Goal: Task Accomplishment & Management: Manage account settings

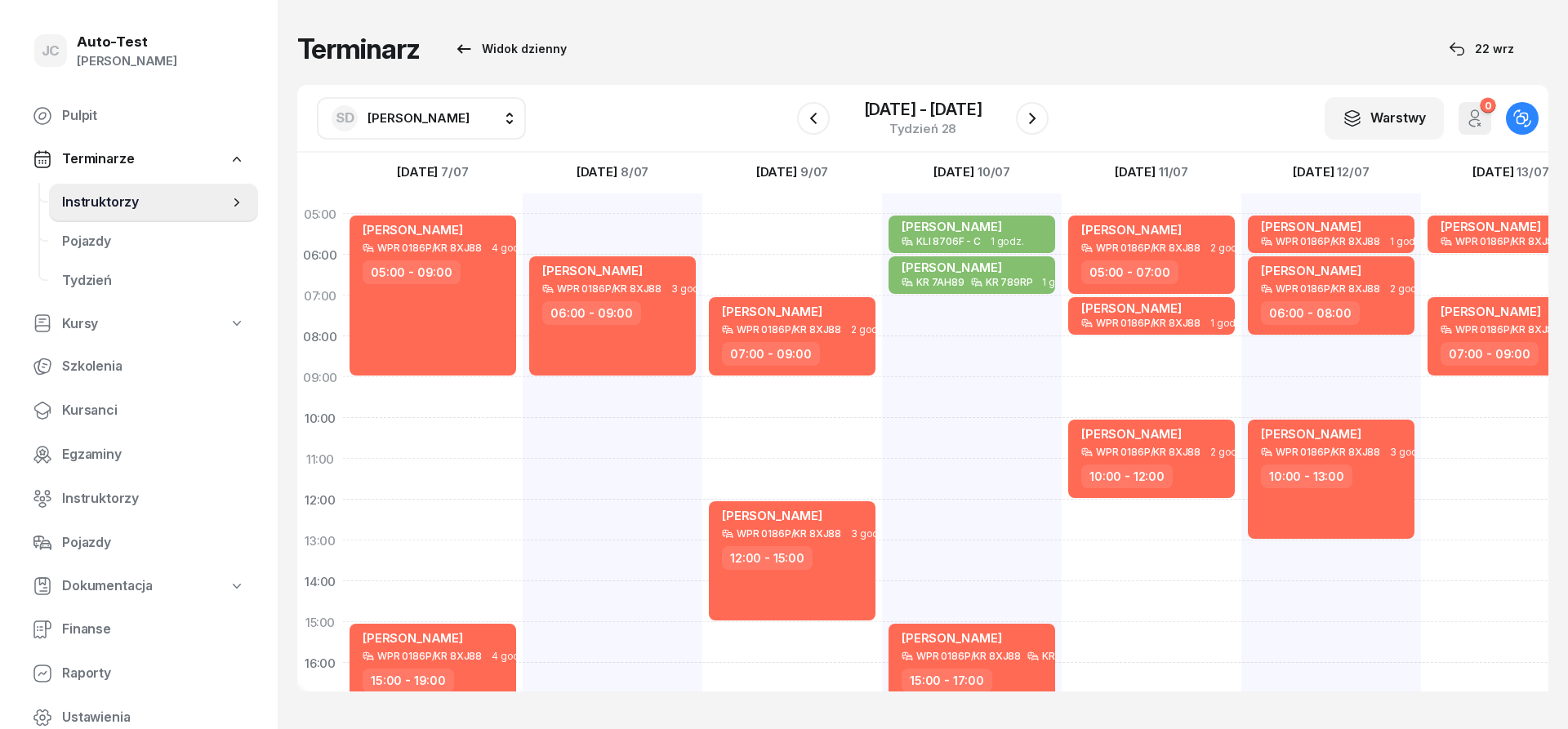
click at [448, 116] on span "[PERSON_NAME]" at bounding box center [419, 118] width 102 height 15
type input "jerz"
click at [429, 221] on span "[PERSON_NAME]" at bounding box center [427, 226] width 100 height 21
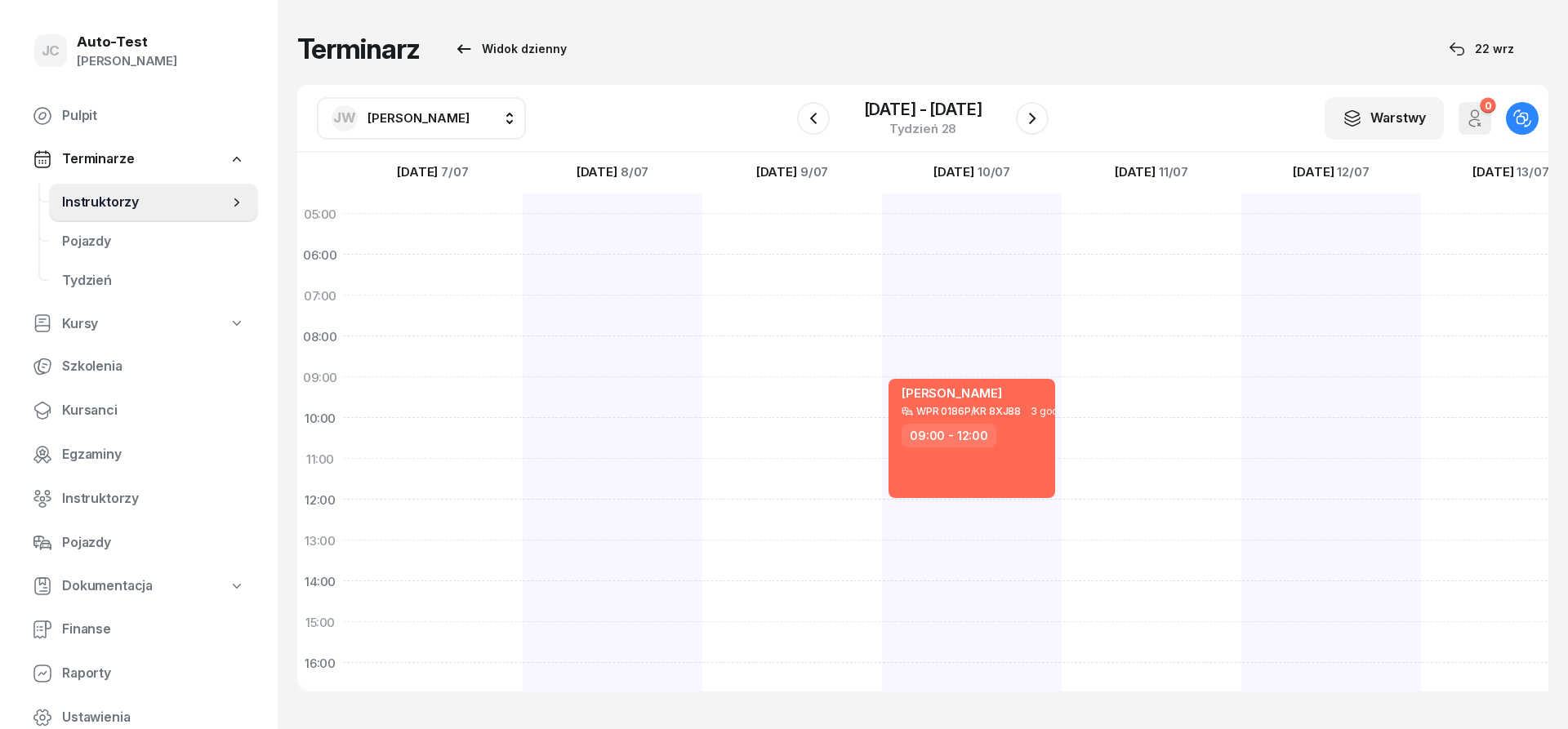
click at [421, 123] on span "[PERSON_NAME]" at bounding box center [419, 118] width 102 height 15
type input "mare"
click at [461, 274] on div "[PERSON_NAME]" at bounding box center [437, 272] width 194 height 27
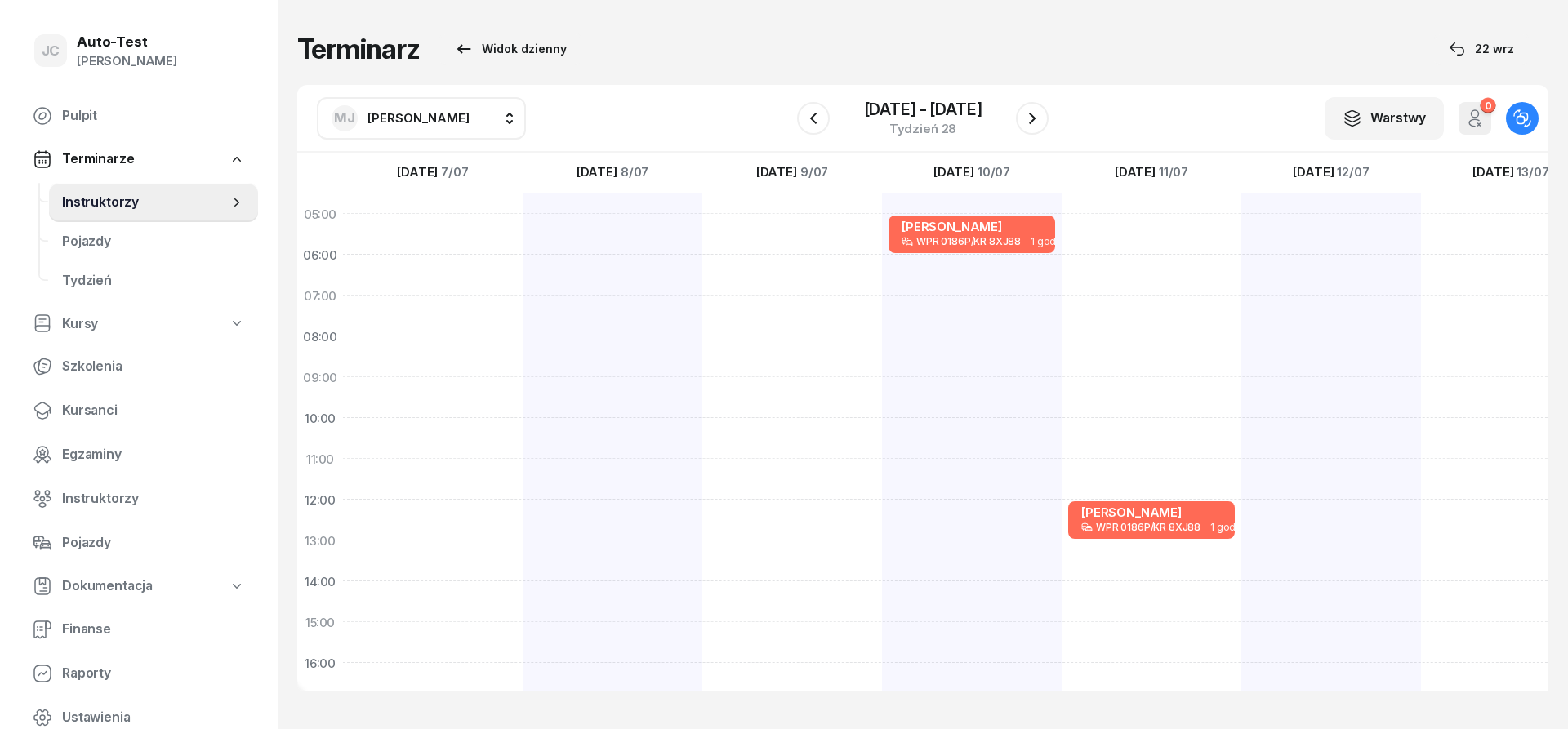
click at [403, 126] on span "[PERSON_NAME]" at bounding box center [419, 118] width 102 height 21
type input "kowa"
click at [429, 225] on span "[PERSON_NAME]" at bounding box center [427, 226] width 100 height 21
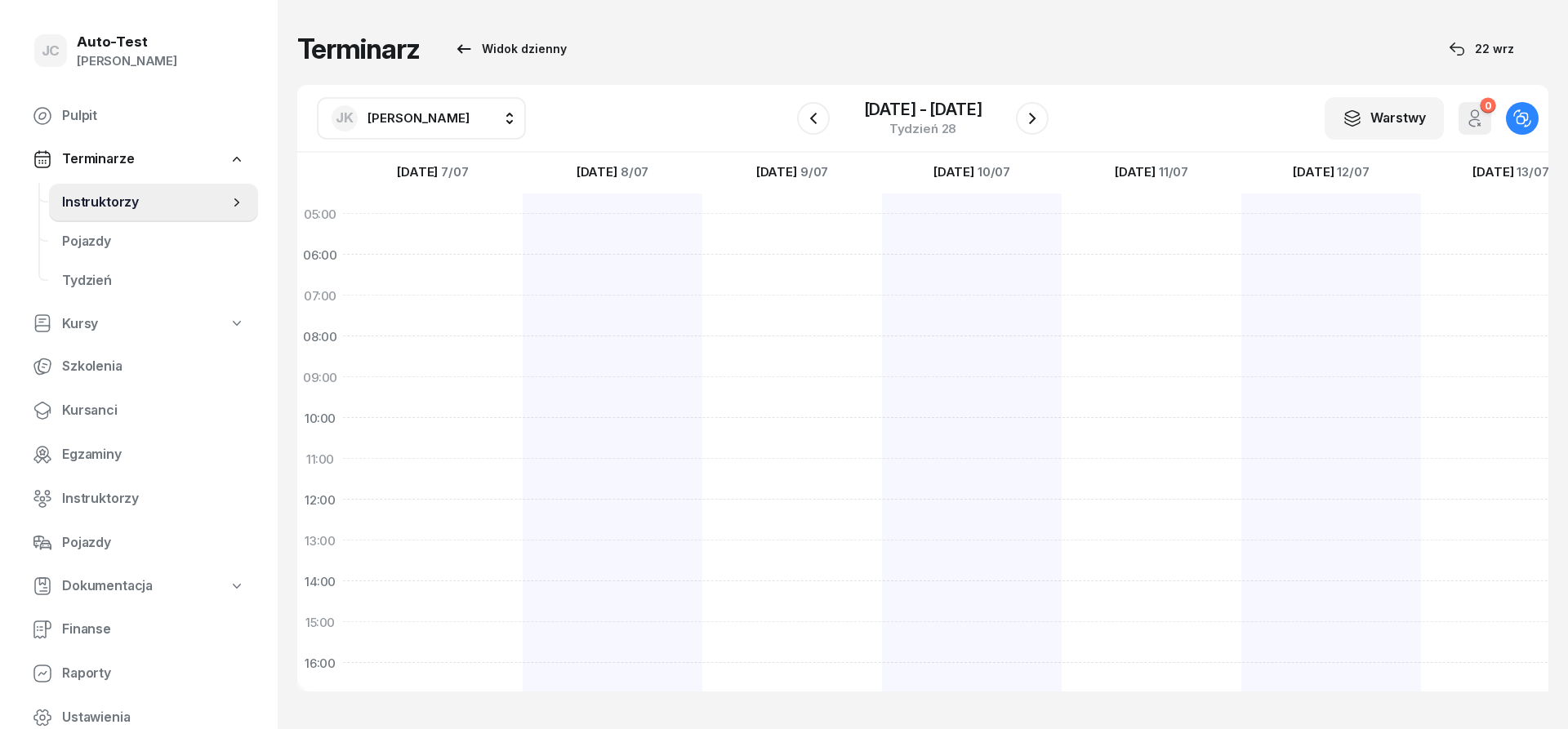
click at [387, 107] on div "[PERSON_NAME]" at bounding box center [401, 118] width 138 height 27
type input "dut"
click at [477, 232] on span "[PERSON_NAME]" at bounding box center [427, 226] width 100 height 21
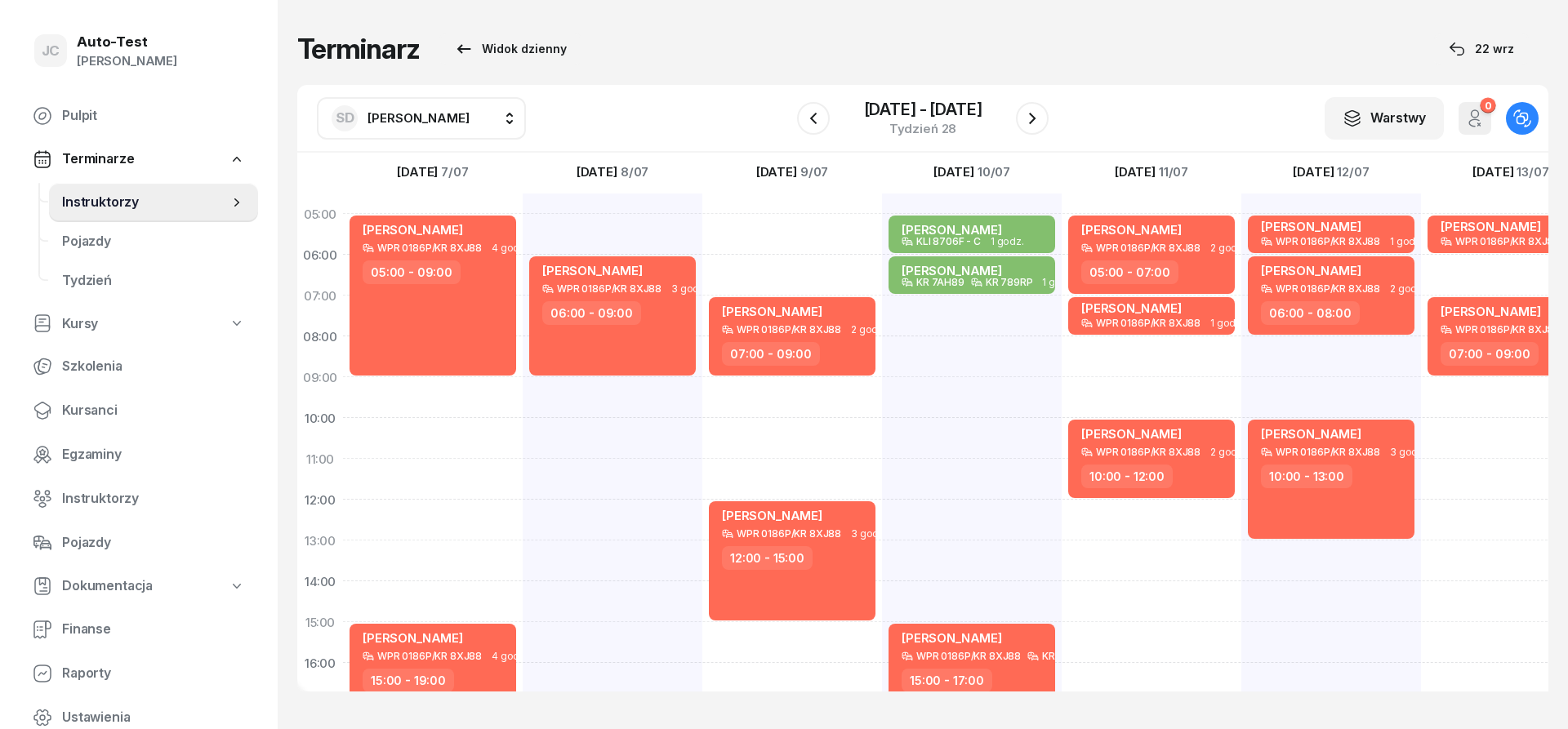
scroll to position [98, 0]
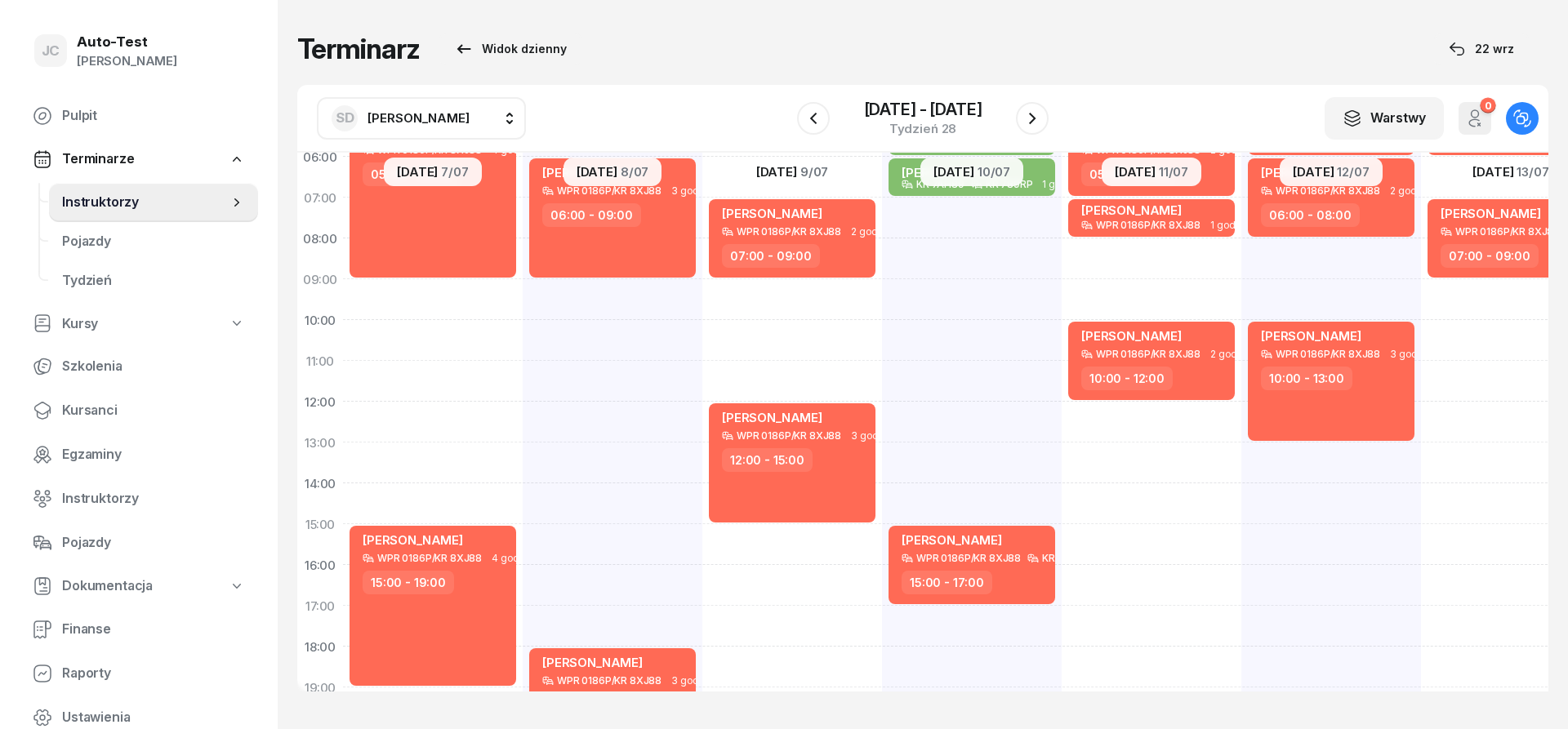
click at [981, 411] on div "[PERSON_NAME] KLI 8706F - C 1 godz. 05:00 - 06:00 [PERSON_NAME] KR 7AH89 KR 789…" at bounding box center [972, 503] width 180 height 816
select select "12"
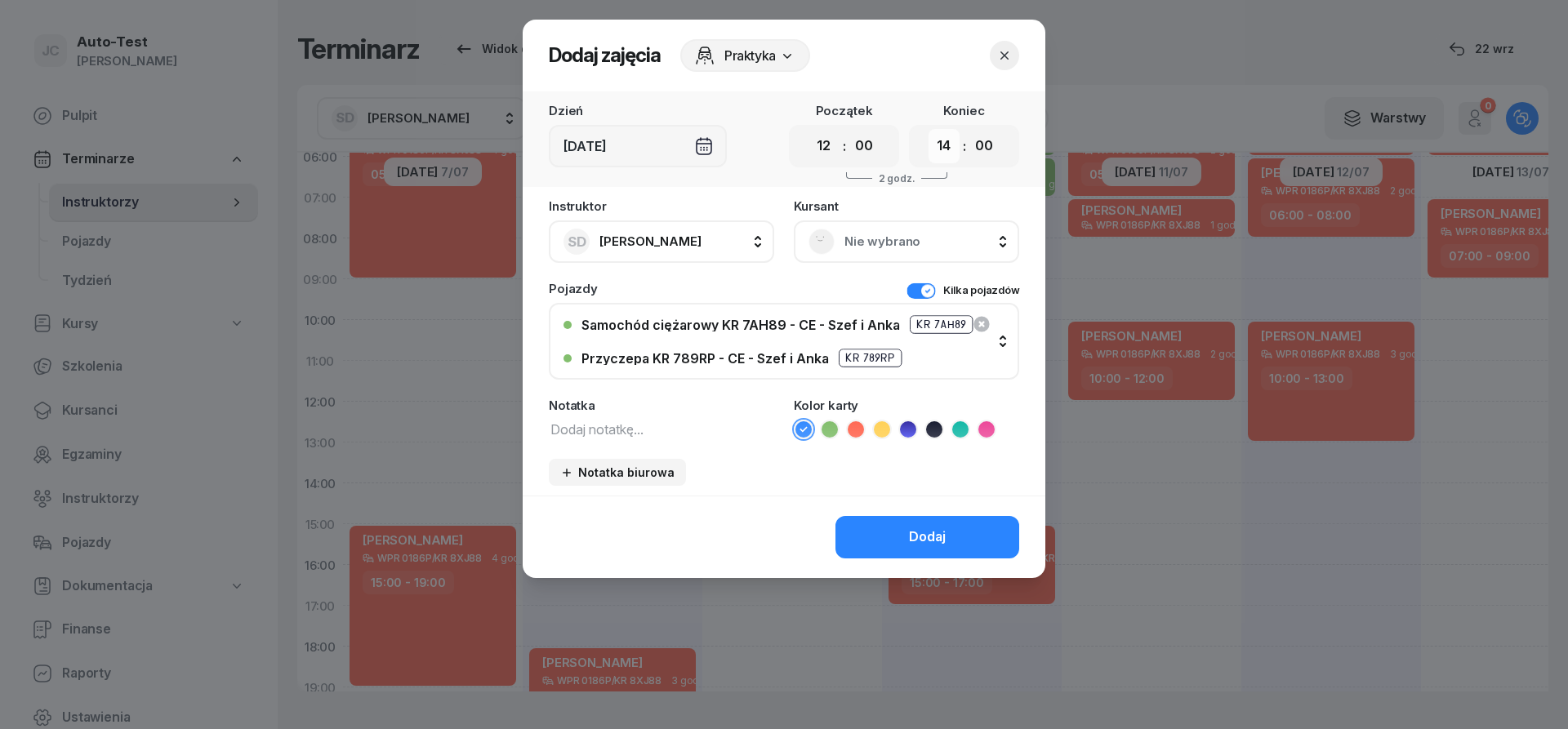
click at [928, 129] on select "00 01 02 03 04 05 06 07 08 09 10 11 12 13 14 15 16 17 18 19 20 21 22 23" at bounding box center [943, 146] width 31 height 34
select select "15"
click option "15" at bounding box center [0, 0] width 0 height 0
click at [921, 294] on button "Kilka pojazdów" at bounding box center [962, 290] width 113 height 16
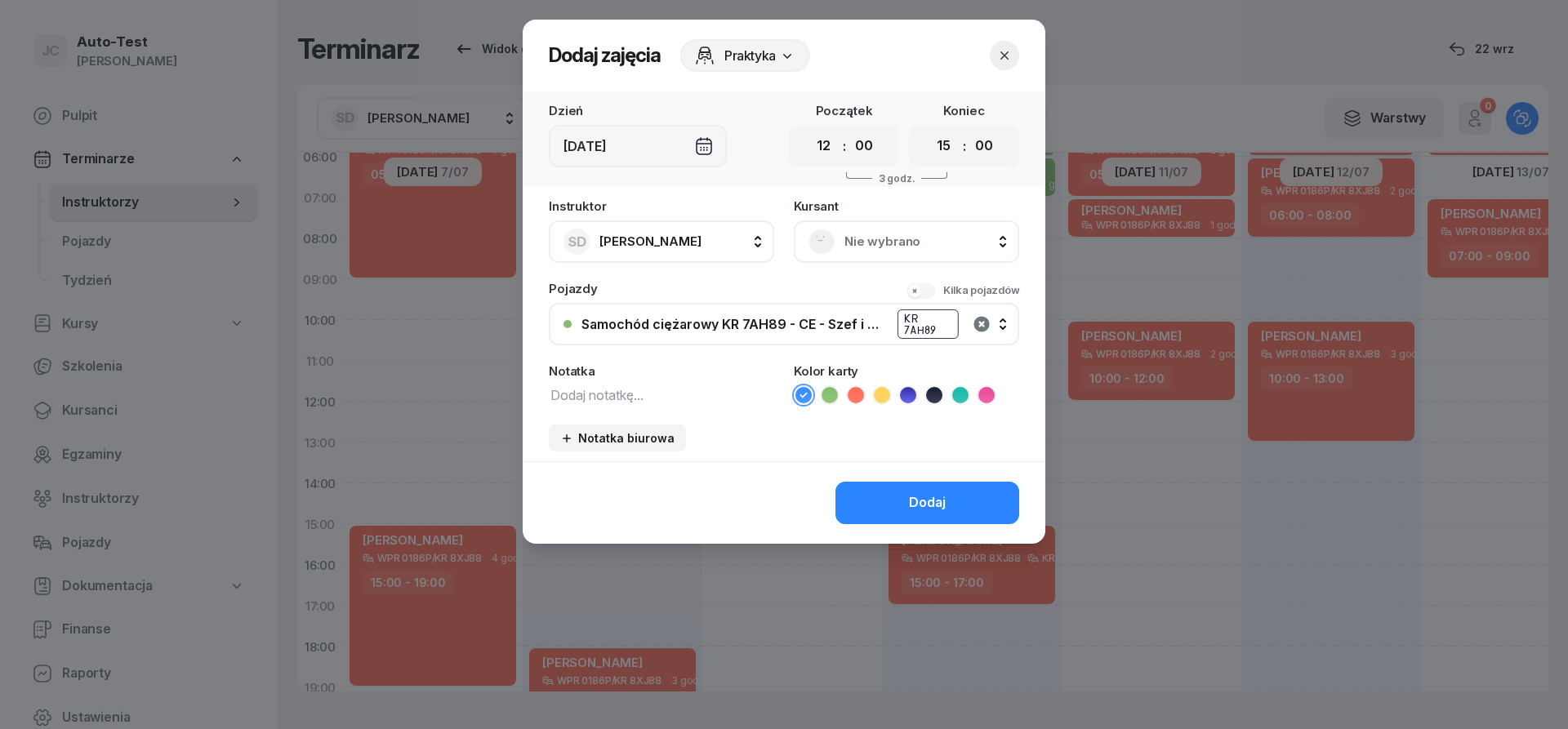
click at [982, 320] on icon "button" at bounding box center [981, 323] width 15 height 15
click at [846, 316] on button "Nie wybrano" at bounding box center [784, 324] width 470 height 43
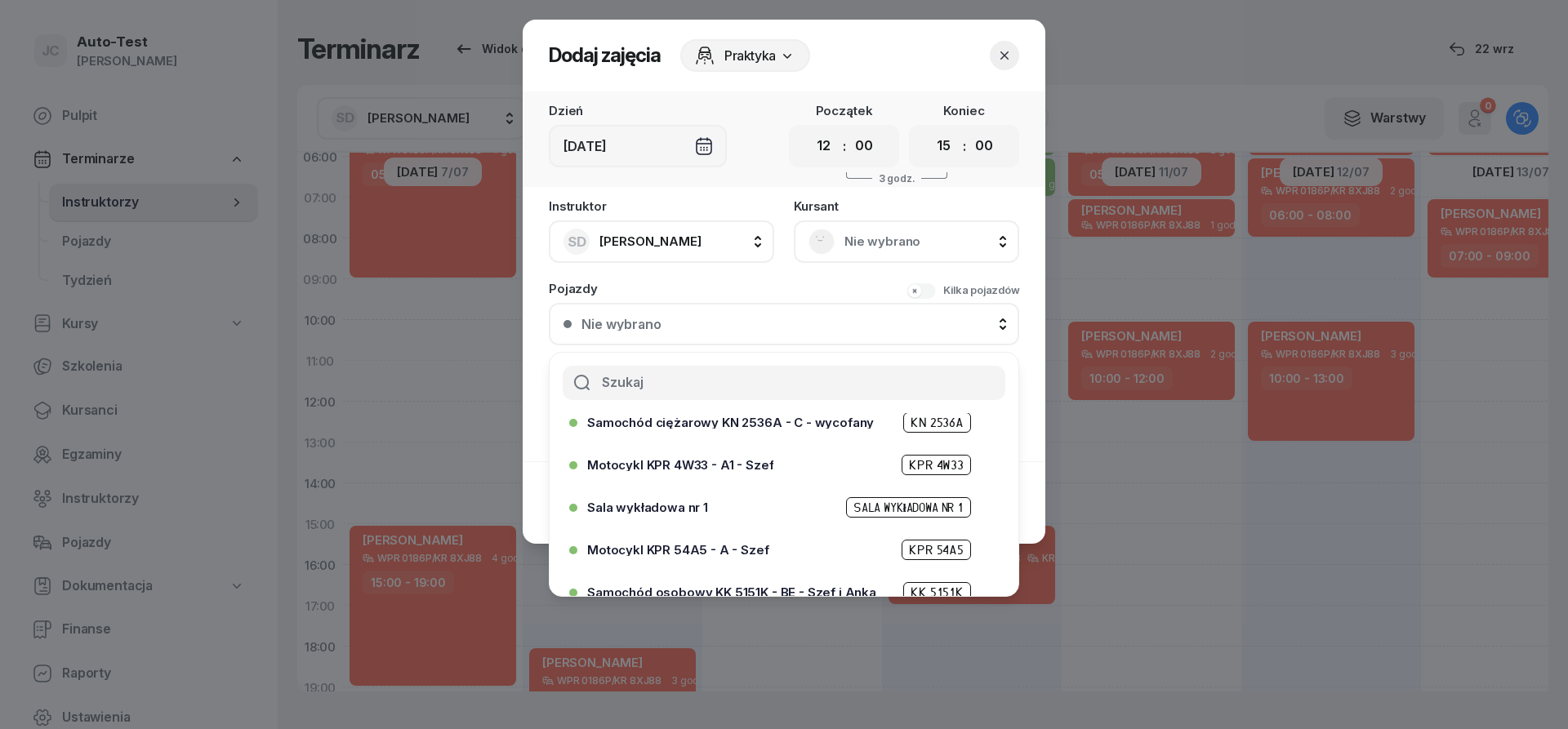
click at [858, 243] on span "Nie wybrano" at bounding box center [924, 242] width 160 height 21
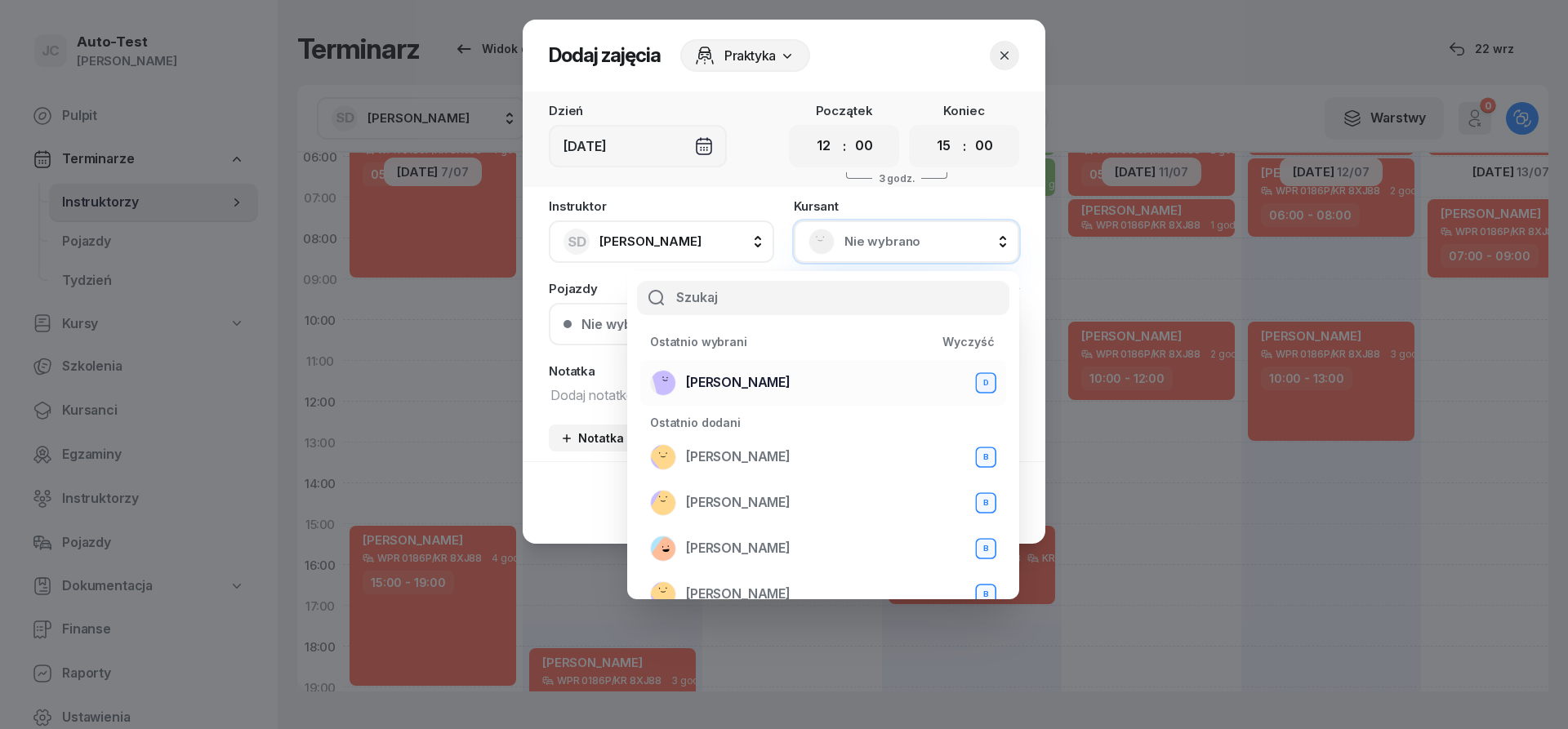
click at [807, 381] on div "[PERSON_NAME] D" at bounding box center [823, 383] width 346 height 27
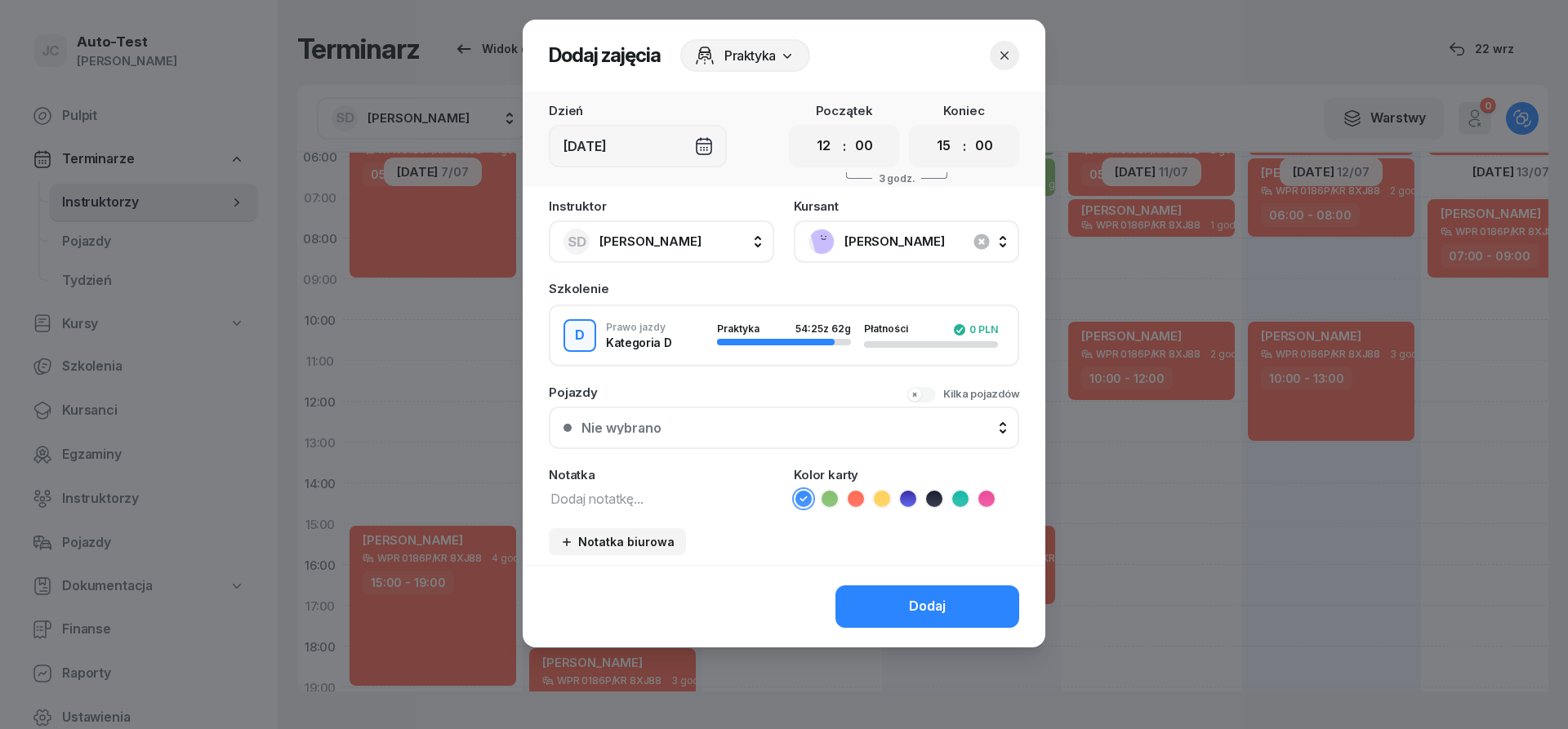
click at [786, 421] on div "Nie wybrano" at bounding box center [793, 428] width 423 height 13
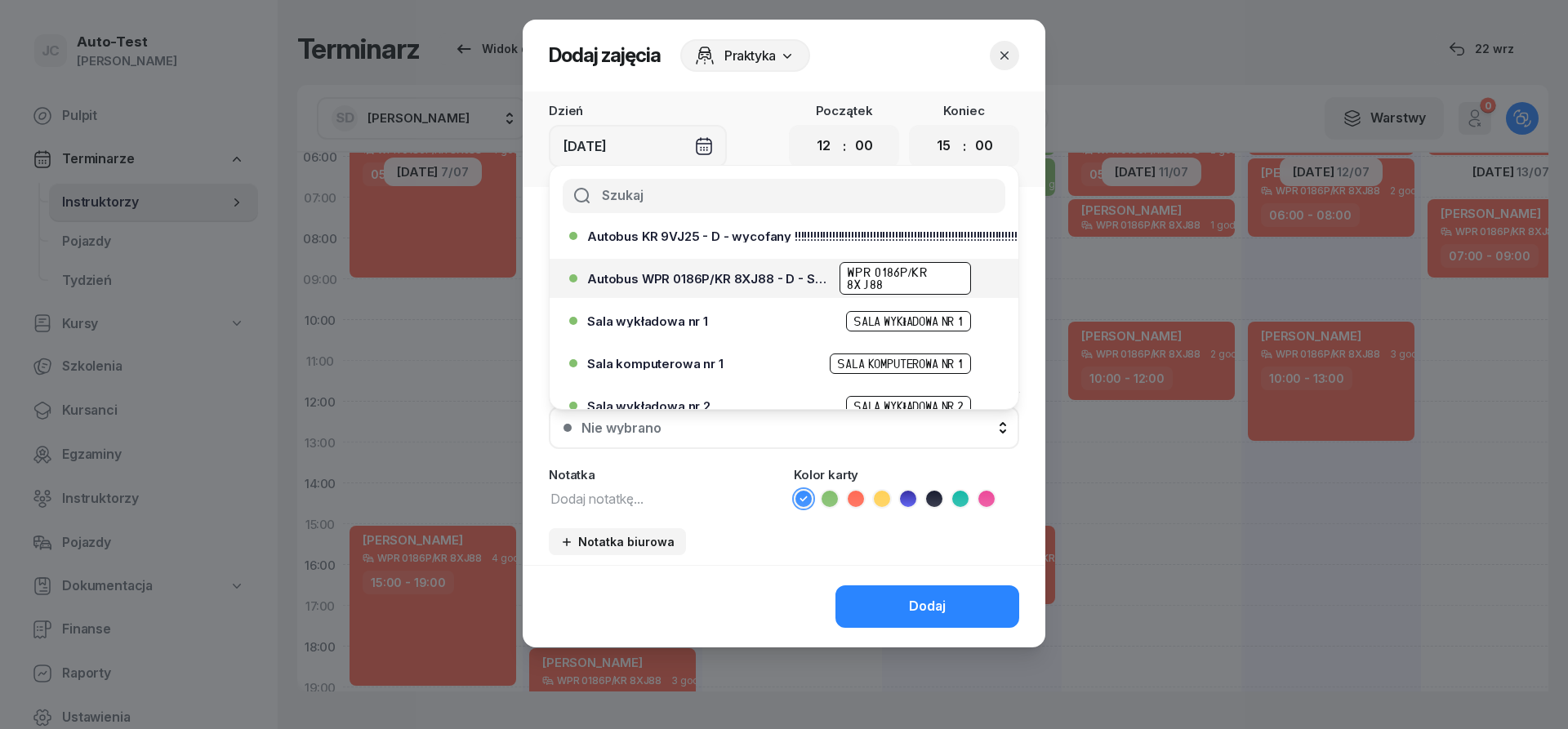
scroll to position [0, 0]
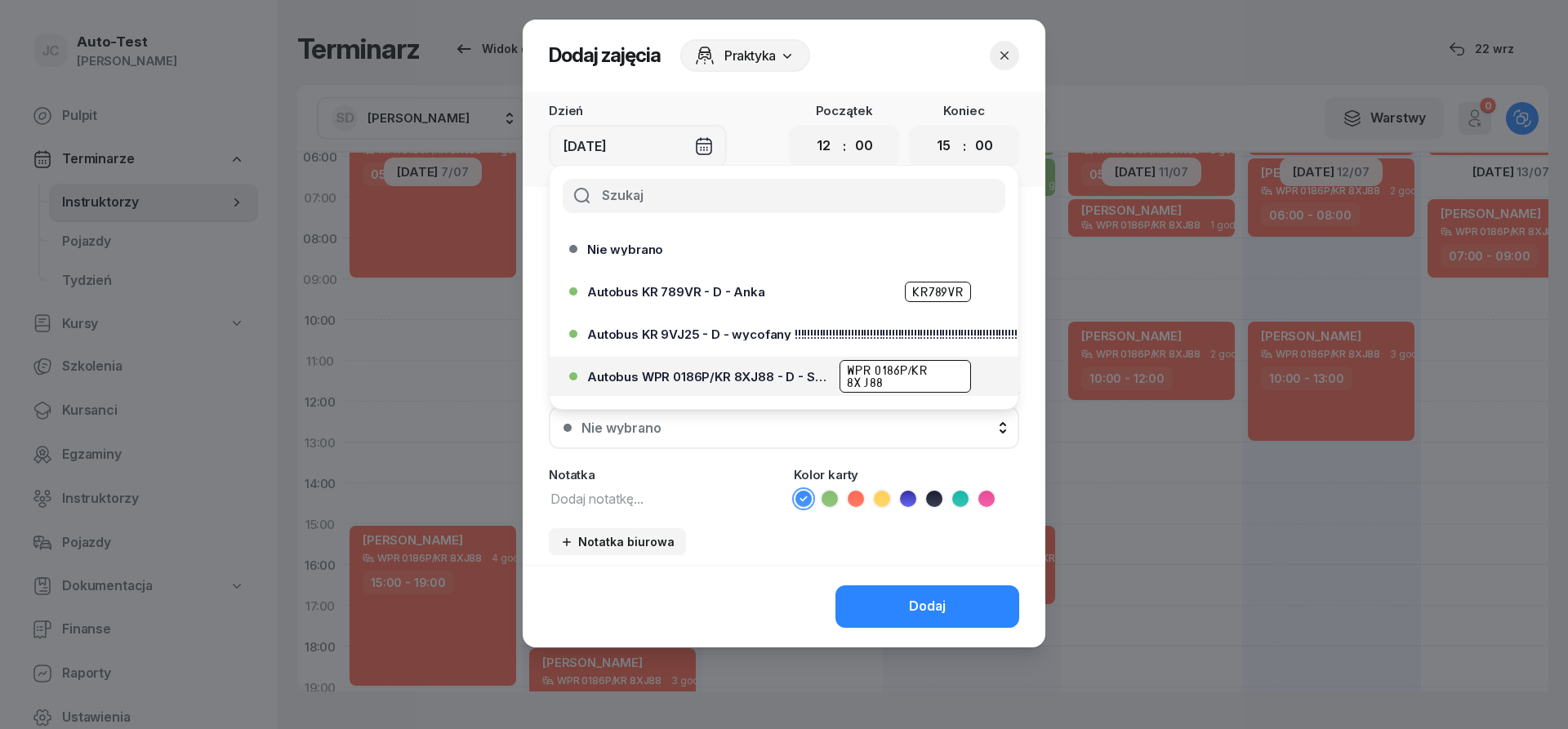
click at [781, 370] on div "Autobus WPR 0186P/KR 8XJ88 - D - Szef WPR 0186P/KR 8XJ88" at bounding box center [788, 376] width 402 height 32
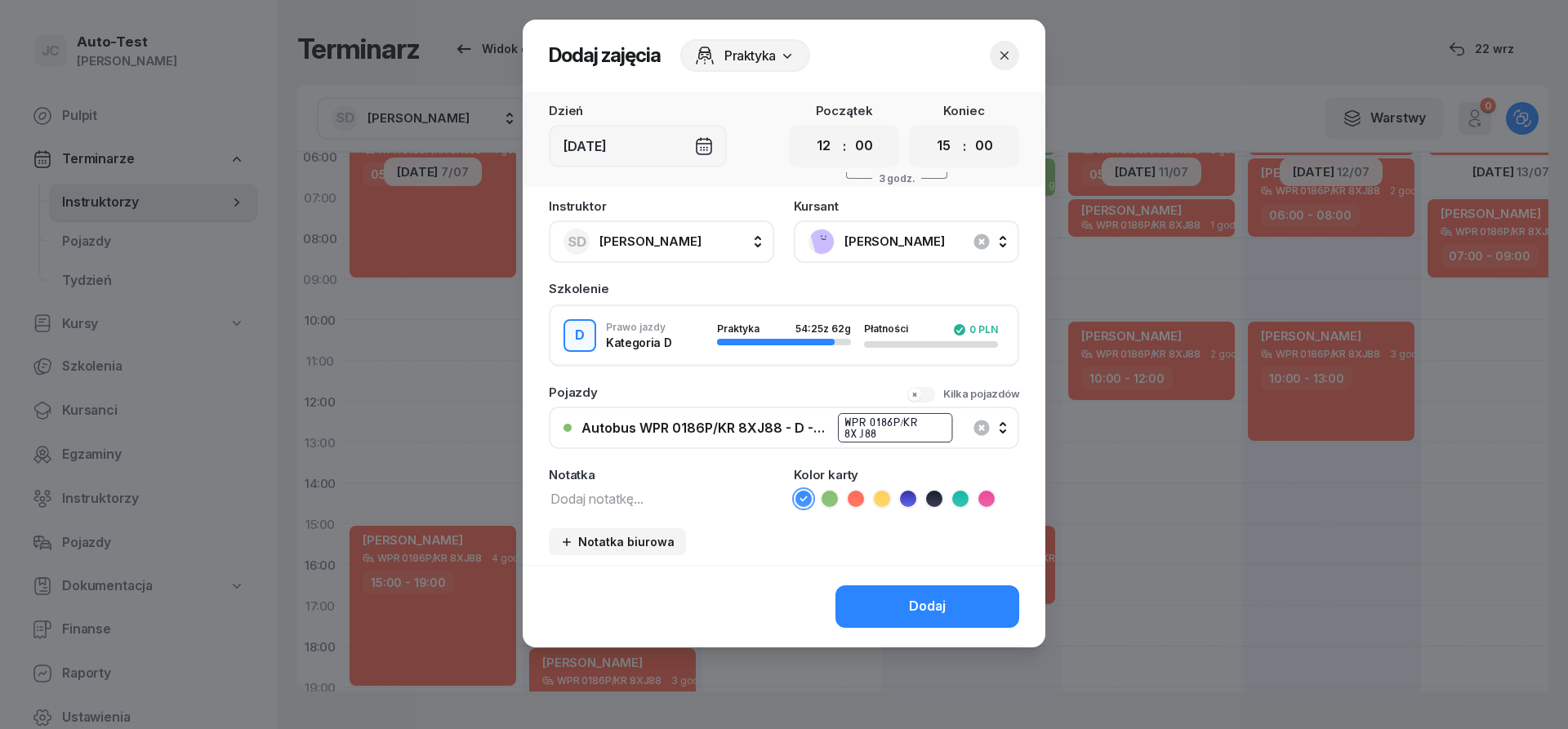
click at [857, 495] on icon at bounding box center [855, 499] width 16 height 16
click at [893, 616] on button "Dodaj" at bounding box center [927, 607] width 184 height 43
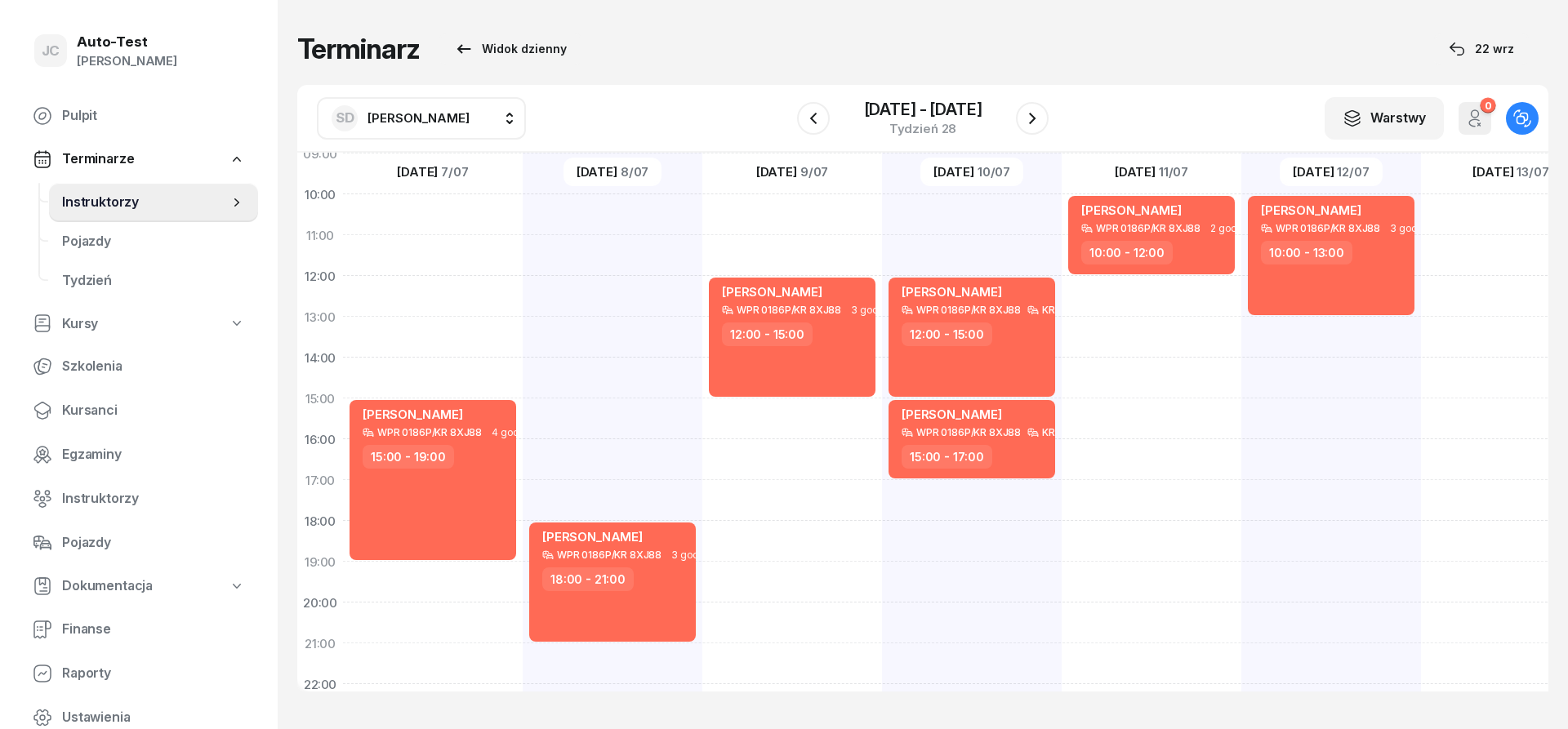
scroll to position [319, 0]
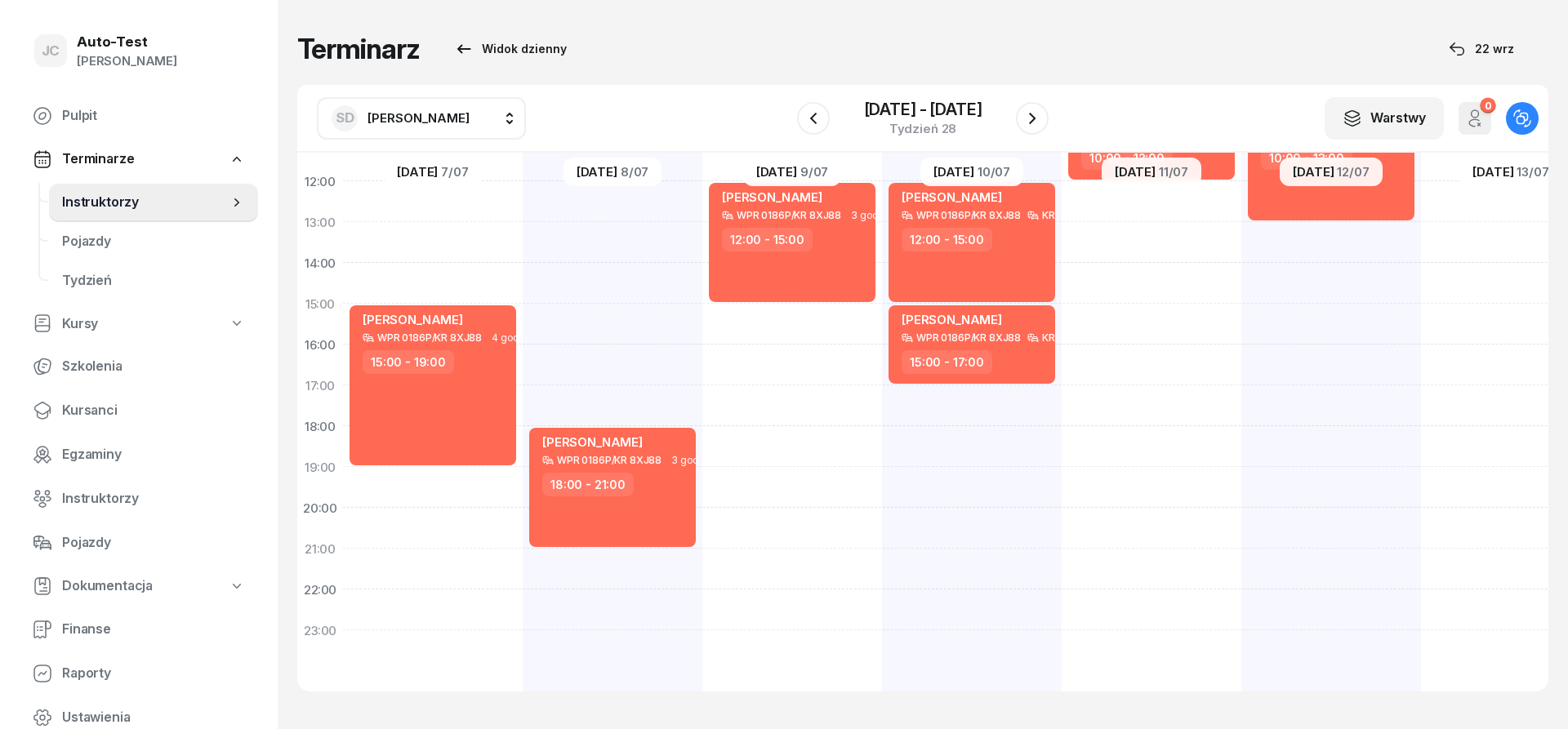
click at [696, 490] on div "[PERSON_NAME] WPR 0186P/KR 8XJ88 3 godz. 18:00 - 21:00" at bounding box center [612, 487] width 180 height 122
select select "18"
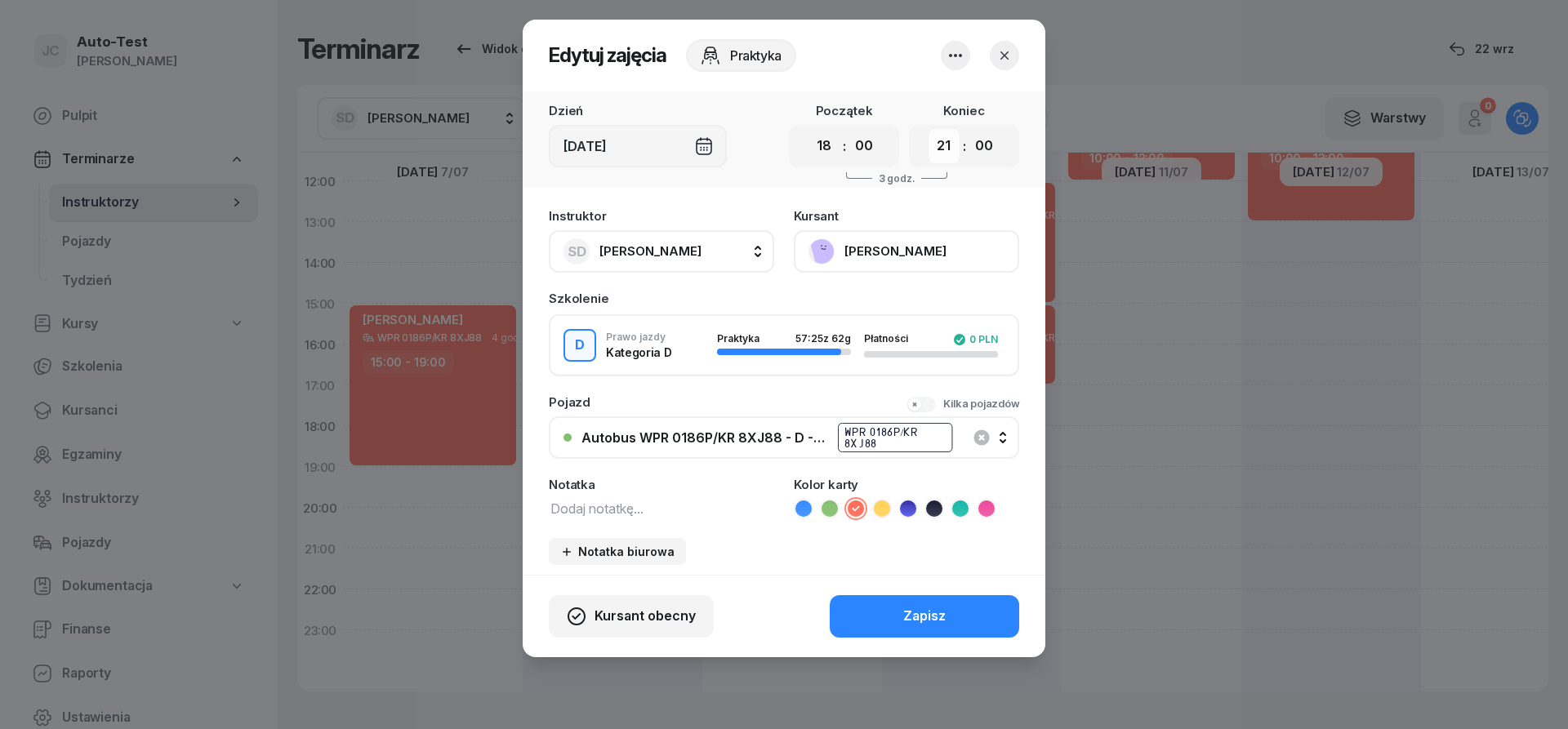
click at [928, 129] on select "00 01 02 03 04 05 06 07 08 09 10 11 12 13 14 15 16 17 18 19 20 21 22 23" at bounding box center [943, 146] width 31 height 34
select select "22"
click option "22" at bounding box center [0, 0] width 0 height 0
click at [757, 447] on div "Autobus WPR 0186P/KR 8XJ88 - D - Szef WPR 0186P/KR 8XJ88" at bounding box center [793, 437] width 423 height 32
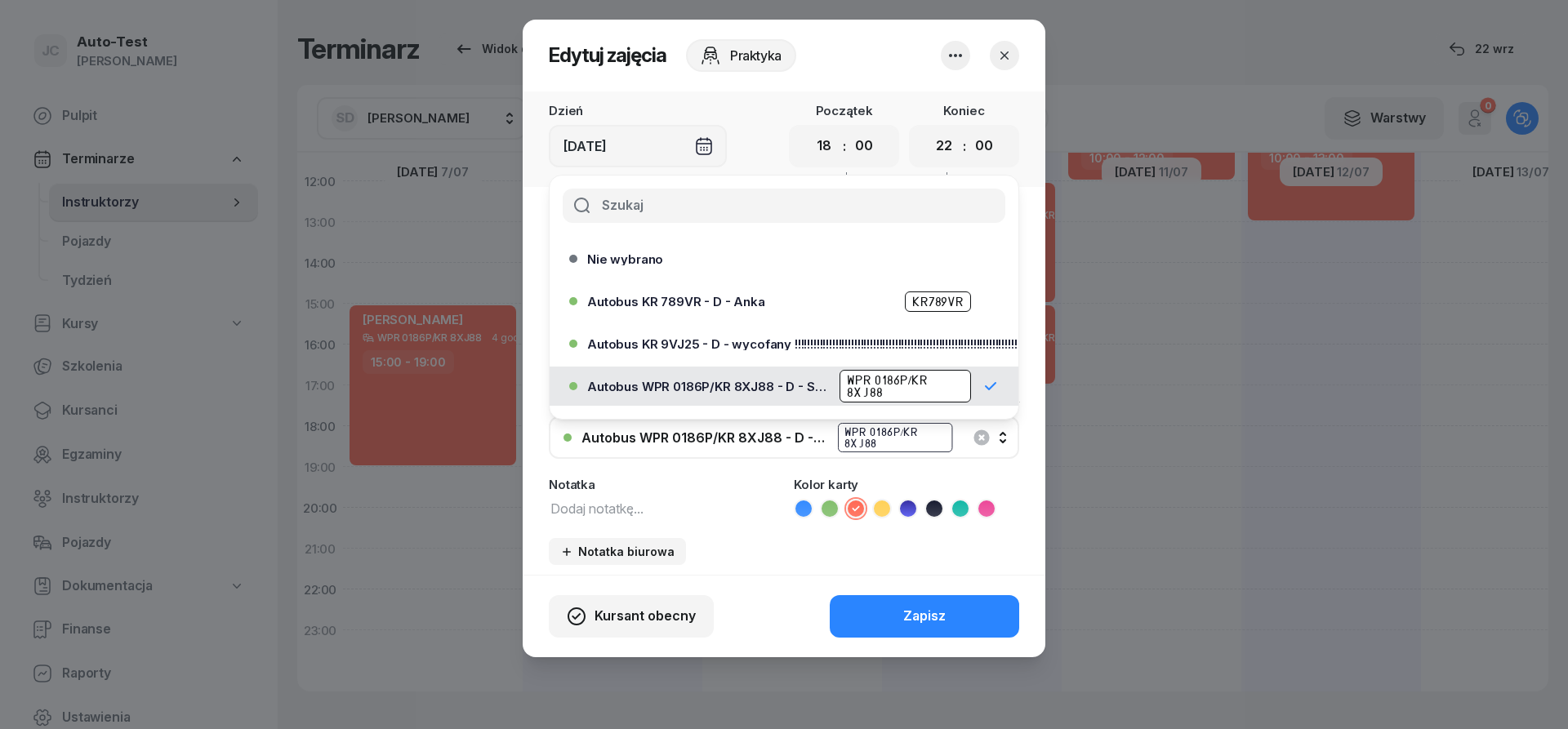
click at [720, 445] on div "Autobus WPR 0186P/KR 8XJ88 - D - Szef WPR 0186P/KR 8XJ88" at bounding box center [793, 437] width 423 height 32
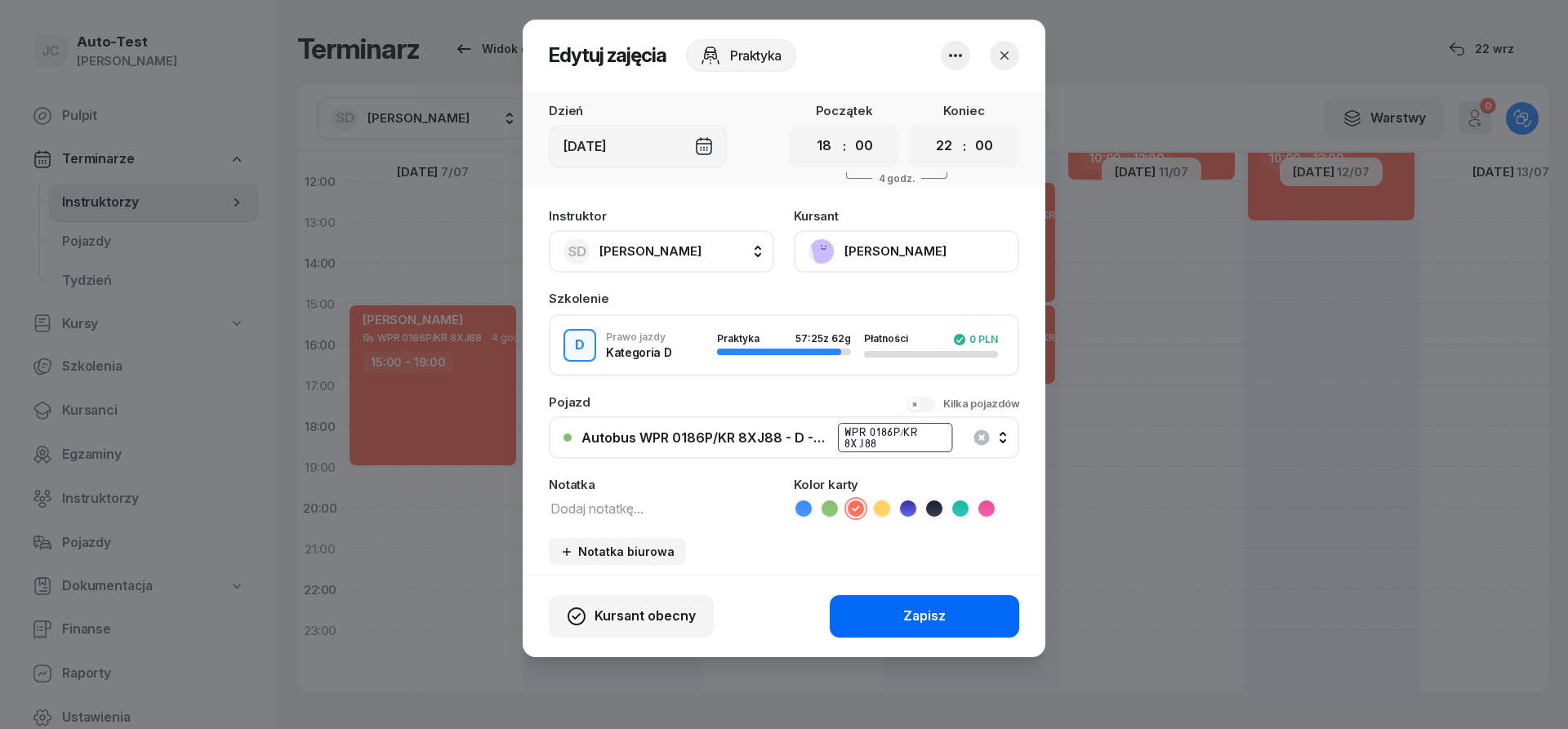
click at [899, 630] on button "Zapisz" at bounding box center [924, 616] width 190 height 43
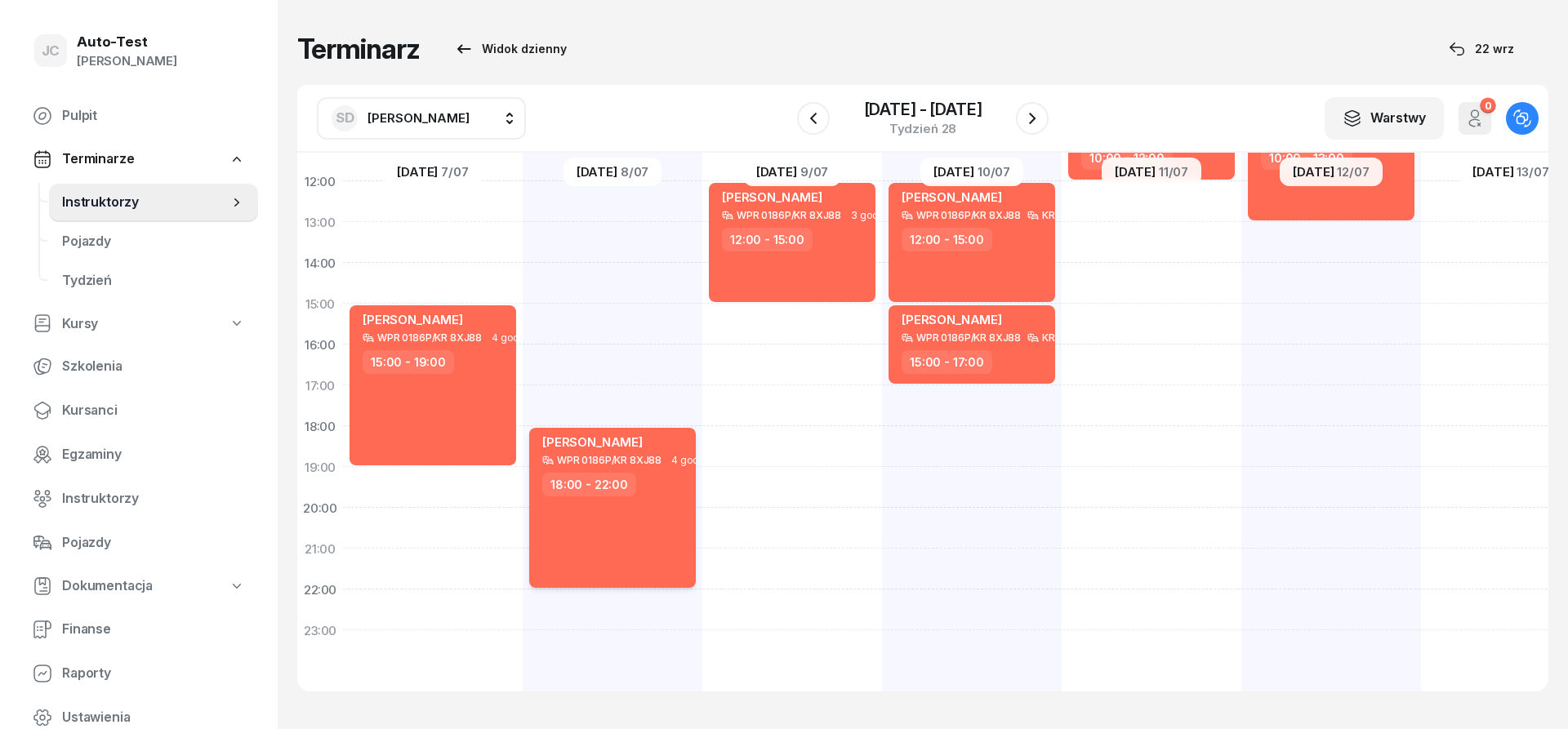
click at [682, 530] on div "[PERSON_NAME] WPR 0186P/KR 8XJ88 4 godz. 18:00 - 22:00" at bounding box center [612, 507] width 167 height 160
select select "18"
select select "22"
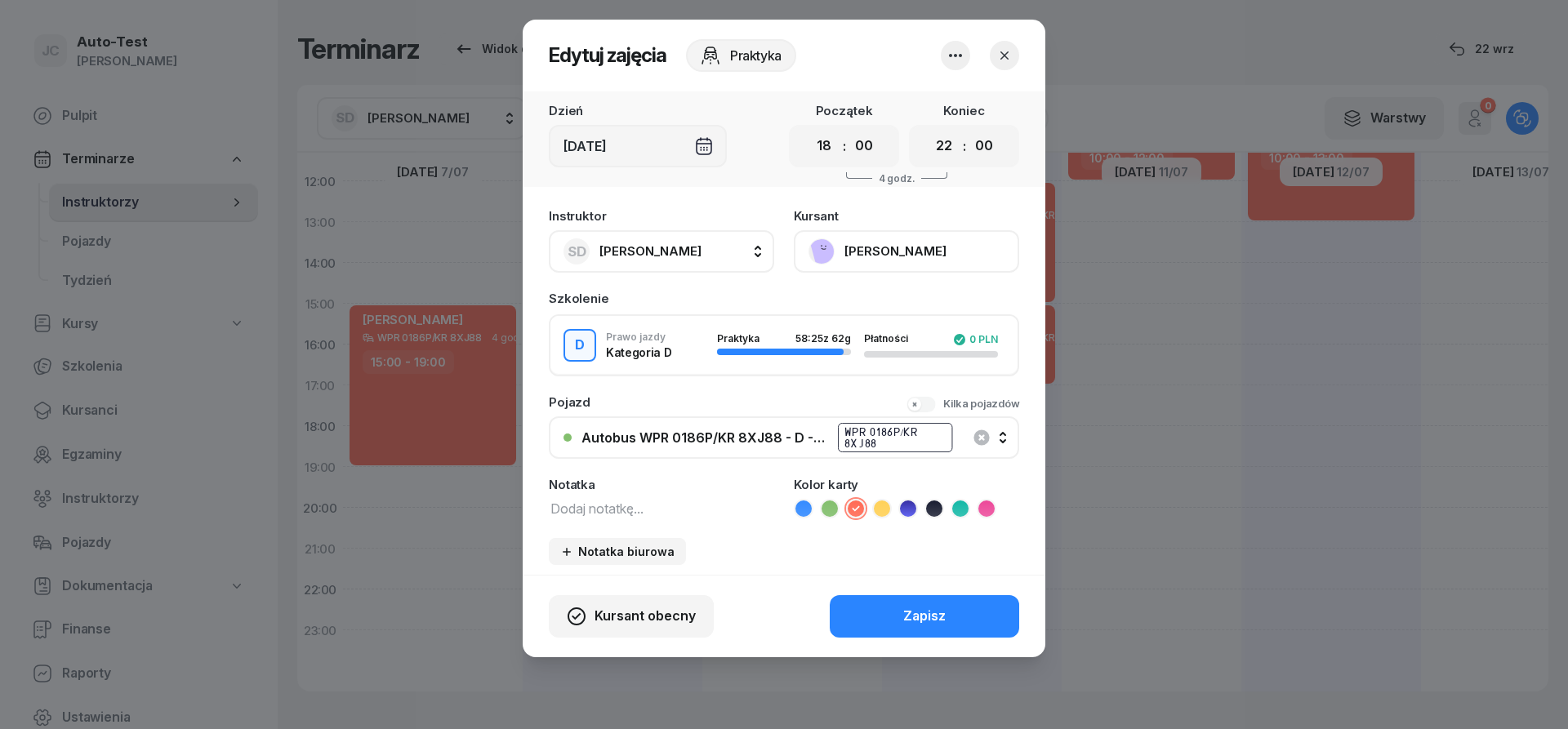
click at [1011, 54] on icon "button" at bounding box center [1004, 55] width 16 height 16
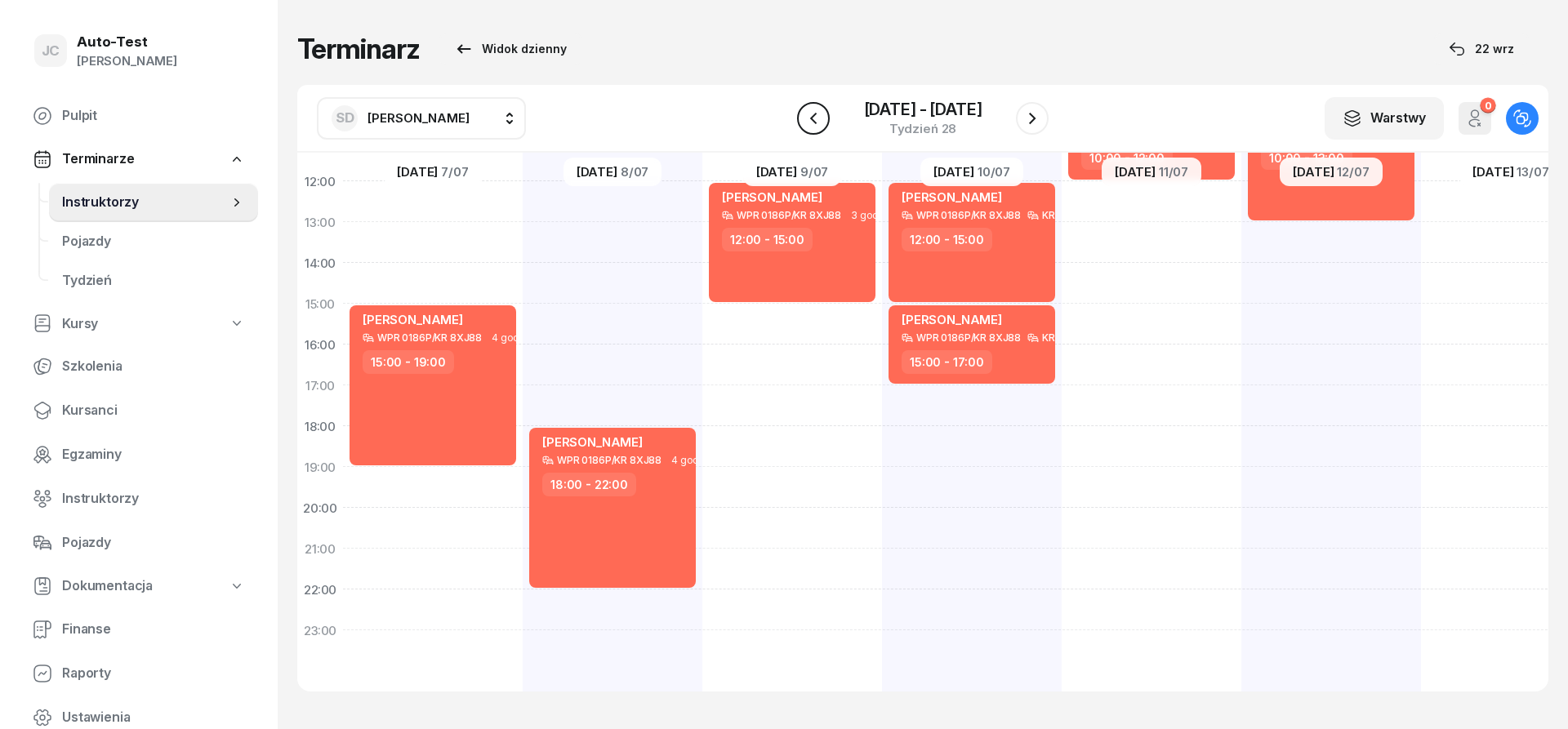
click at [825, 118] on button "button" at bounding box center [813, 118] width 32 height 32
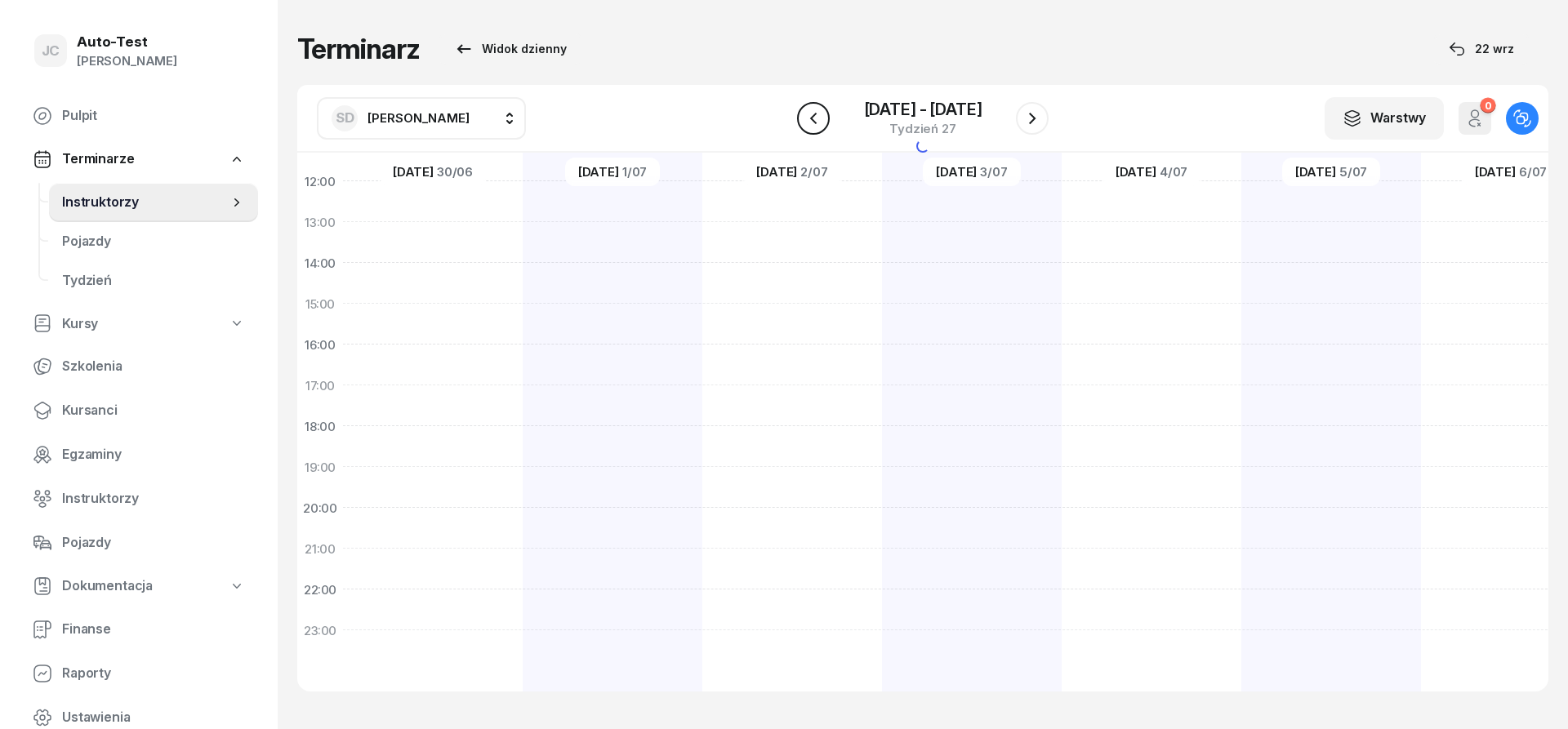
click at [825, 118] on button "button" at bounding box center [813, 118] width 32 height 32
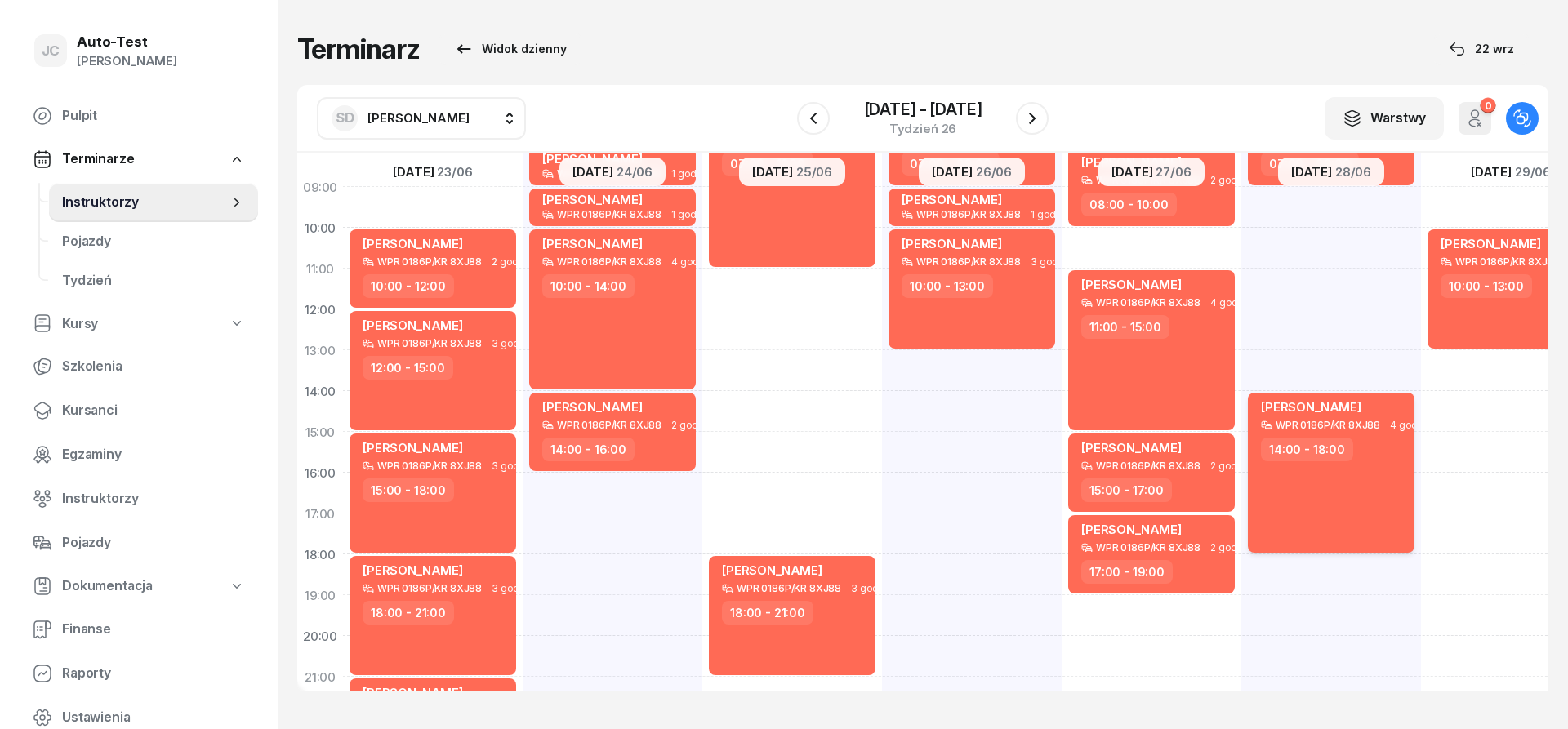
scroll to position [221, 0]
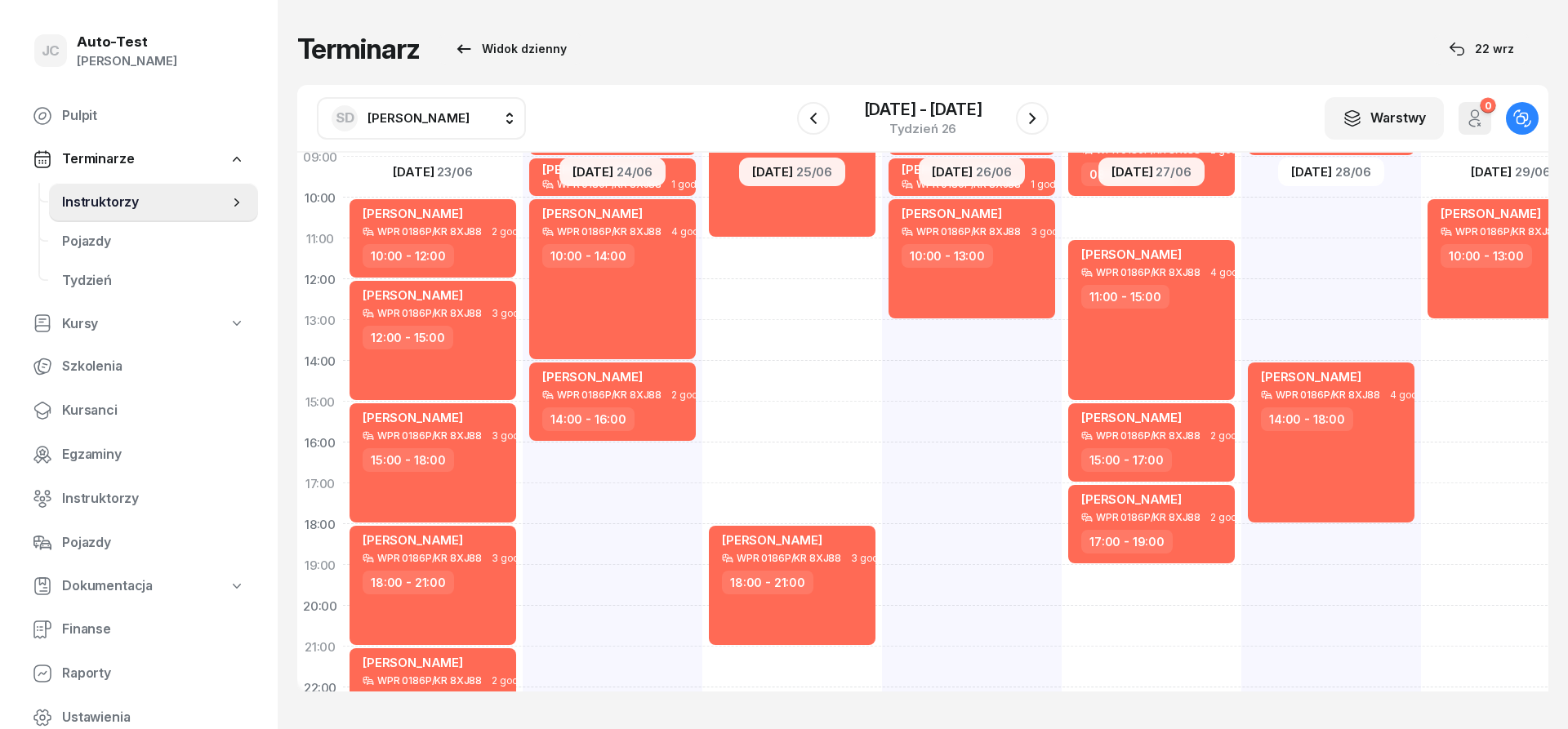
click at [1332, 538] on div "[PERSON_NAME] WPR 0186P/KR 8XJ88 2 godz. 05:00 - 07:00 [PERSON_NAME] WPR 0186P/…" at bounding box center [1331, 381] width 180 height 816
select select "18"
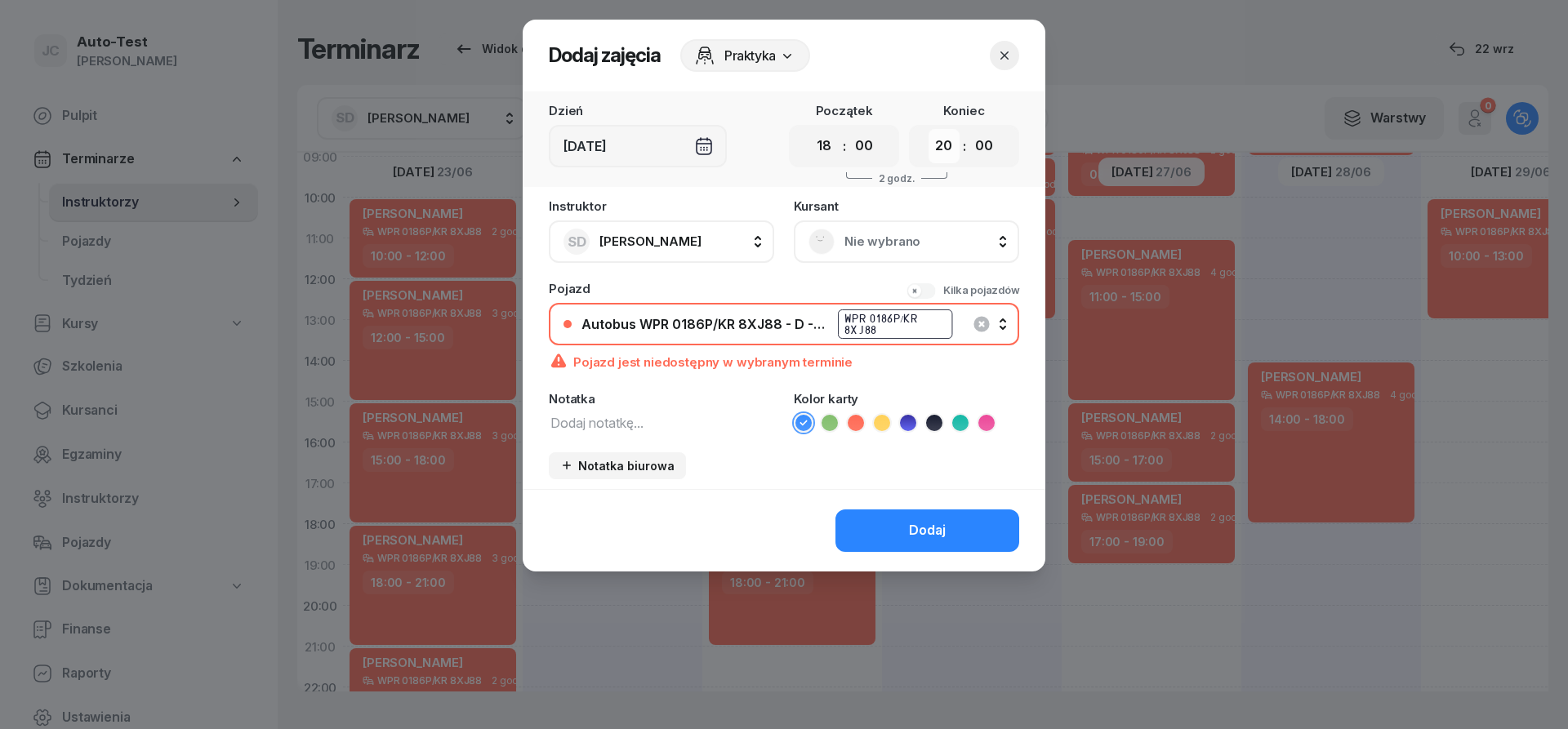
click at [928, 129] on select "00 01 02 03 04 05 06 07 08 09 10 11 12 13 14 15 16 17 18 19 20 21 22 23" at bounding box center [943, 146] width 31 height 34
select select "21"
click option "21" at bounding box center [0, 0] width 0 height 0
click at [1003, 56] on icon "button" at bounding box center [1004, 55] width 16 height 16
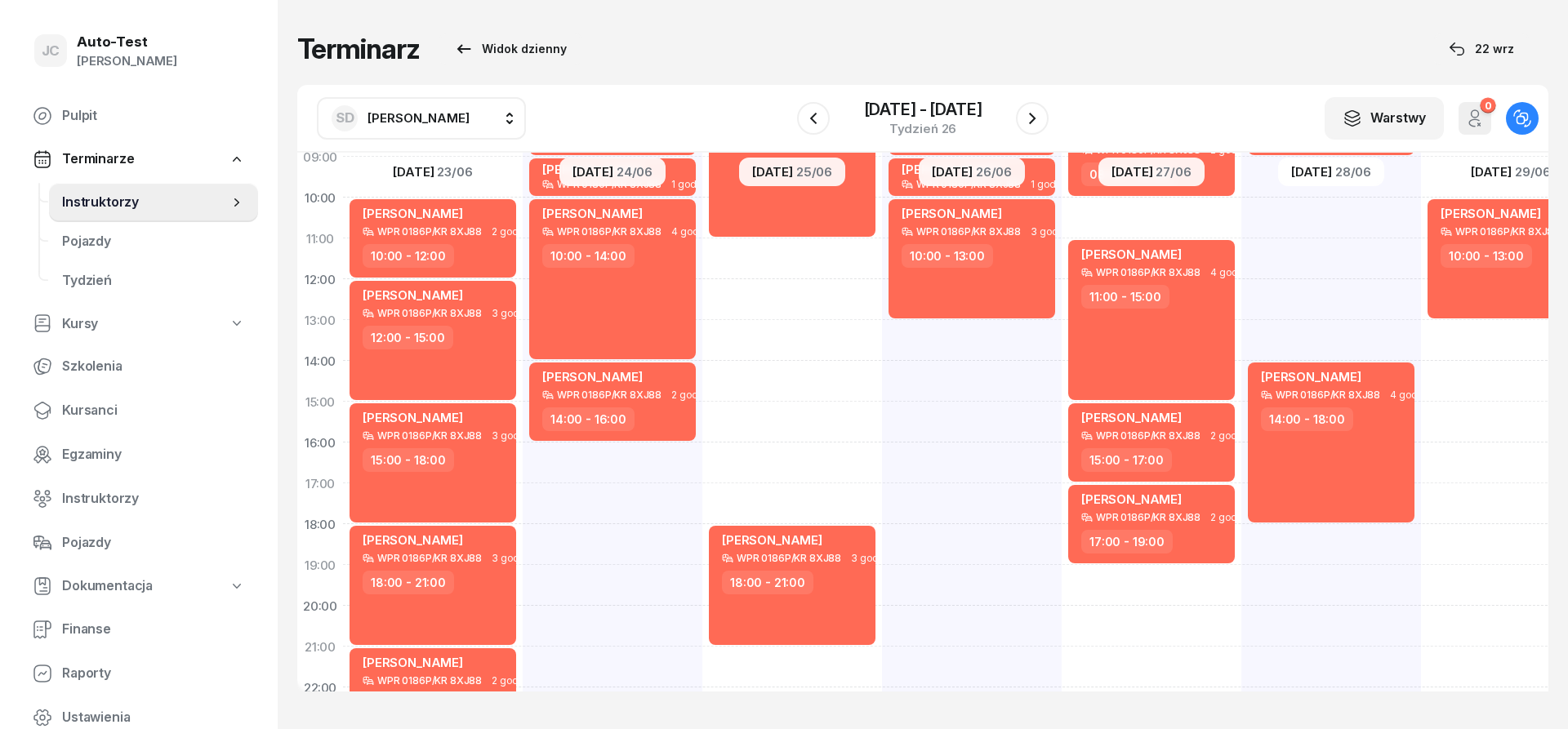
click at [418, 120] on span "[PERSON_NAME]" at bounding box center [419, 118] width 102 height 15
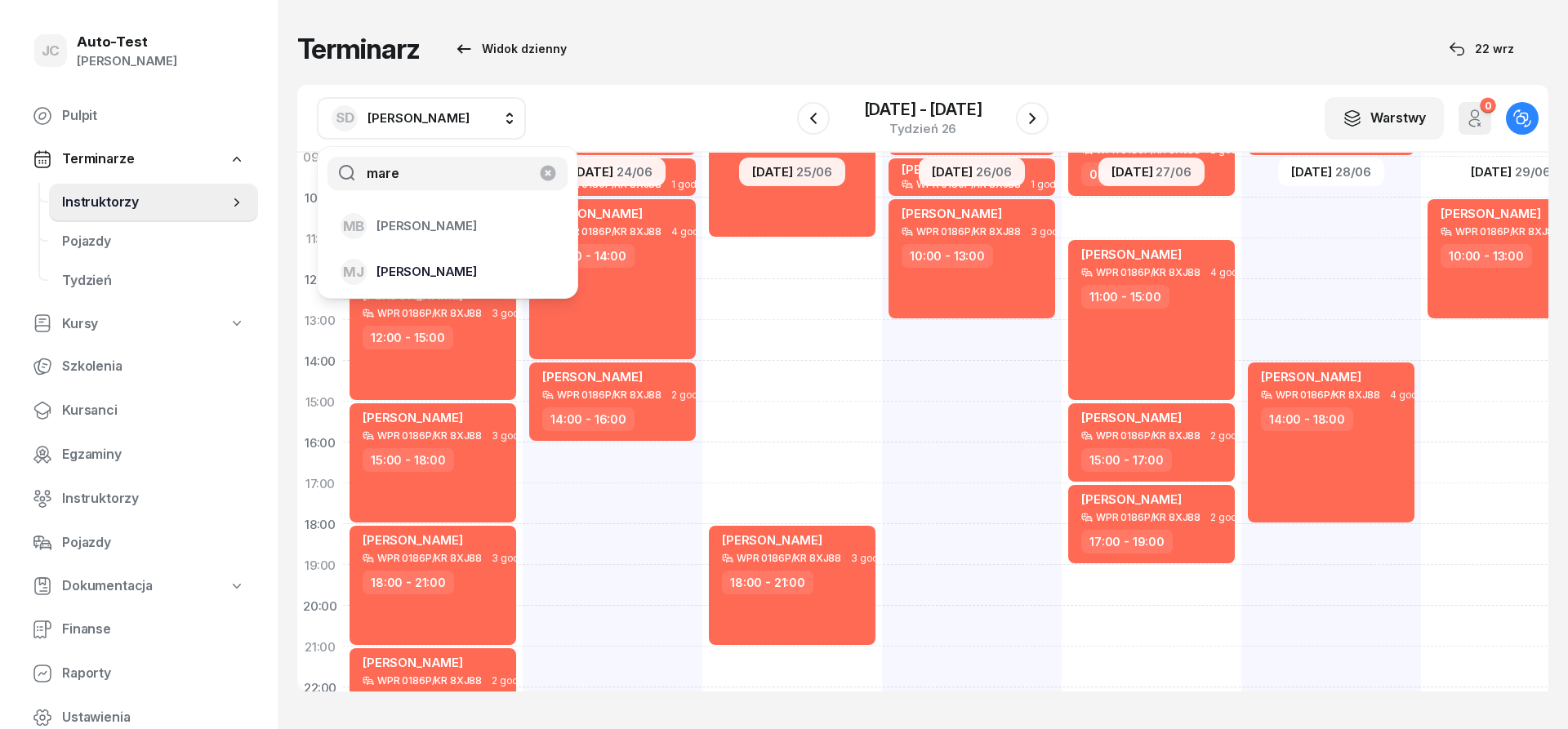
type input "mare"
click at [452, 272] on div "[PERSON_NAME]" at bounding box center [437, 272] width 194 height 27
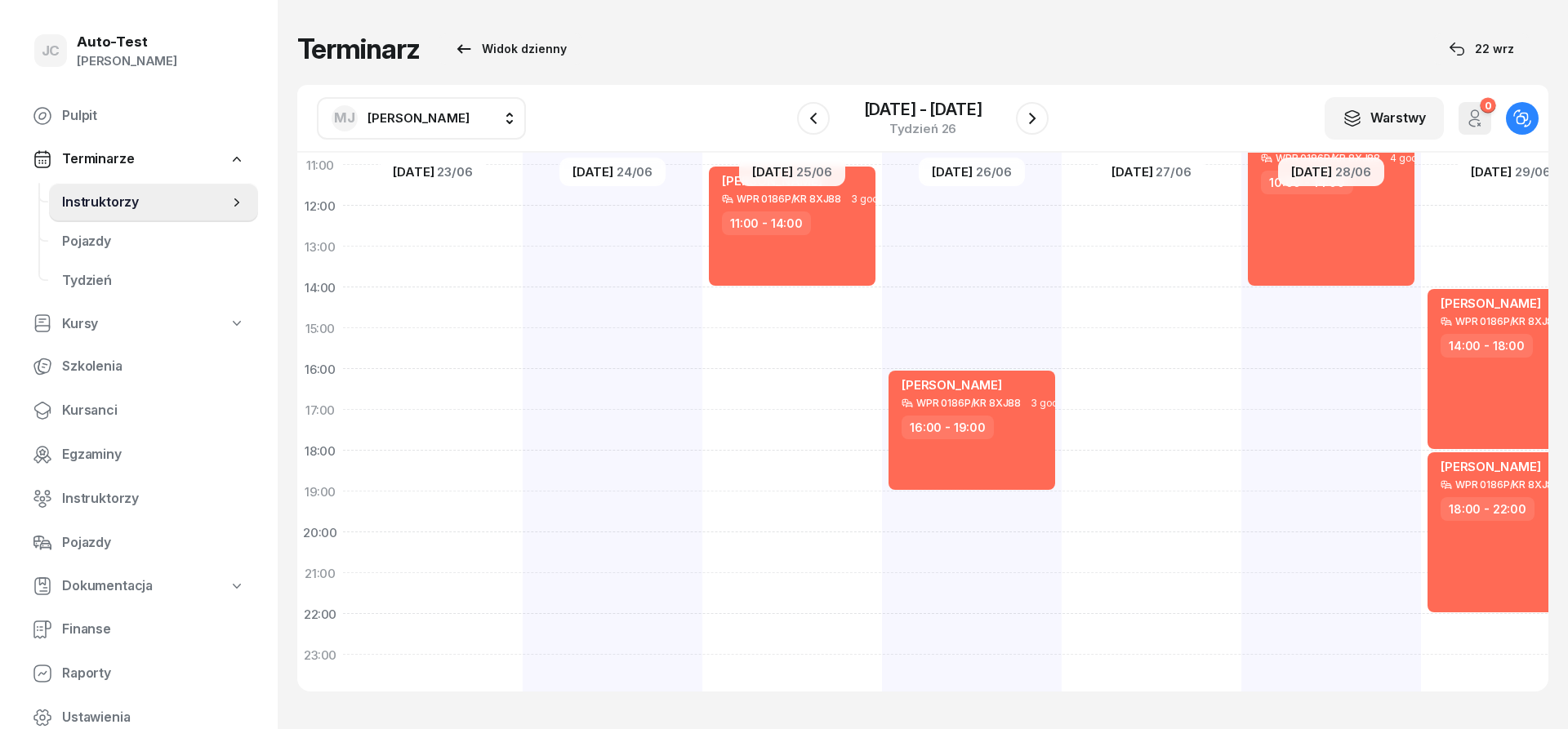
scroll to position [98, 0]
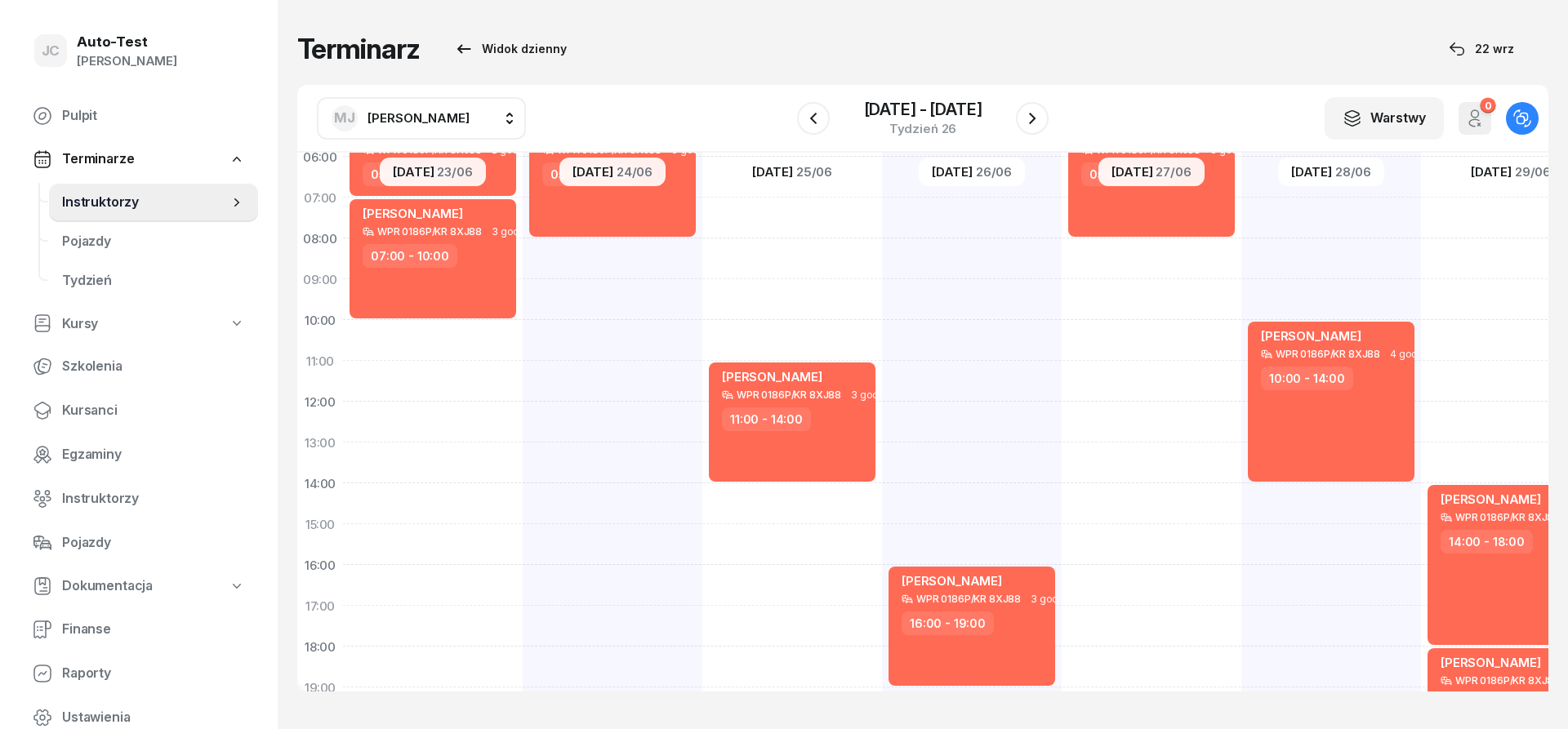
click at [421, 113] on span "[PERSON_NAME]" at bounding box center [419, 118] width 102 height 15
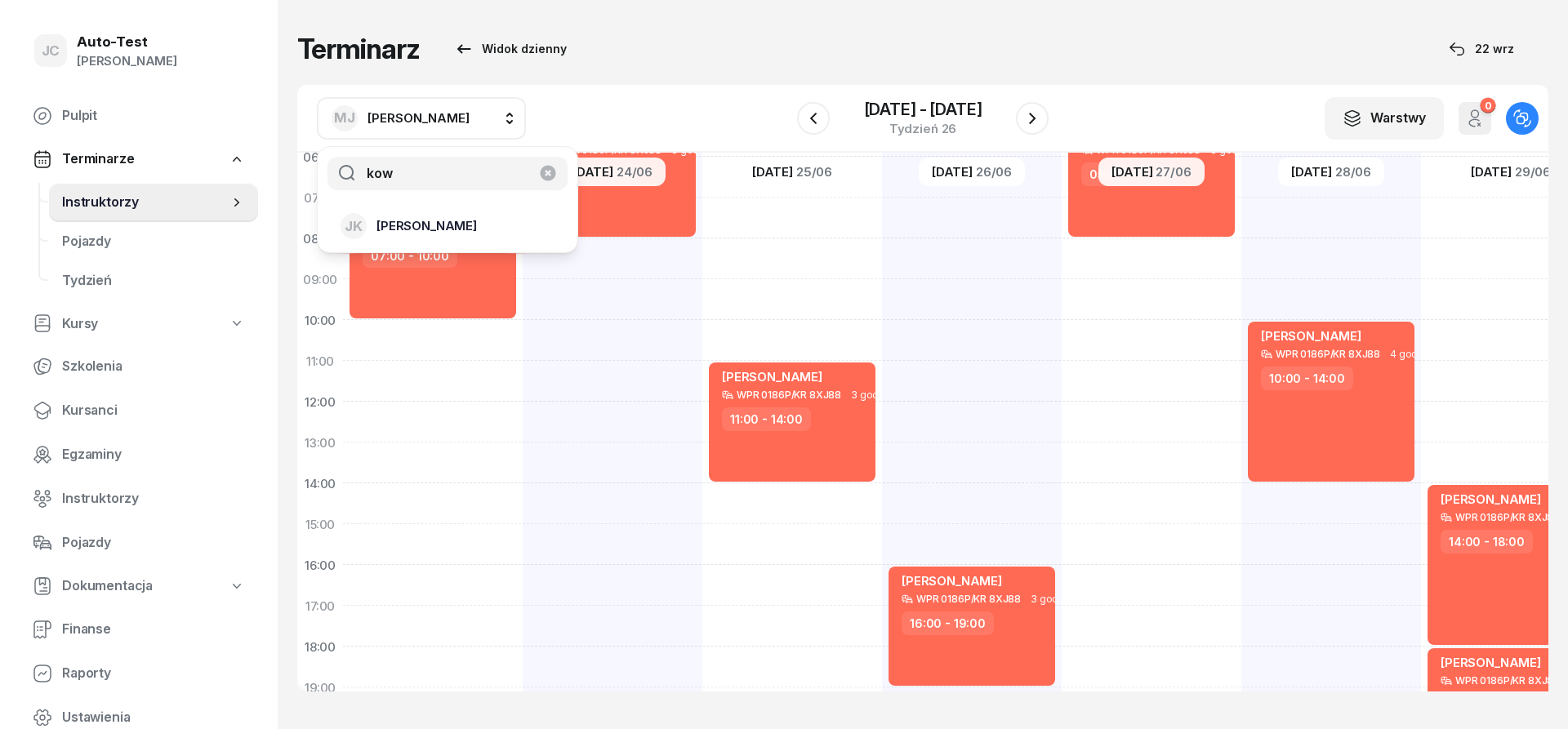
type input "kow"
click at [457, 215] on div "[PERSON_NAME]" at bounding box center [437, 227] width 194 height 27
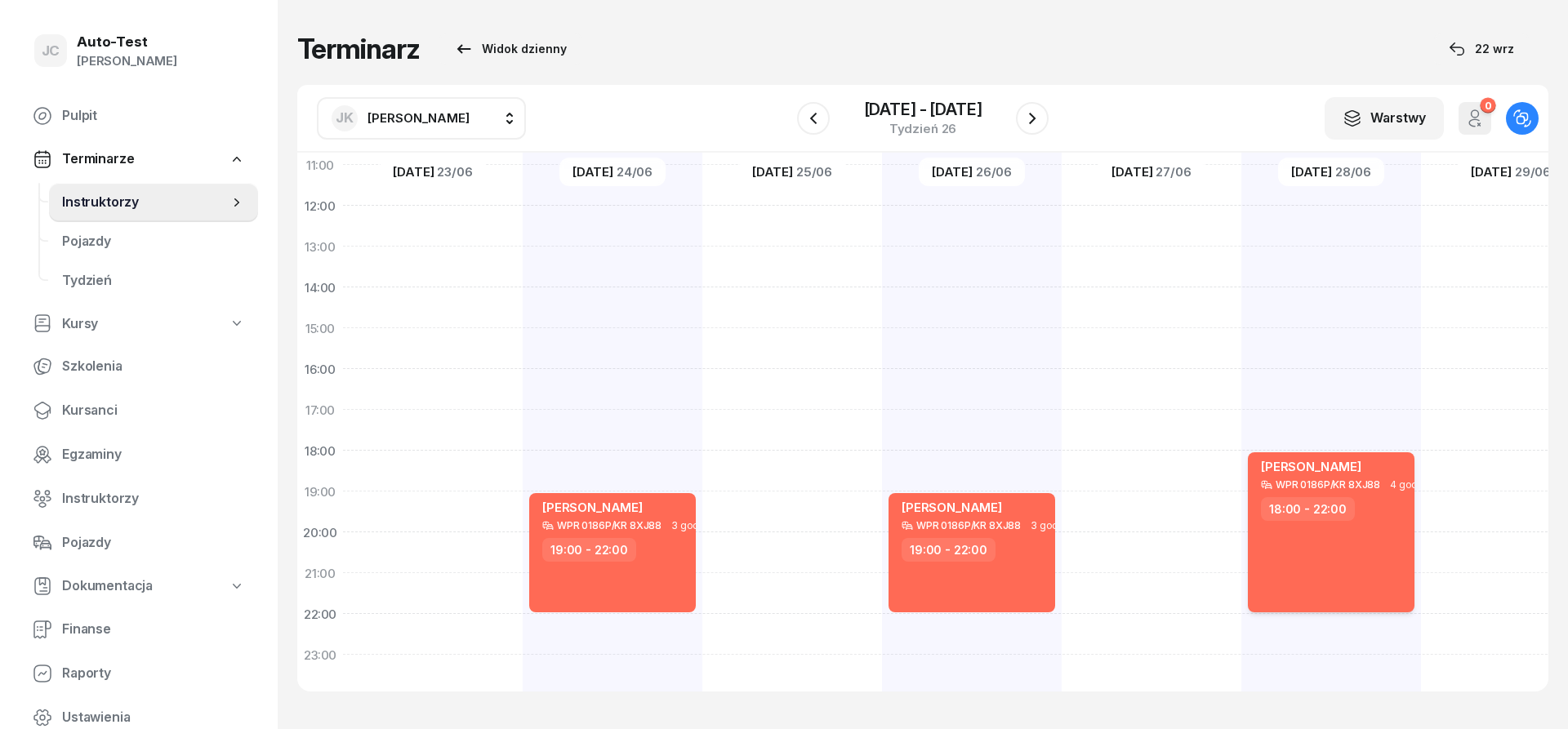
scroll to position [319, 0]
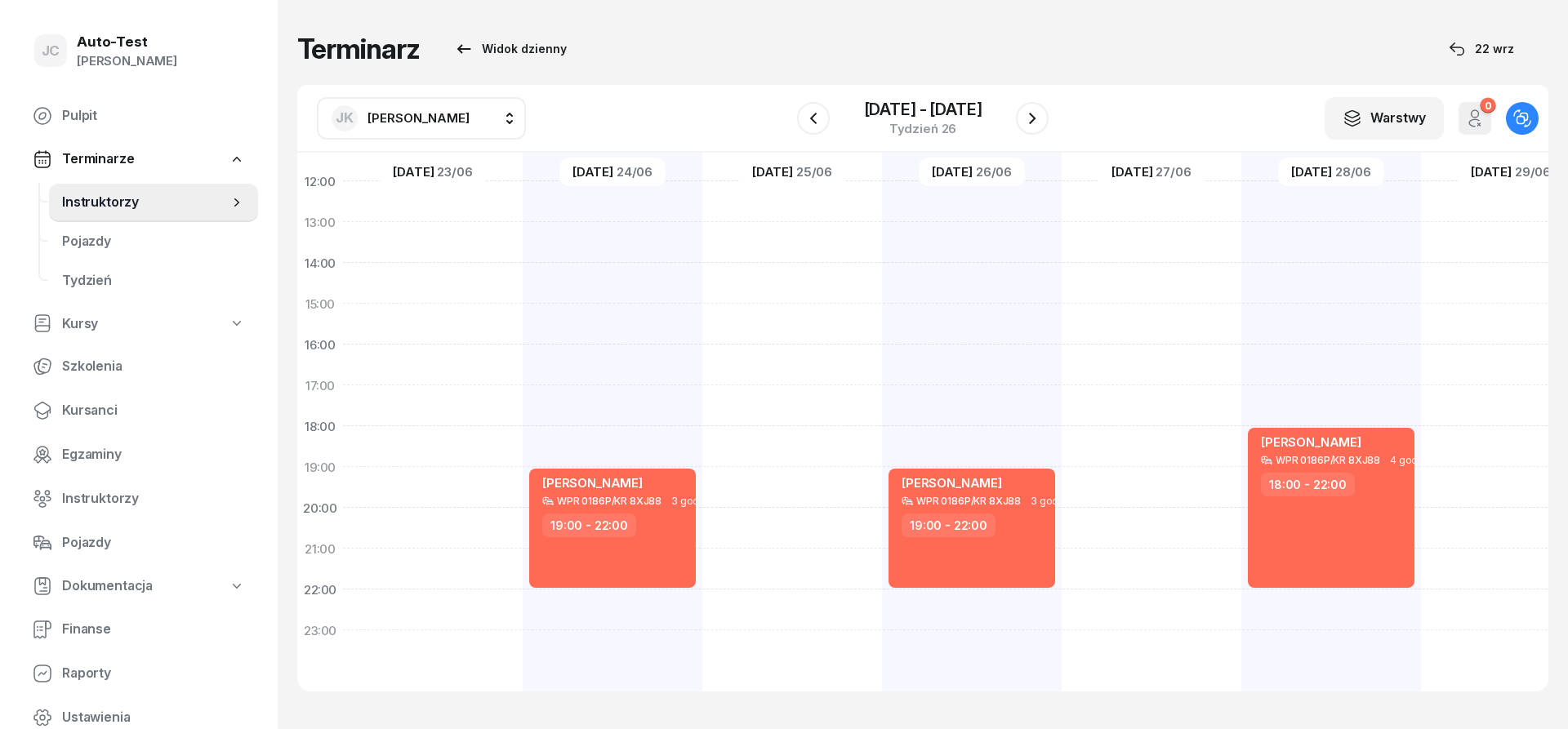
click at [435, 122] on button "[PERSON_NAME]" at bounding box center [421, 118] width 210 height 43
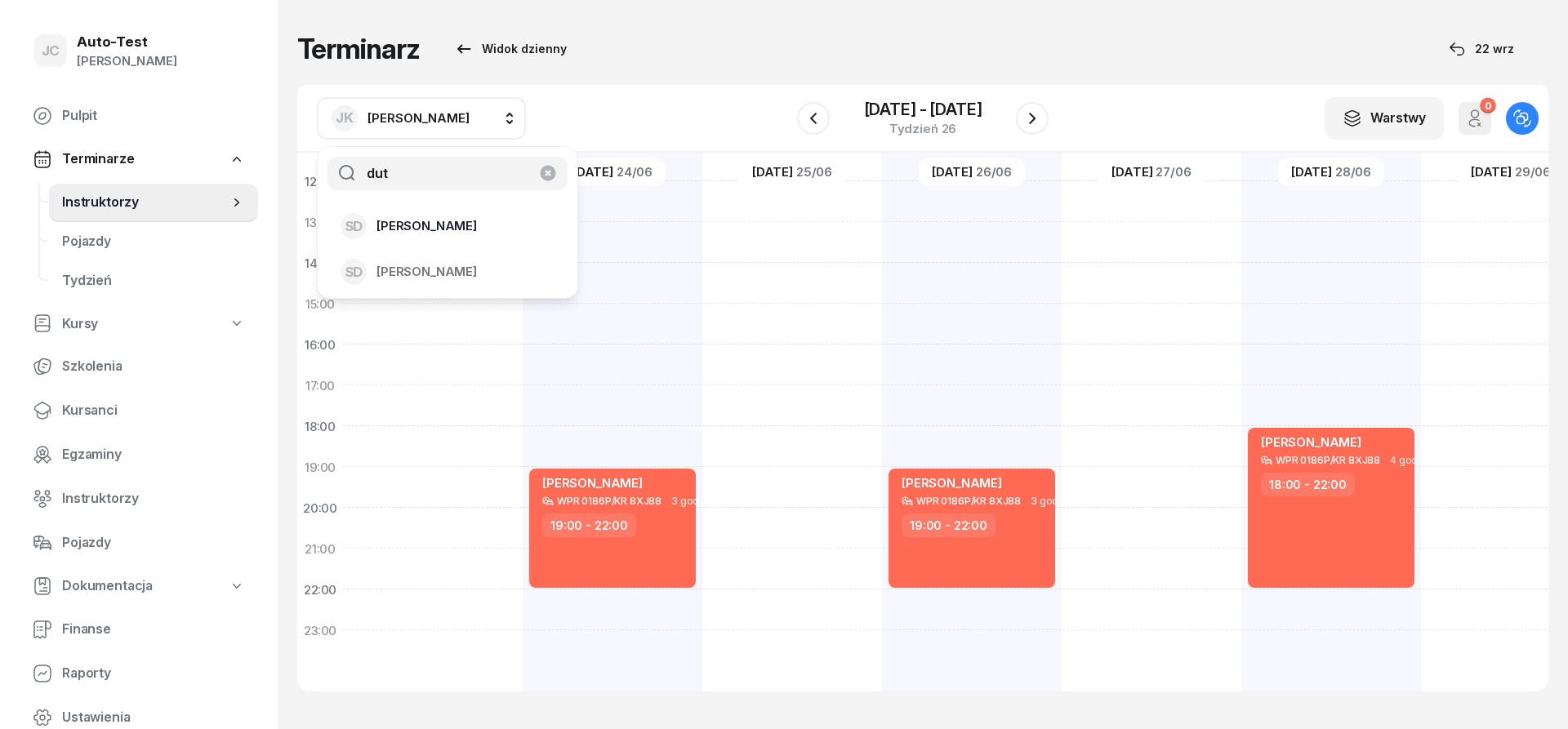
type input "dut"
click at [441, 238] on div "SD [PERSON_NAME]" at bounding box center [437, 227] width 194 height 27
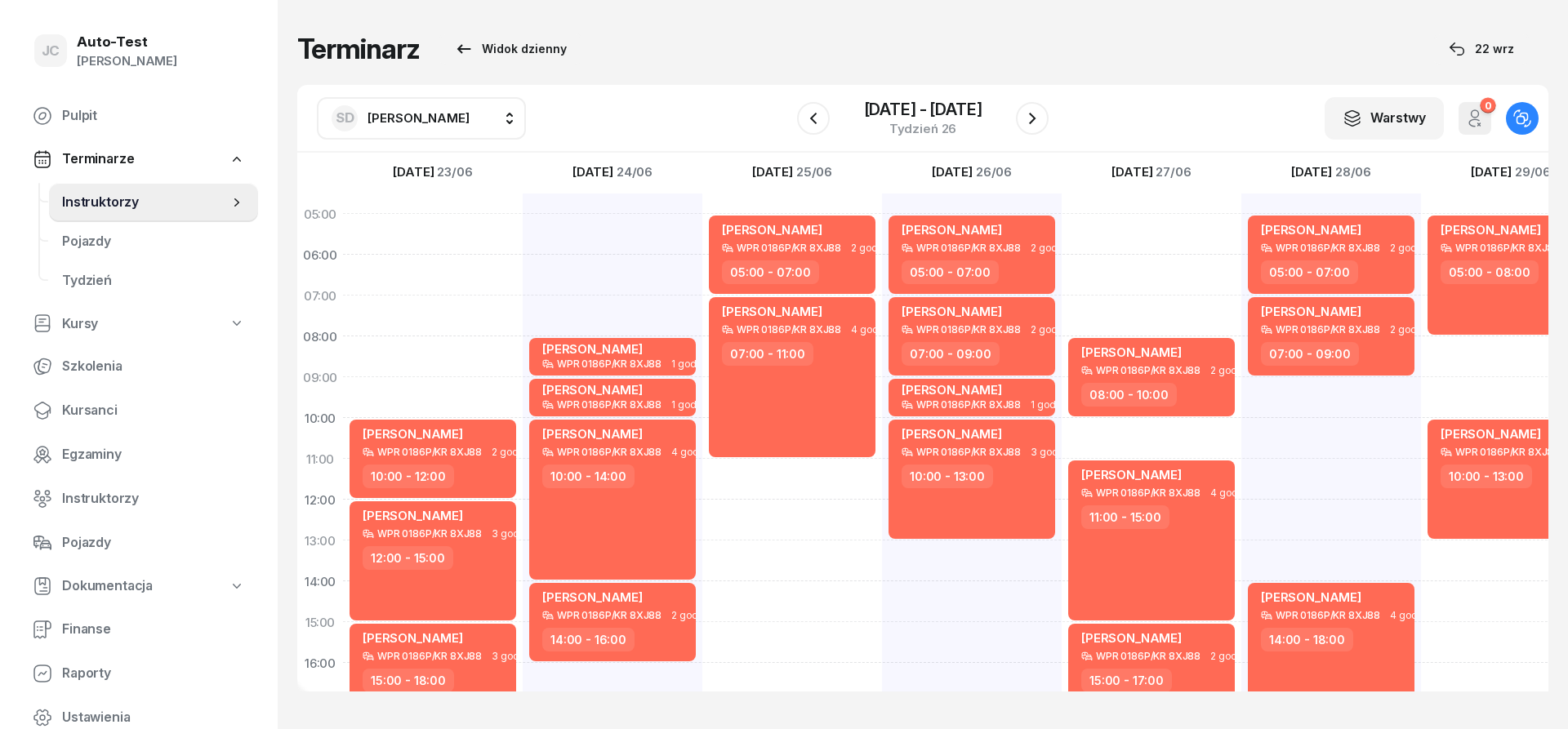
click at [414, 126] on span "[PERSON_NAME]" at bounding box center [419, 118] width 102 height 21
type input "jerz"
click at [474, 228] on span "[PERSON_NAME]" at bounding box center [427, 226] width 100 height 21
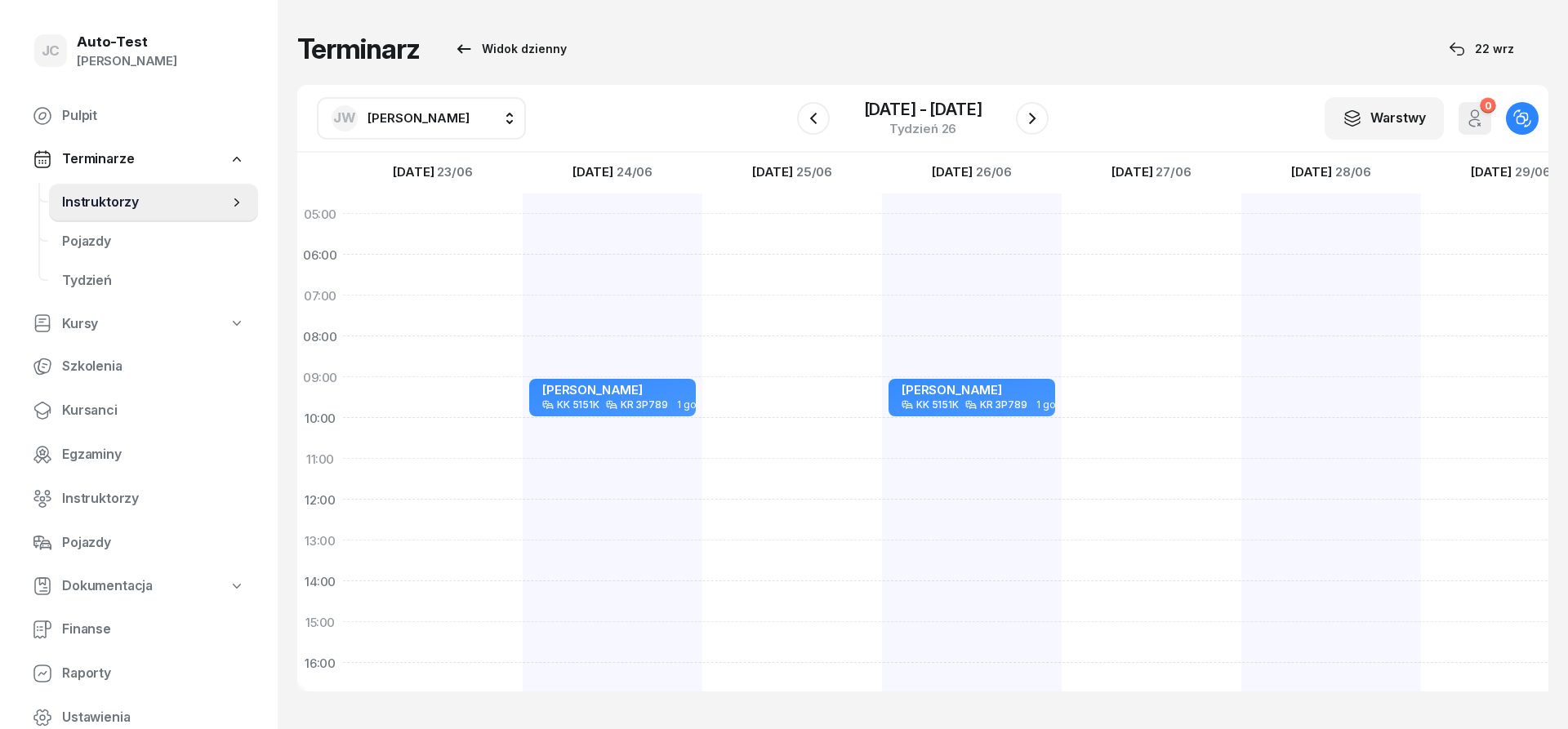
click at [392, 138] on button "[PERSON_NAME]" at bounding box center [421, 118] width 210 height 43
type input "mare"
click at [472, 276] on div "[PERSON_NAME]" at bounding box center [437, 272] width 194 height 27
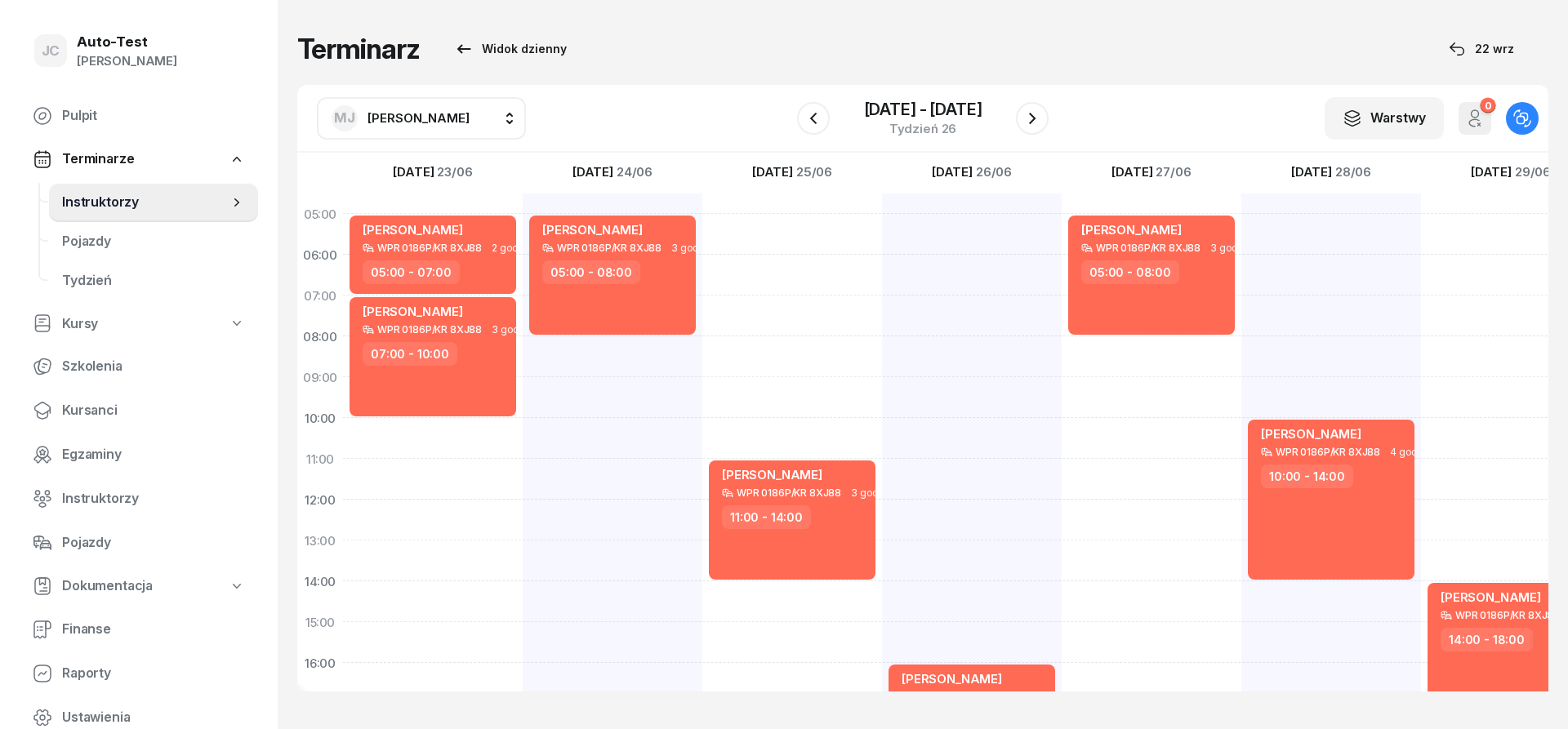
click at [419, 115] on span "[PERSON_NAME]" at bounding box center [419, 118] width 102 height 15
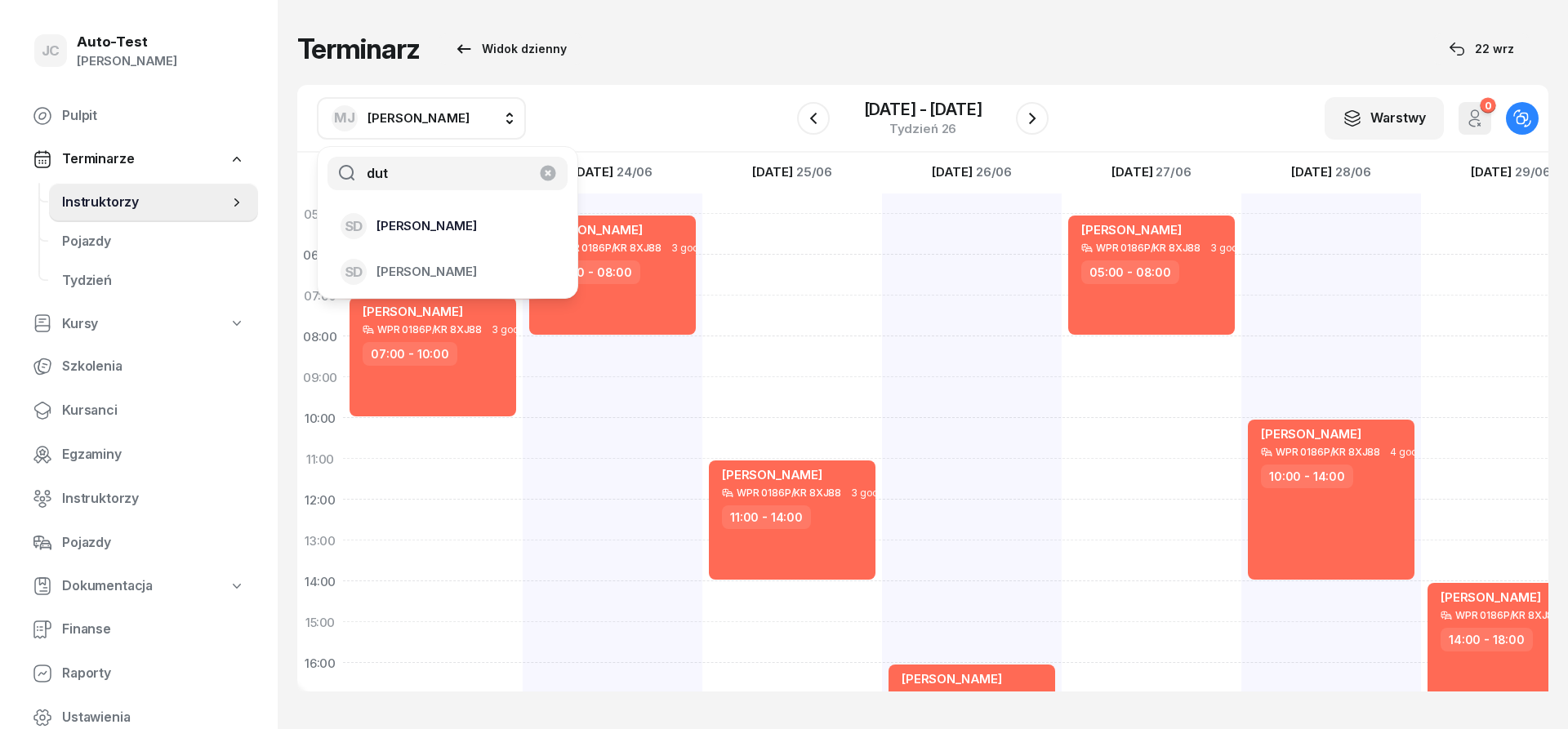
type input "dut"
click at [452, 232] on span "[PERSON_NAME]" at bounding box center [427, 226] width 100 height 21
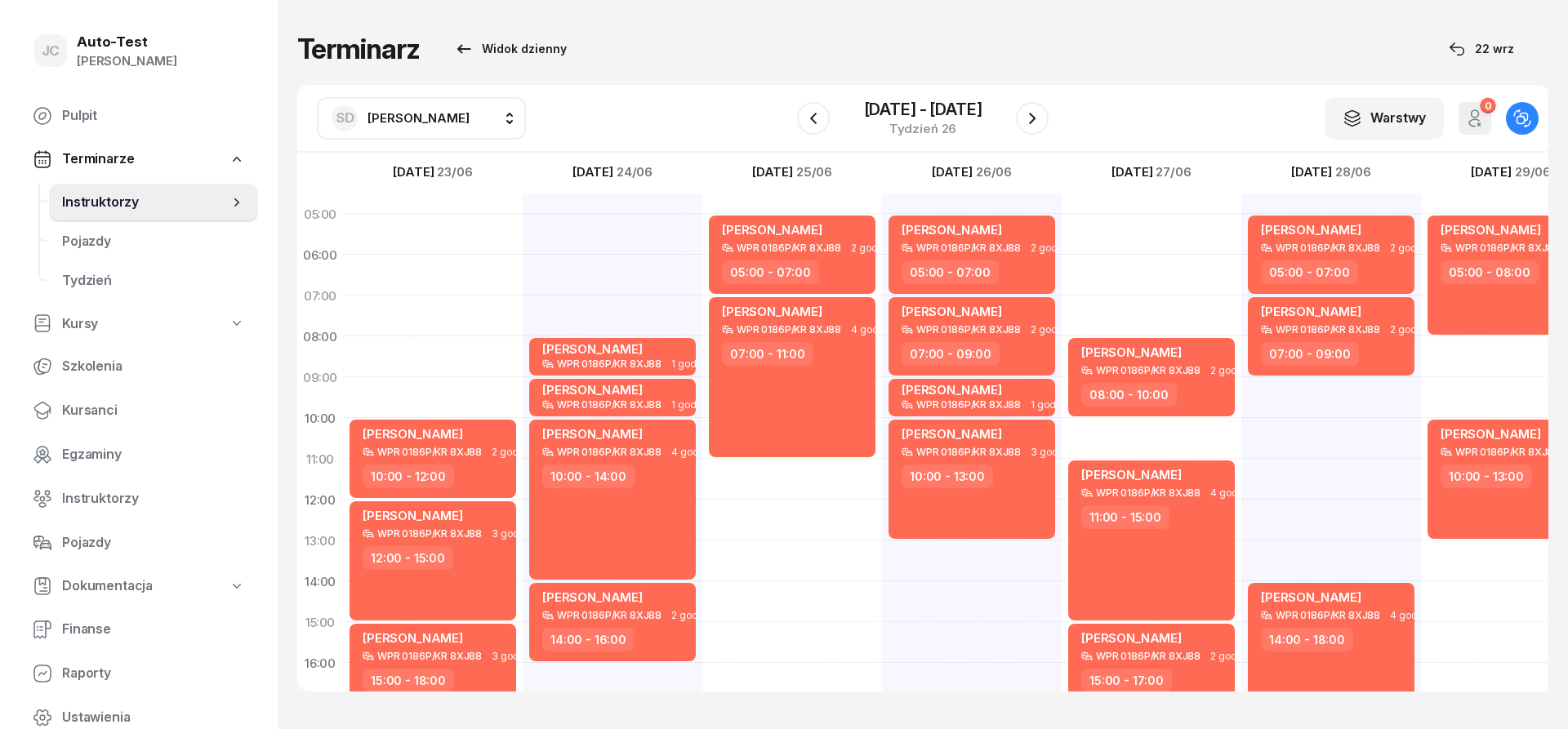
click at [1482, 351] on div "[PERSON_NAME] WPR 0186P/KR 8XJ88 3 godz. 05:00 - 08:00 [PERSON_NAME] WPR 0186P/…" at bounding box center [1511, 601] width 180 height 816
select select "08"
select select "10"
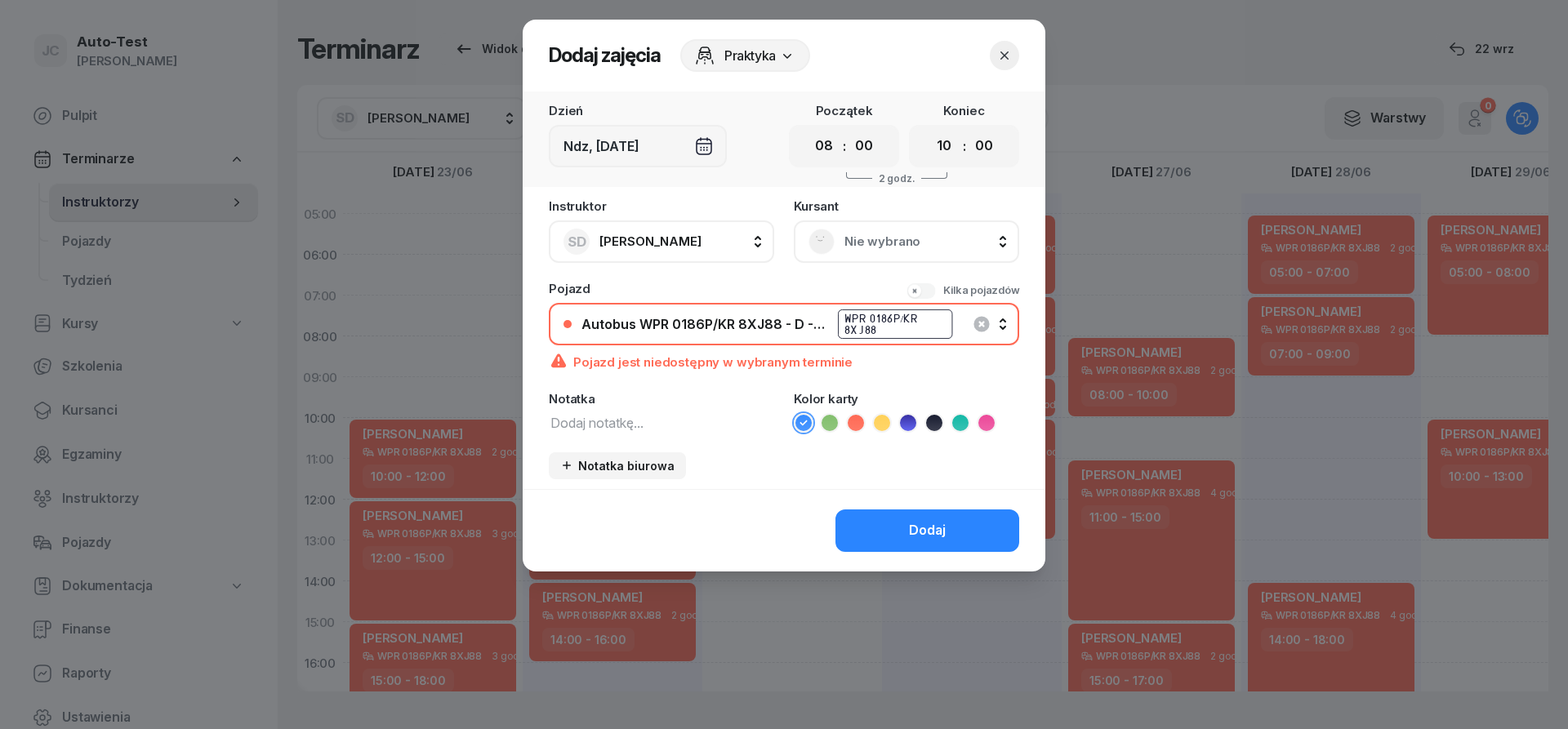
click at [872, 256] on div "Nie wybrano" at bounding box center [906, 242] width 226 height 43
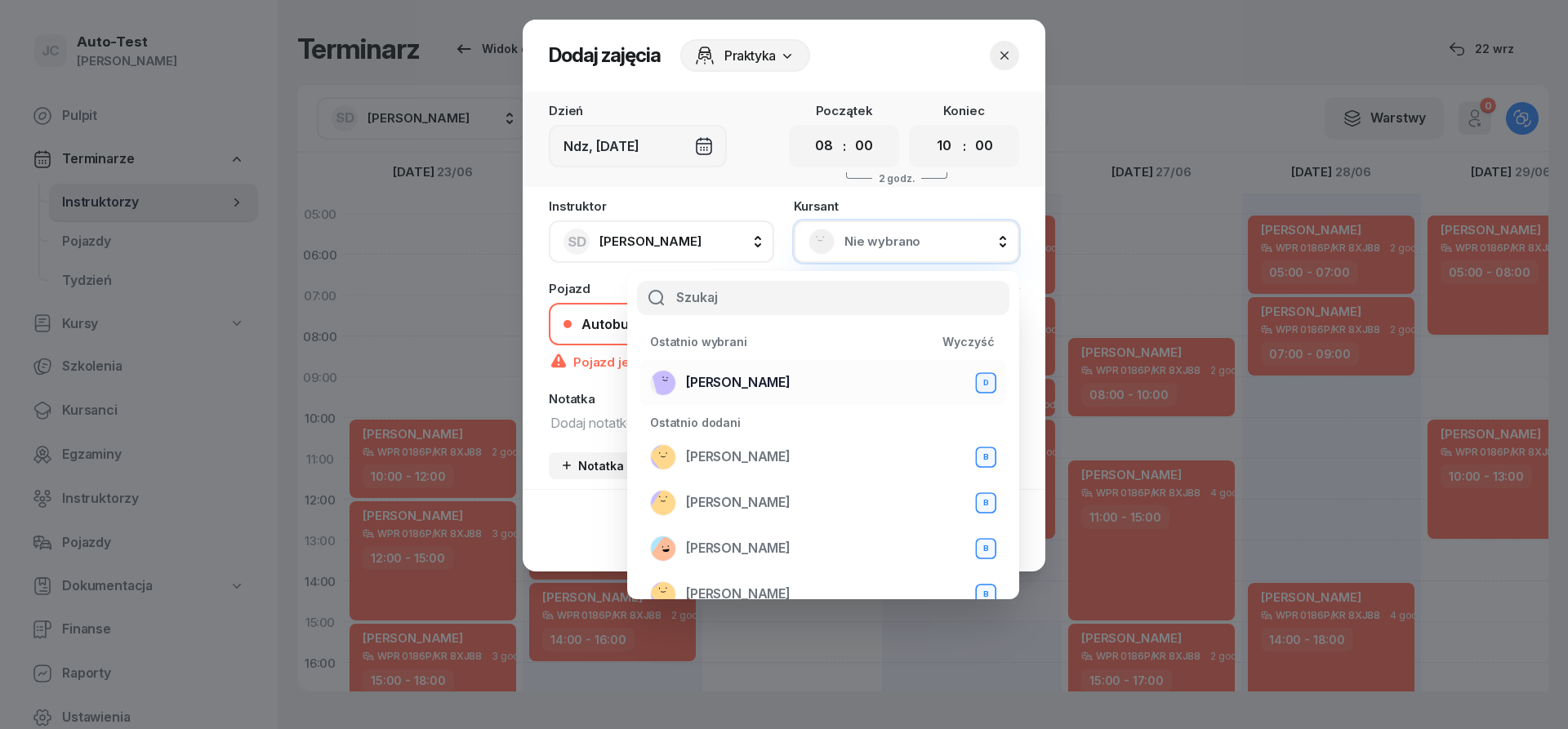
click at [813, 388] on div "[PERSON_NAME] D" at bounding box center [823, 383] width 346 height 27
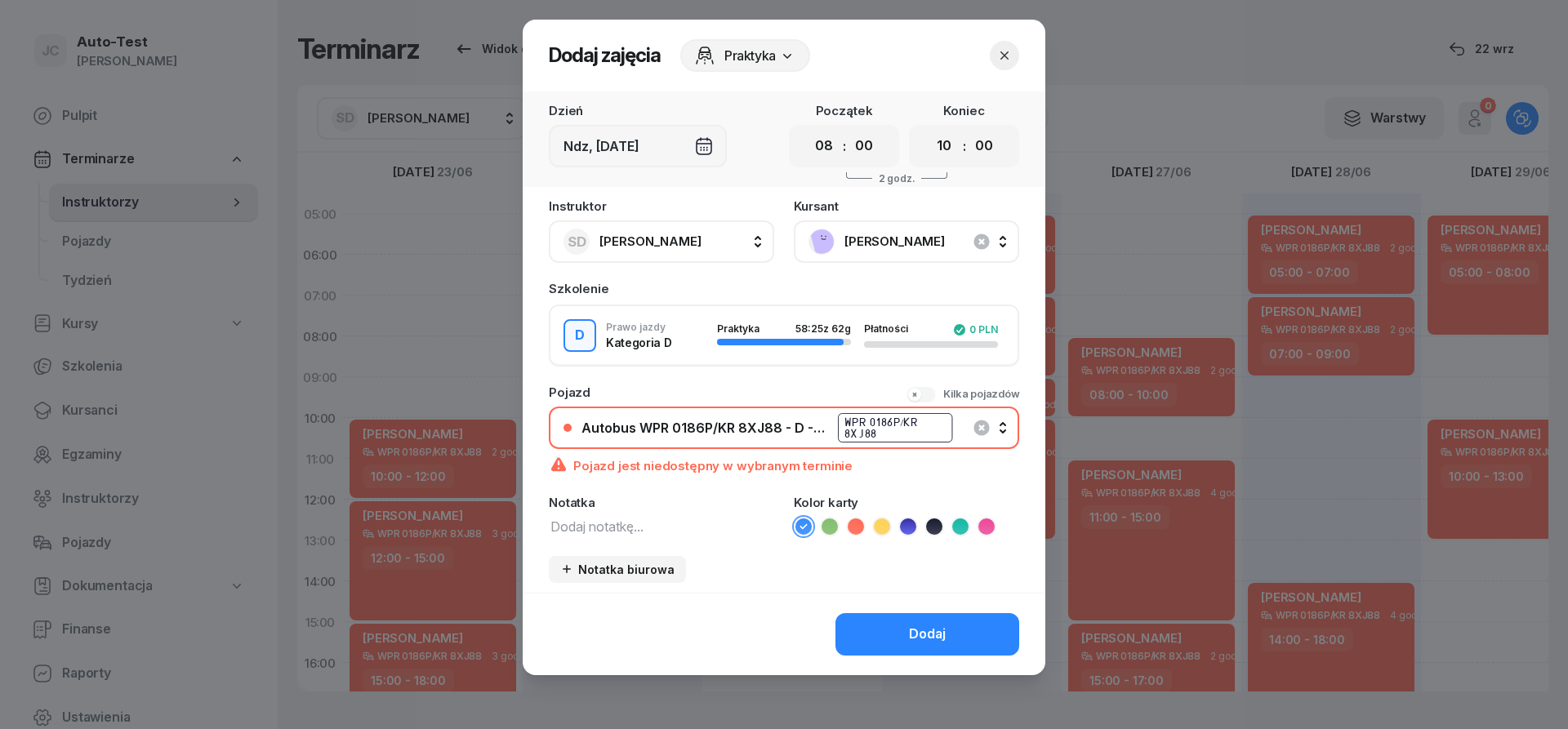
click at [1001, 50] on icon "button" at bounding box center [1004, 55] width 16 height 16
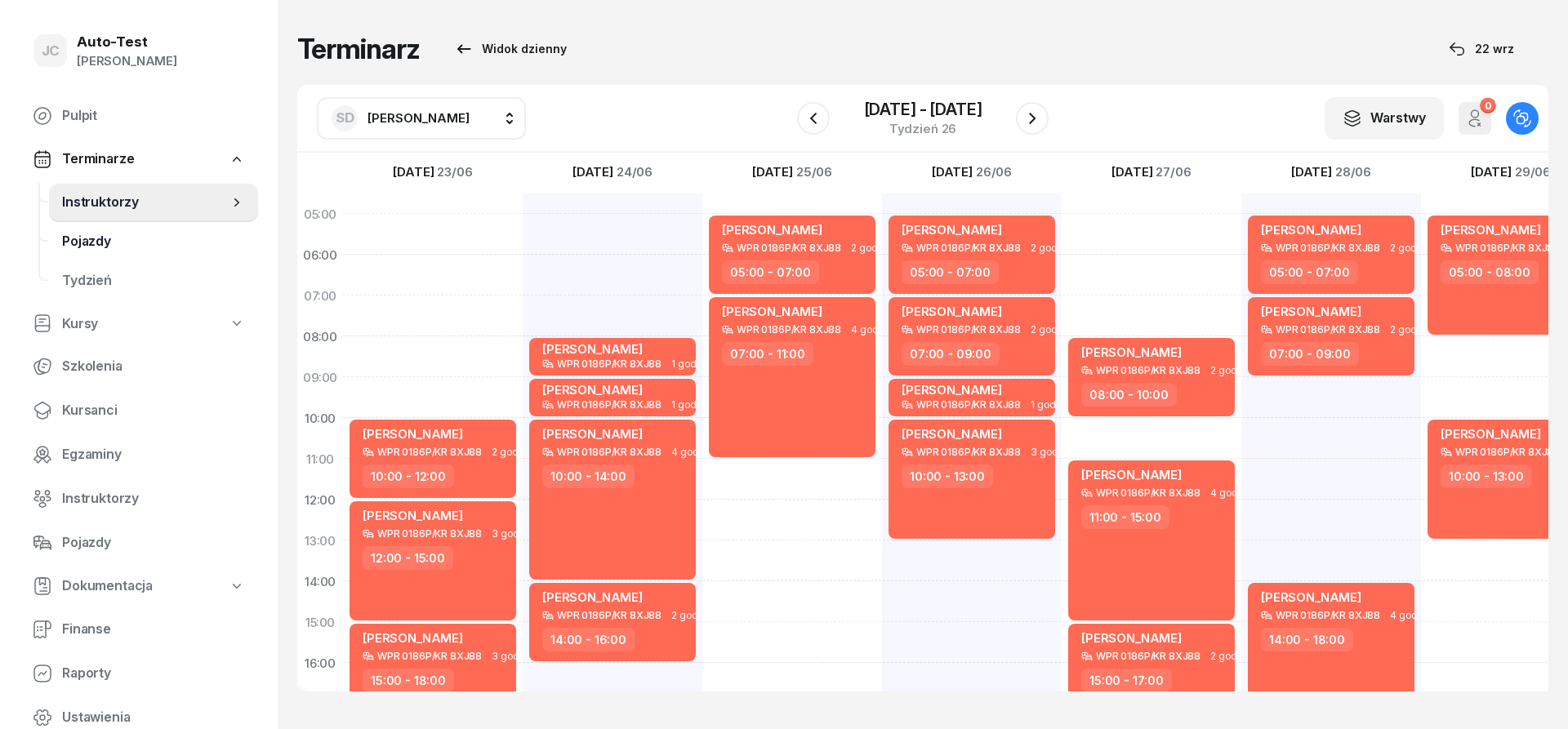
click at [175, 246] on span "Pojazdy" at bounding box center [153, 242] width 183 height 21
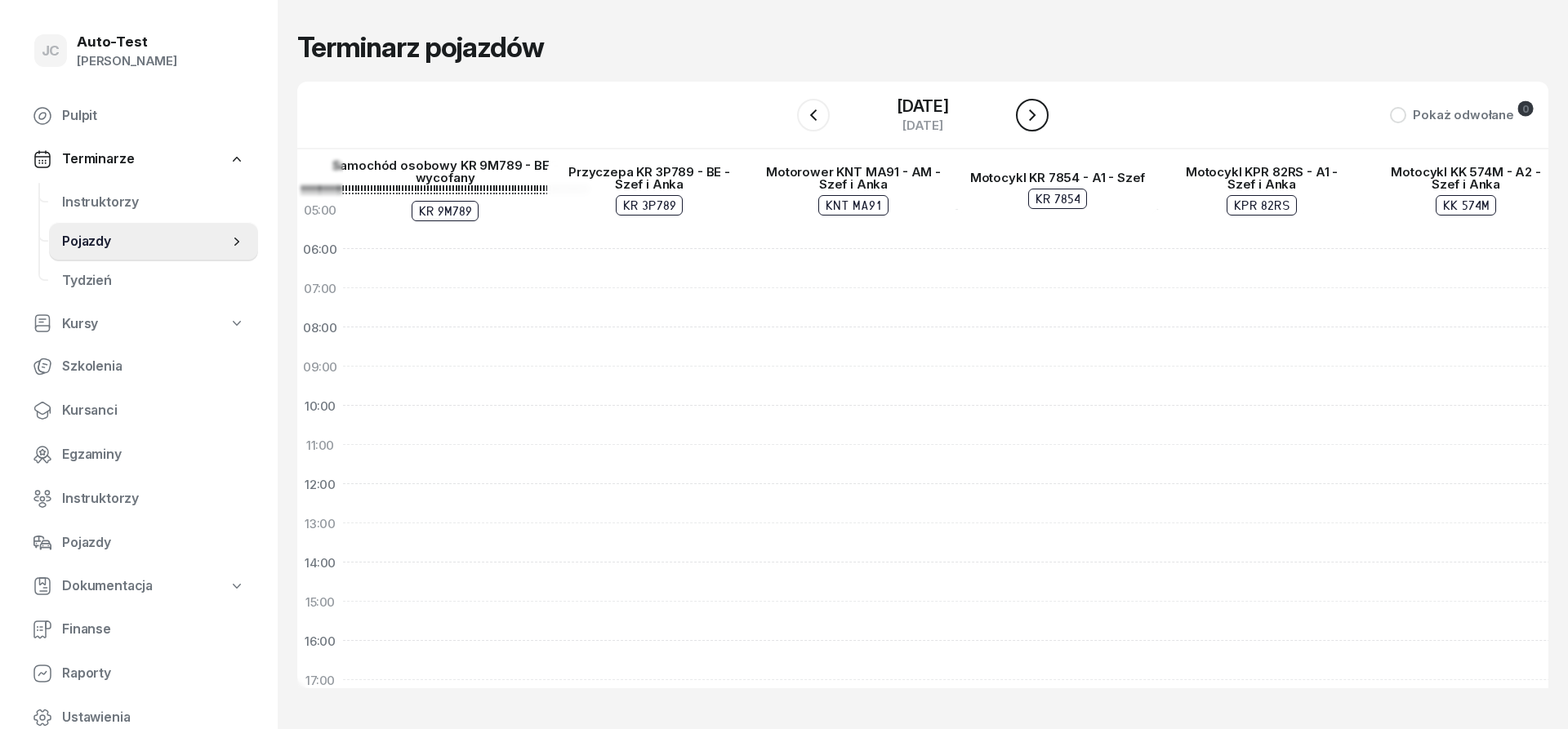
drag, startPoint x: 1022, startPoint y: 108, endPoint x: 1033, endPoint y: 112, distance: 11.7
click at [1023, 109] on button "button" at bounding box center [1032, 115] width 32 height 32
click at [1033, 112] on icon "button" at bounding box center [1031, 115] width 7 height 11
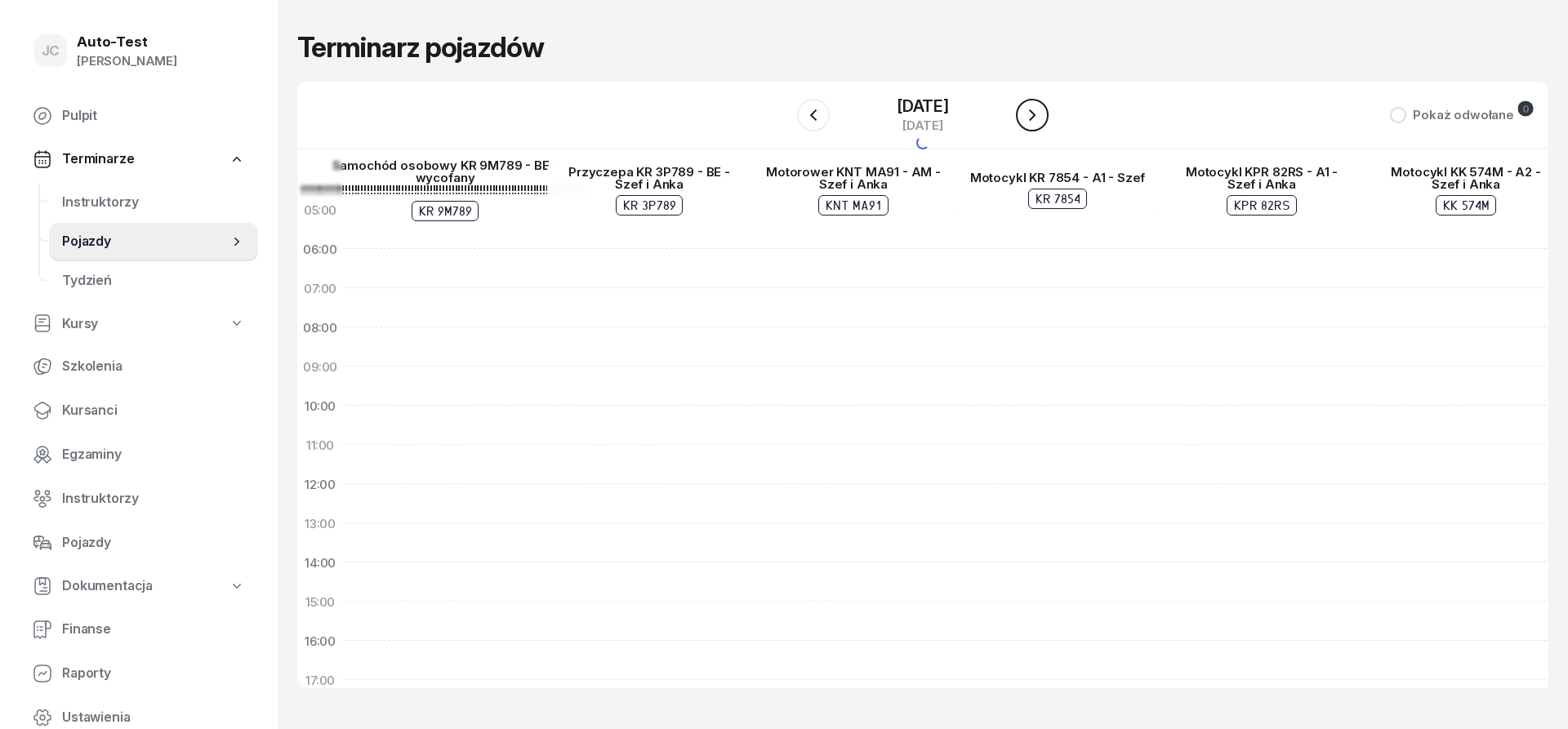
click at [1033, 112] on icon "button" at bounding box center [1031, 115] width 7 height 11
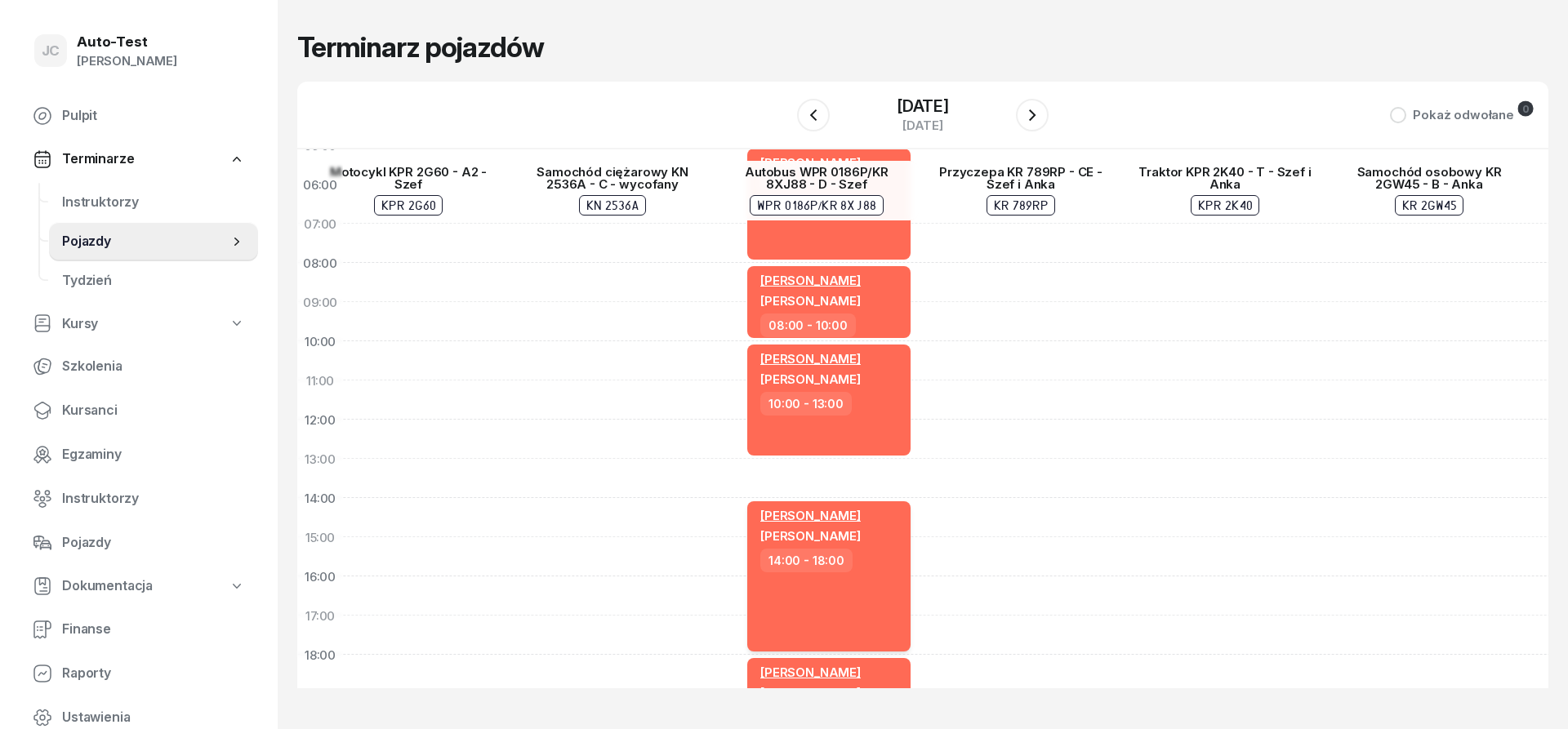
scroll to position [0, 1262]
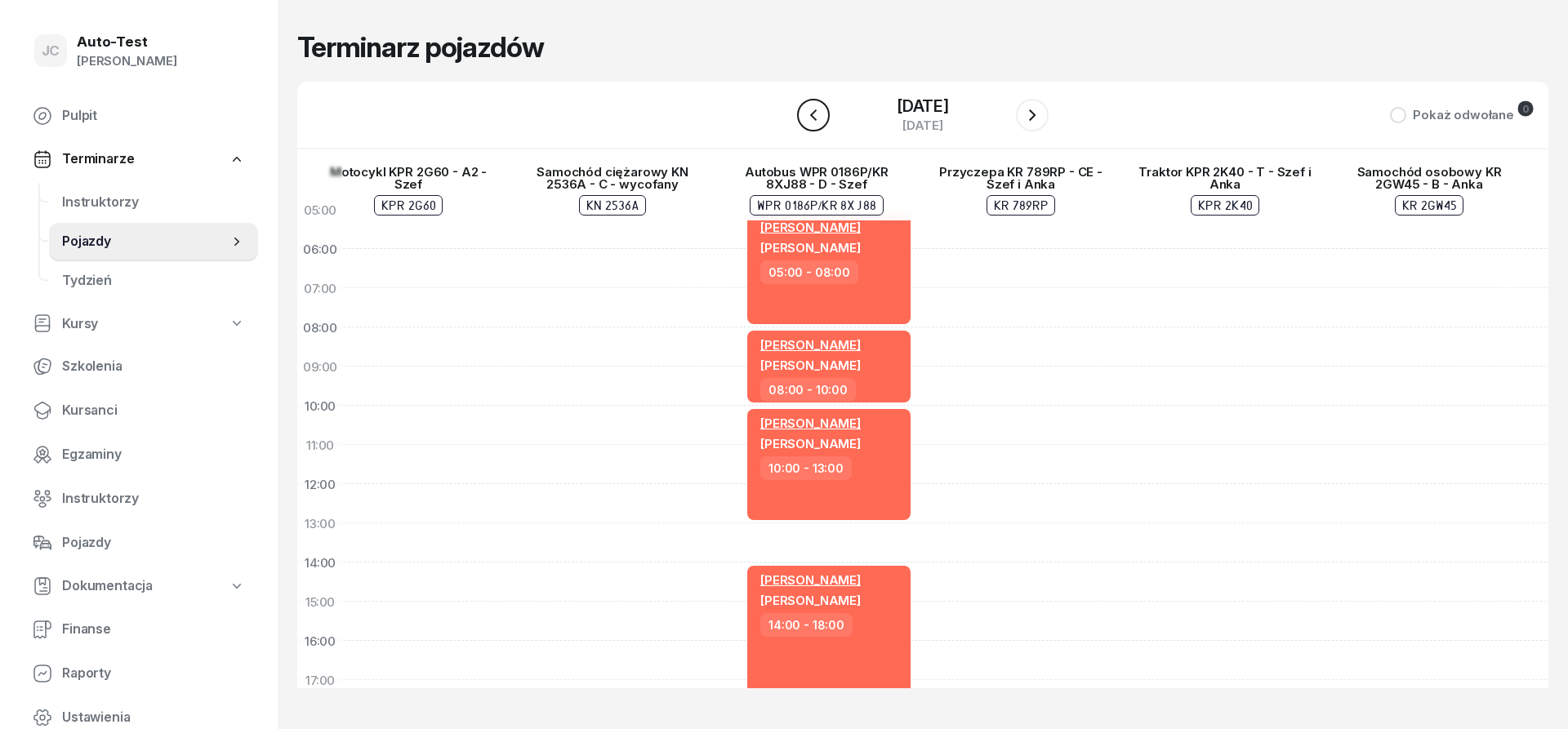
click at [805, 114] on icon "button" at bounding box center [813, 115] width 20 height 20
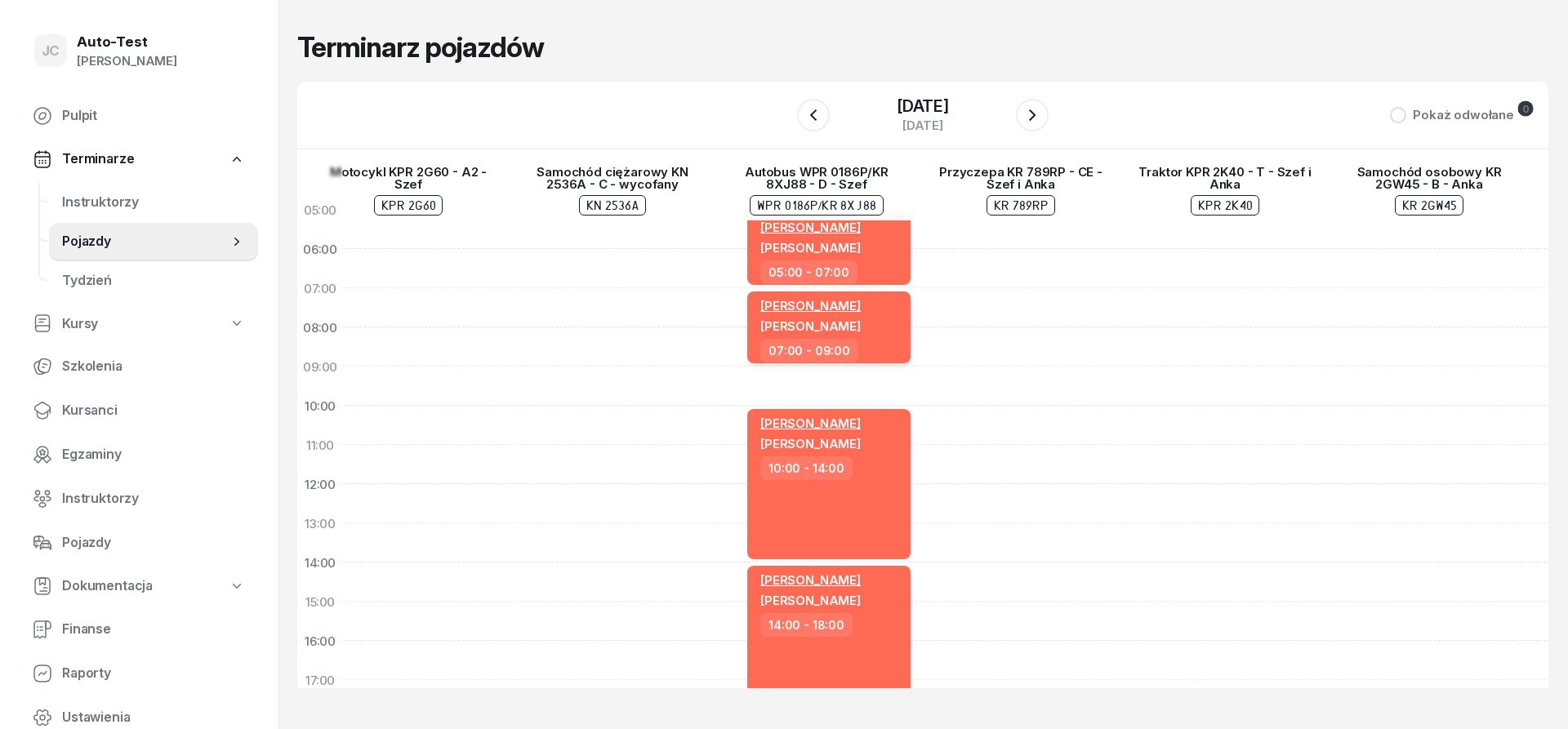
scroll to position [285, 1262]
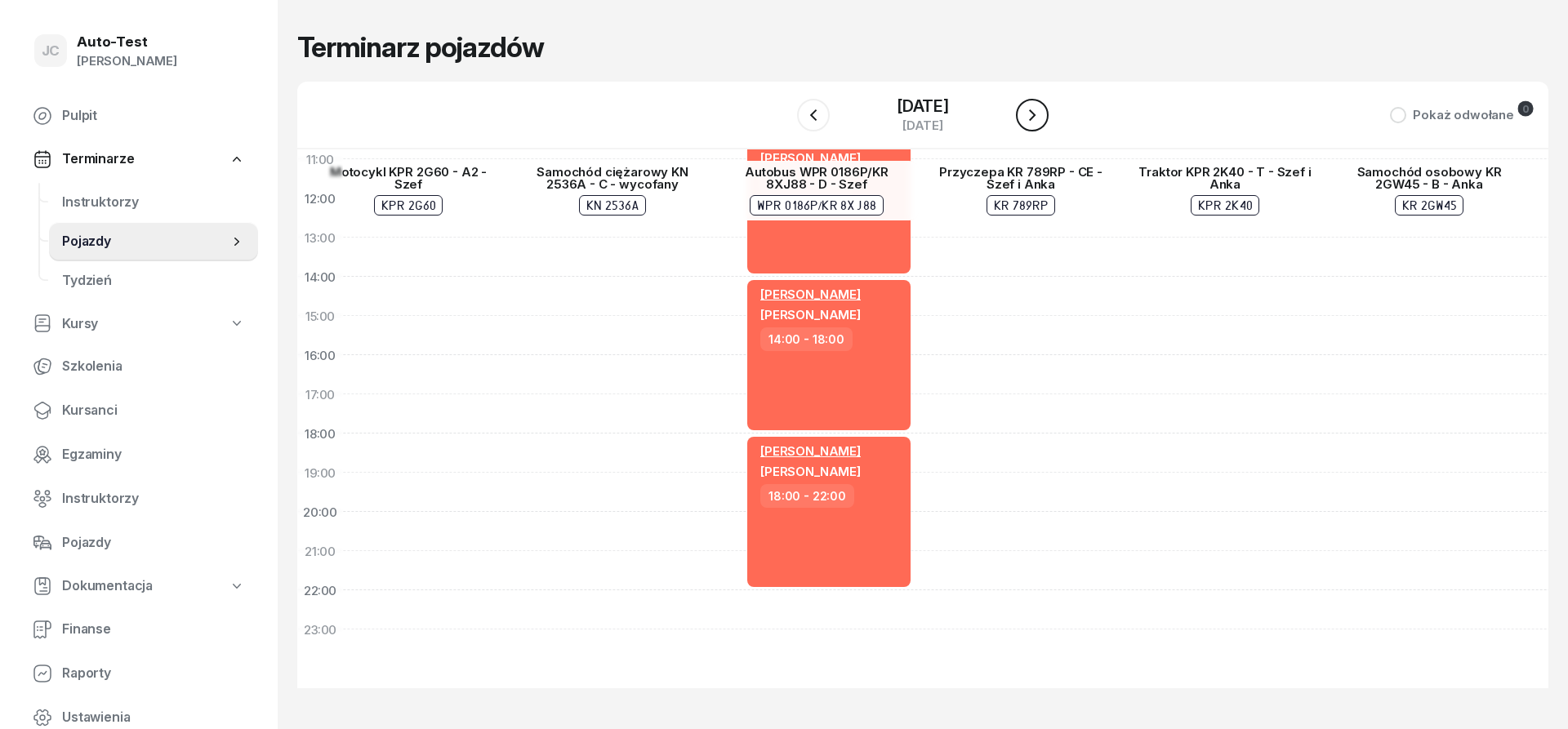
click at [1032, 116] on icon "button" at bounding box center [1031, 115] width 20 height 20
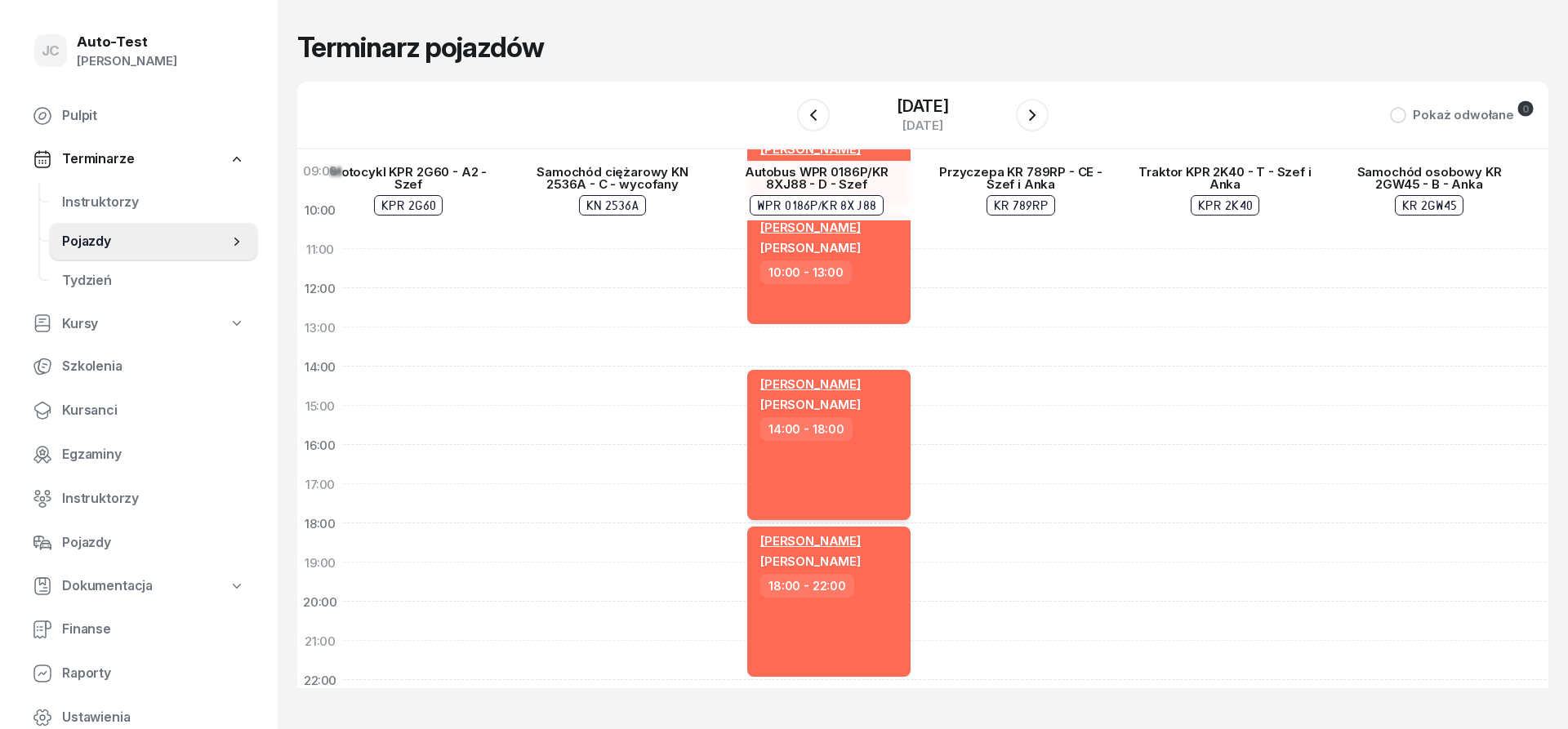
scroll to position [285, 1262]
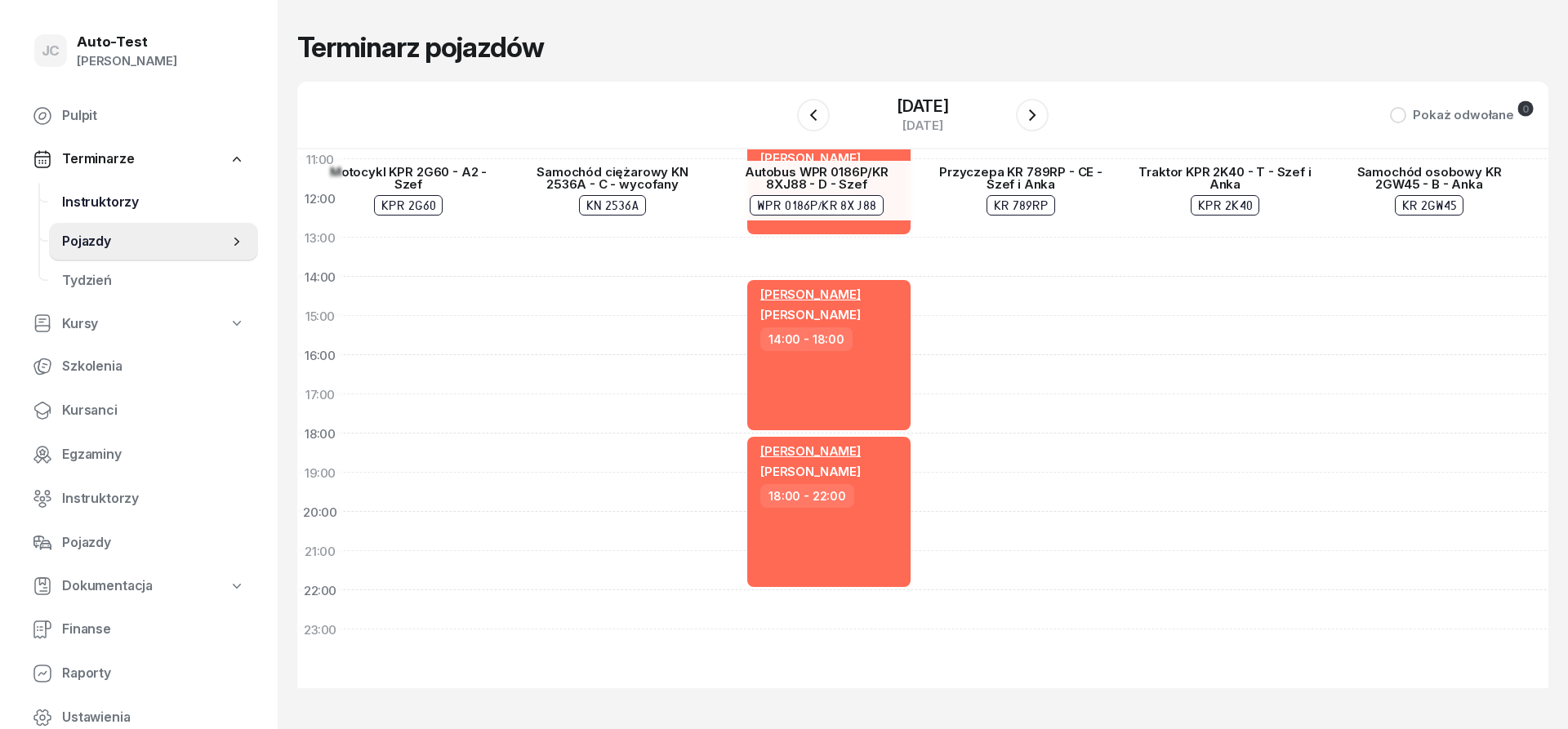
click at [112, 209] on span "Instruktorzy" at bounding box center [153, 202] width 183 height 21
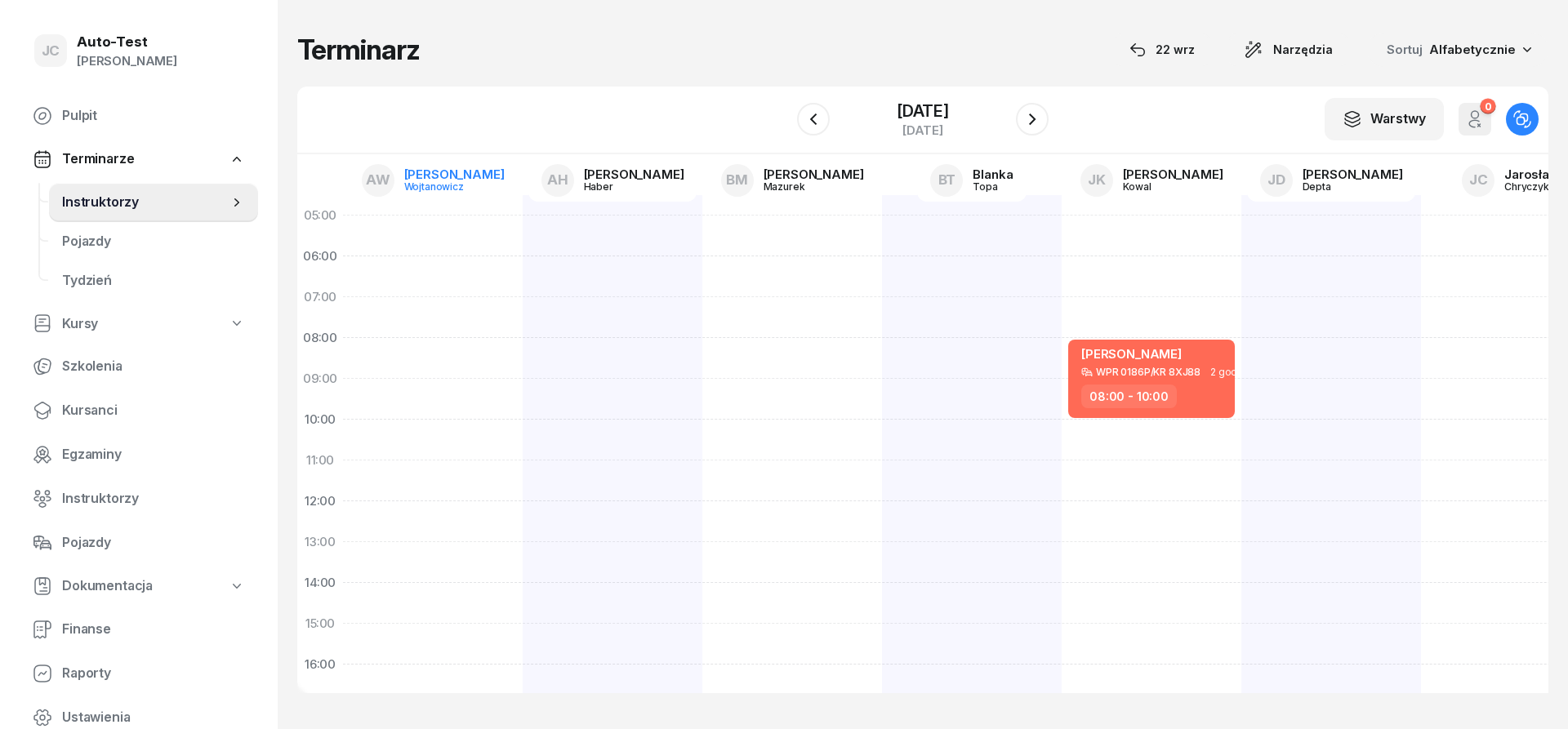
click at [431, 191] on div "Wojtanowicz" at bounding box center [443, 186] width 79 height 10
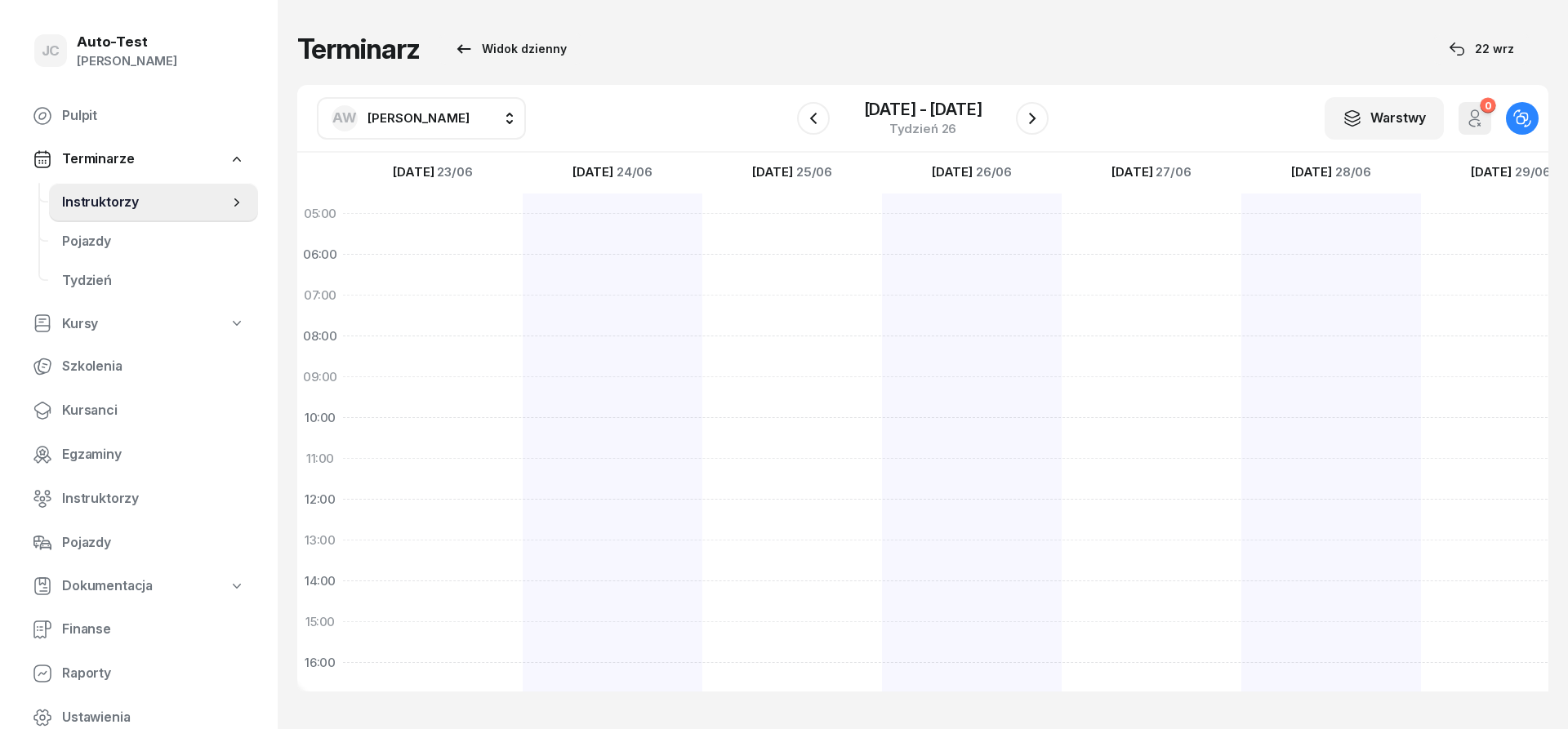
click at [424, 115] on span "[PERSON_NAME]" at bounding box center [419, 118] width 102 height 15
type input "dut"
click at [463, 233] on span "[PERSON_NAME]" at bounding box center [427, 226] width 100 height 21
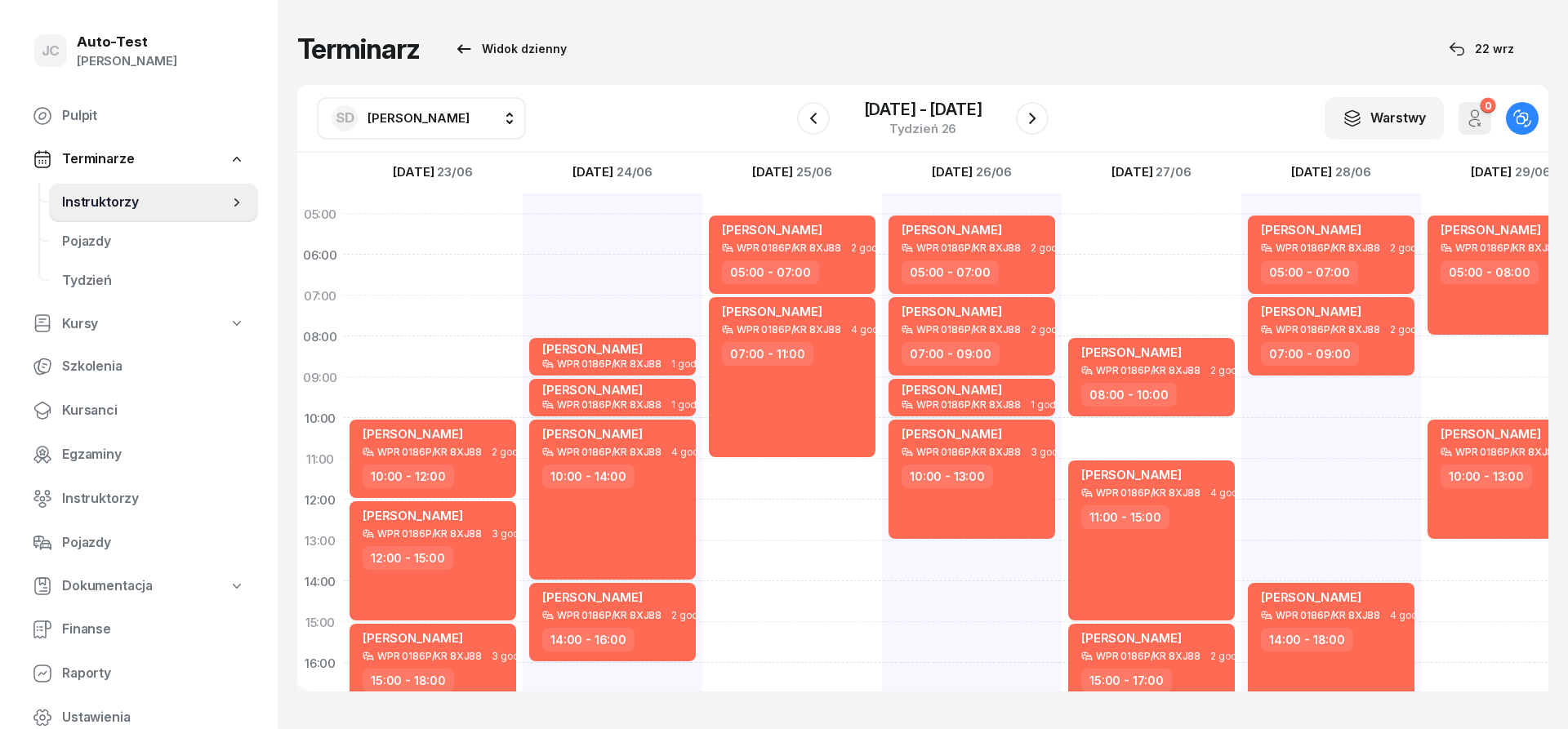
scroll to position [319, 0]
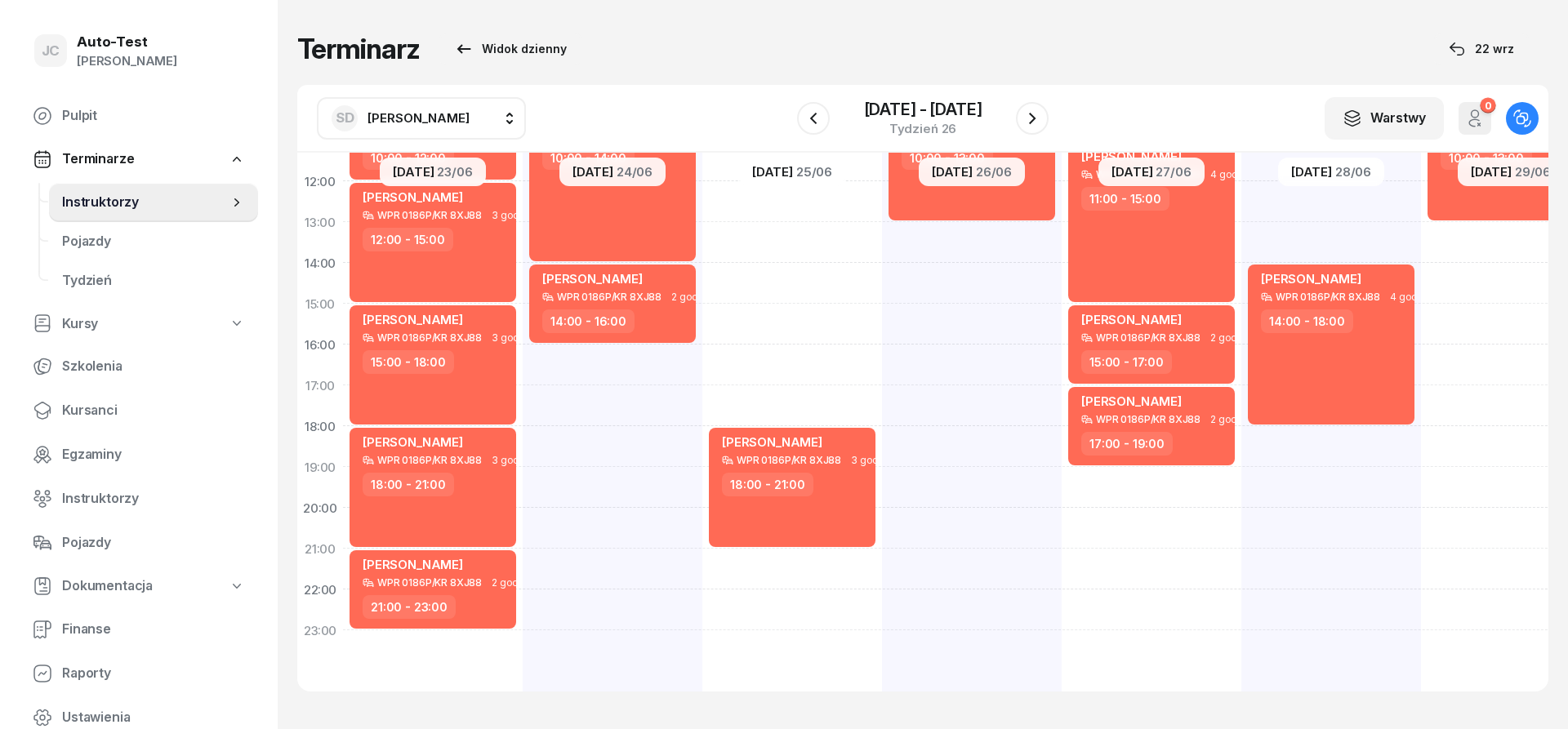
click at [1478, 601] on div "[PERSON_NAME] WPR 0186P/KR 8XJ88 3 godz. 05:00 - 08:00 [PERSON_NAME] WPR 0186P/…" at bounding box center [1511, 282] width 180 height 816
select select "22"
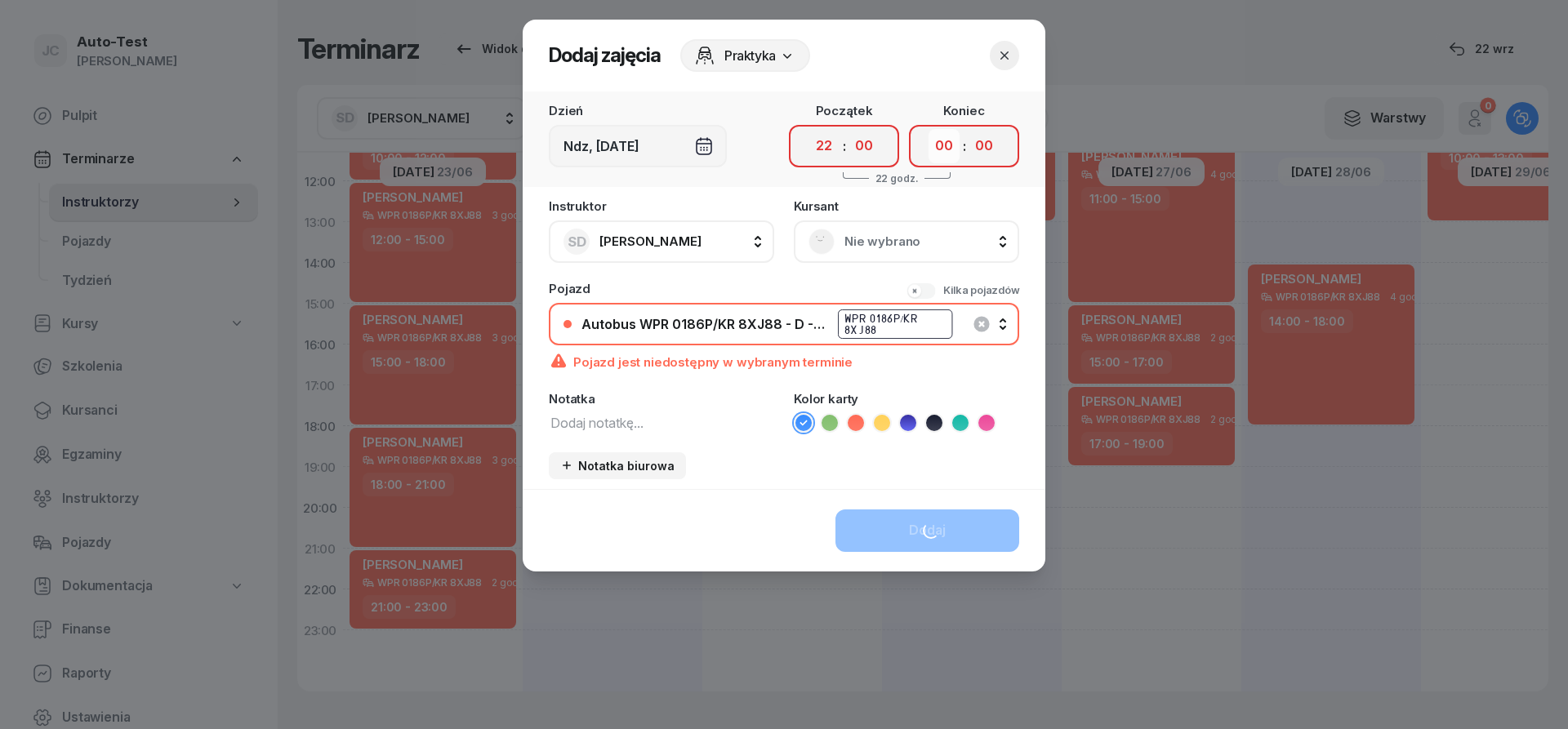
click at [928, 129] on select "00 01 02 03 04 05 06 07 08 09 10 11 12 13 14 15 16 17 18 19 20 21 22 23" at bounding box center [943, 146] width 31 height 34
select select "23"
click option "23" at bounding box center [0, 0] width 0 height 0
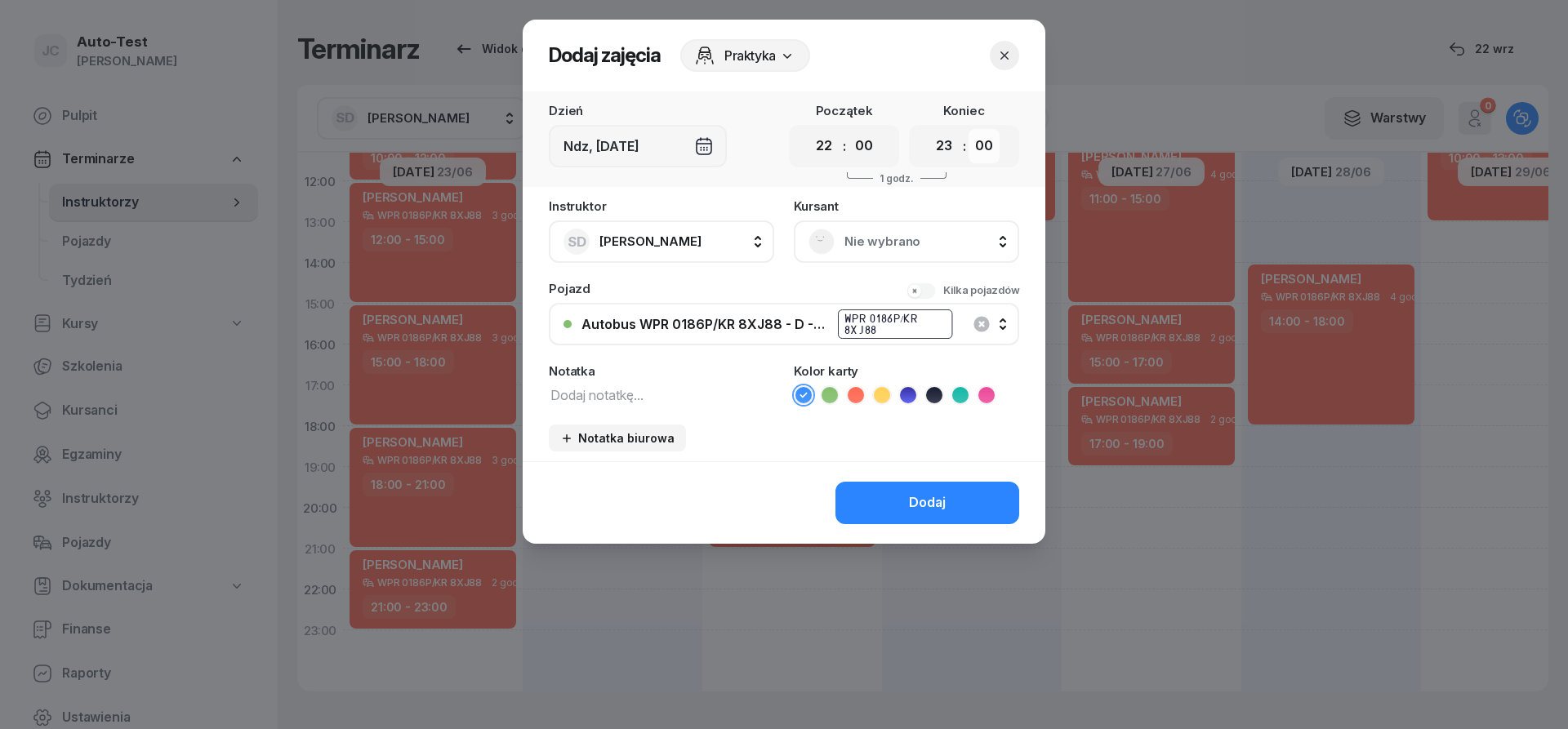
click at [969, 129] on select "00 05 10 15 20 25 30 35 40 45 50 55" at bounding box center [984, 146] width 31 height 34
select select "55"
click option "55" at bounding box center [0, 0] width 0 height 0
click at [860, 242] on span "Nie wybrano" at bounding box center [924, 242] width 160 height 21
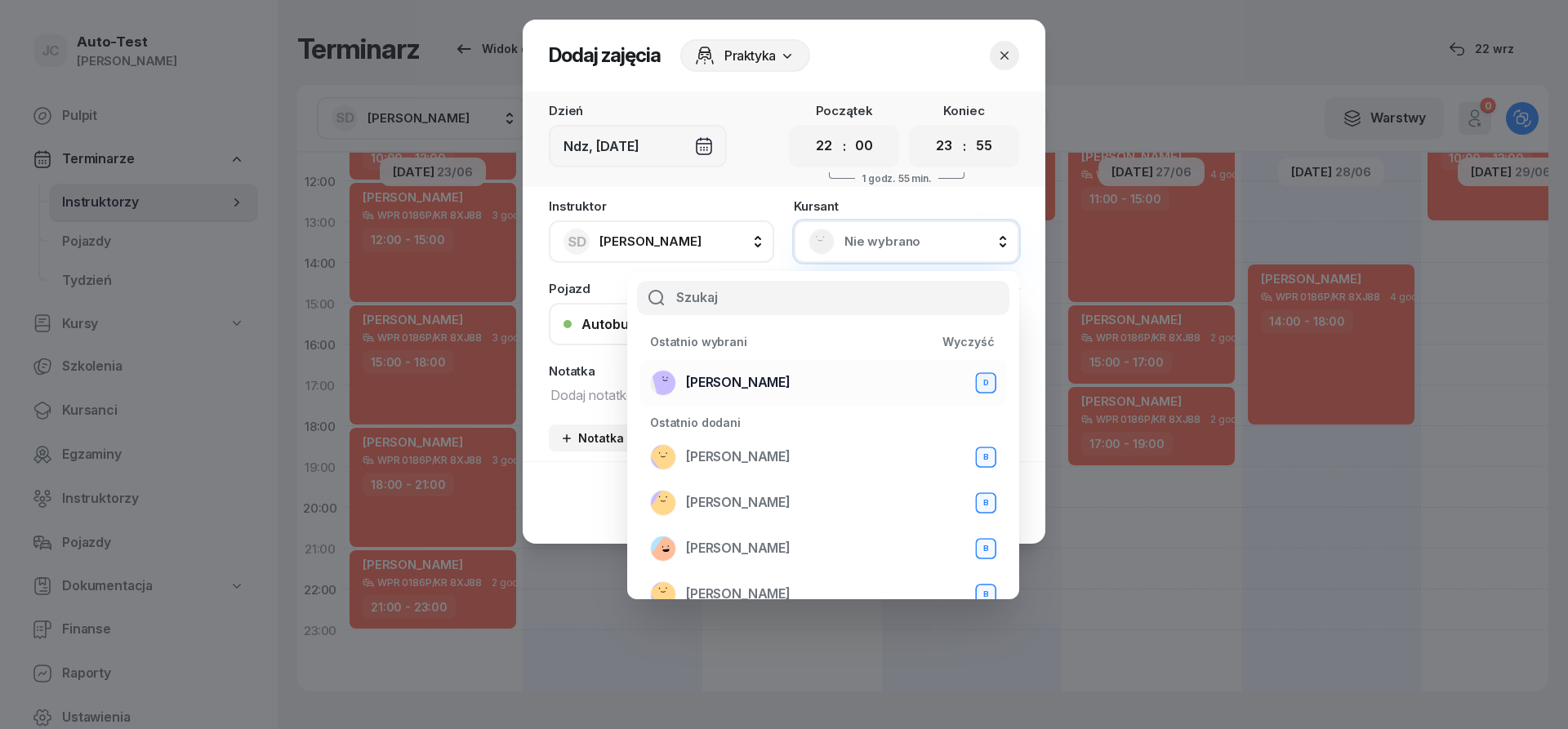
click at [752, 380] on span "[PERSON_NAME]" at bounding box center [738, 383] width 104 height 21
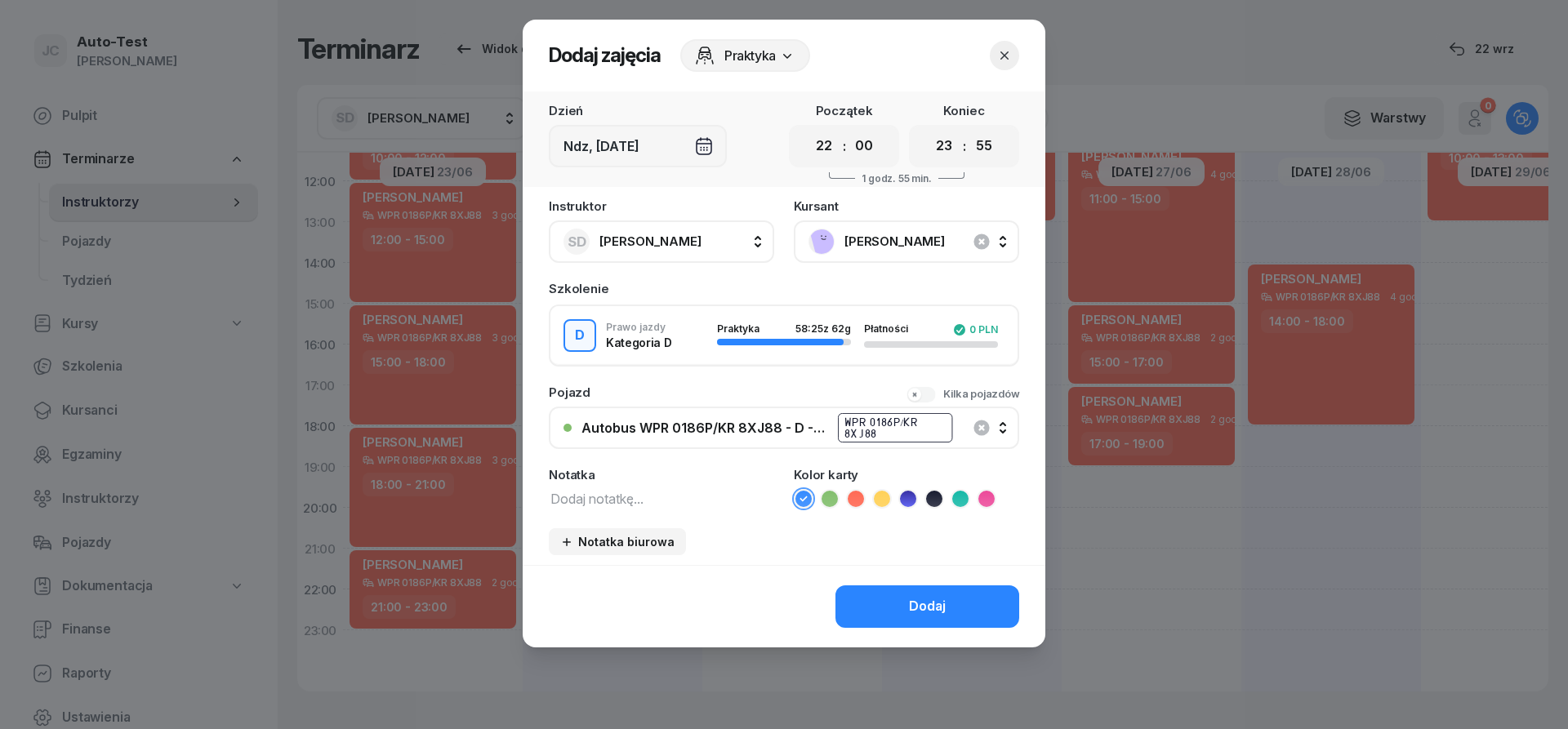
click at [860, 503] on icon at bounding box center [855, 499] width 16 height 16
click at [911, 615] on div "Dodaj" at bounding box center [927, 607] width 37 height 21
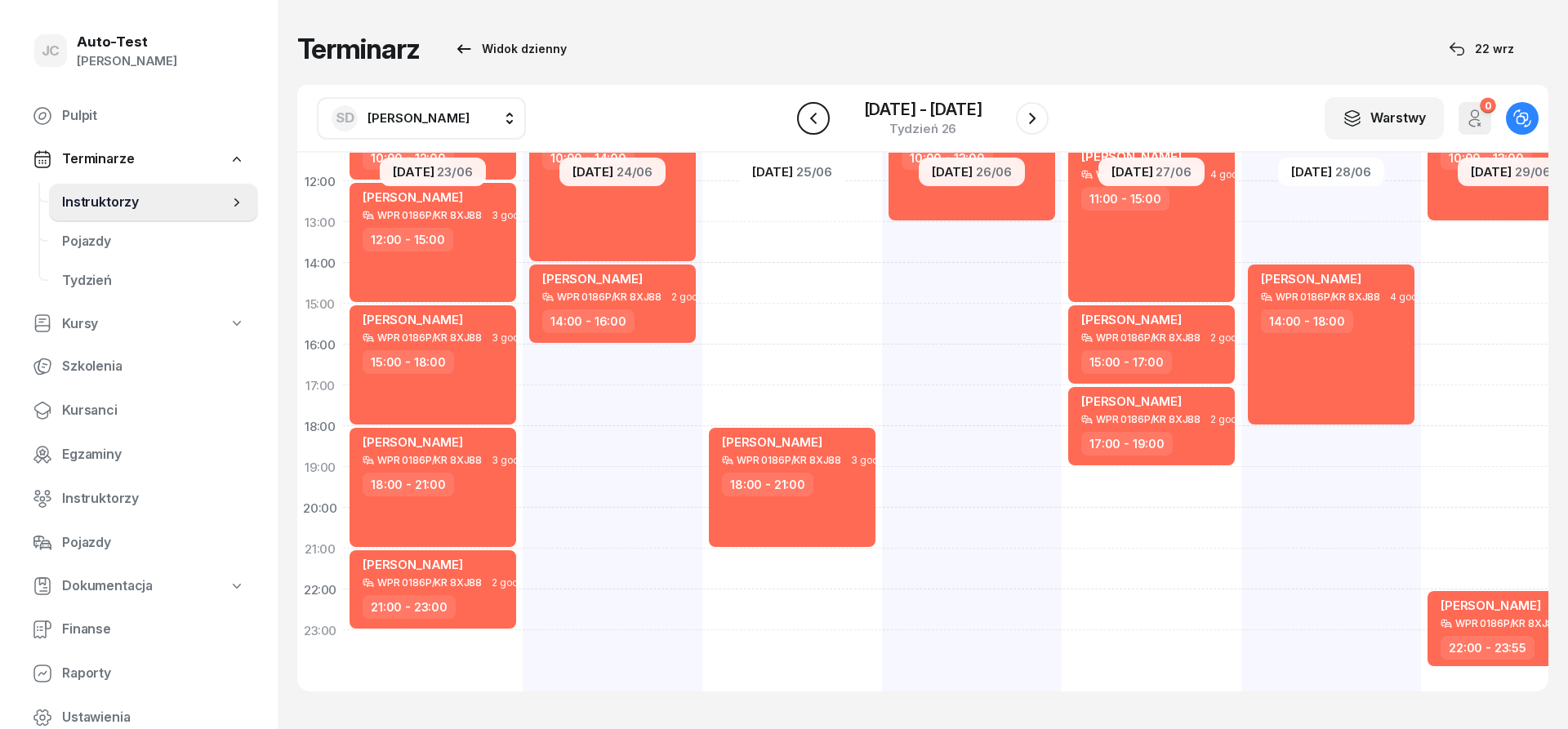
click at [807, 113] on icon "button" at bounding box center [813, 118] width 20 height 20
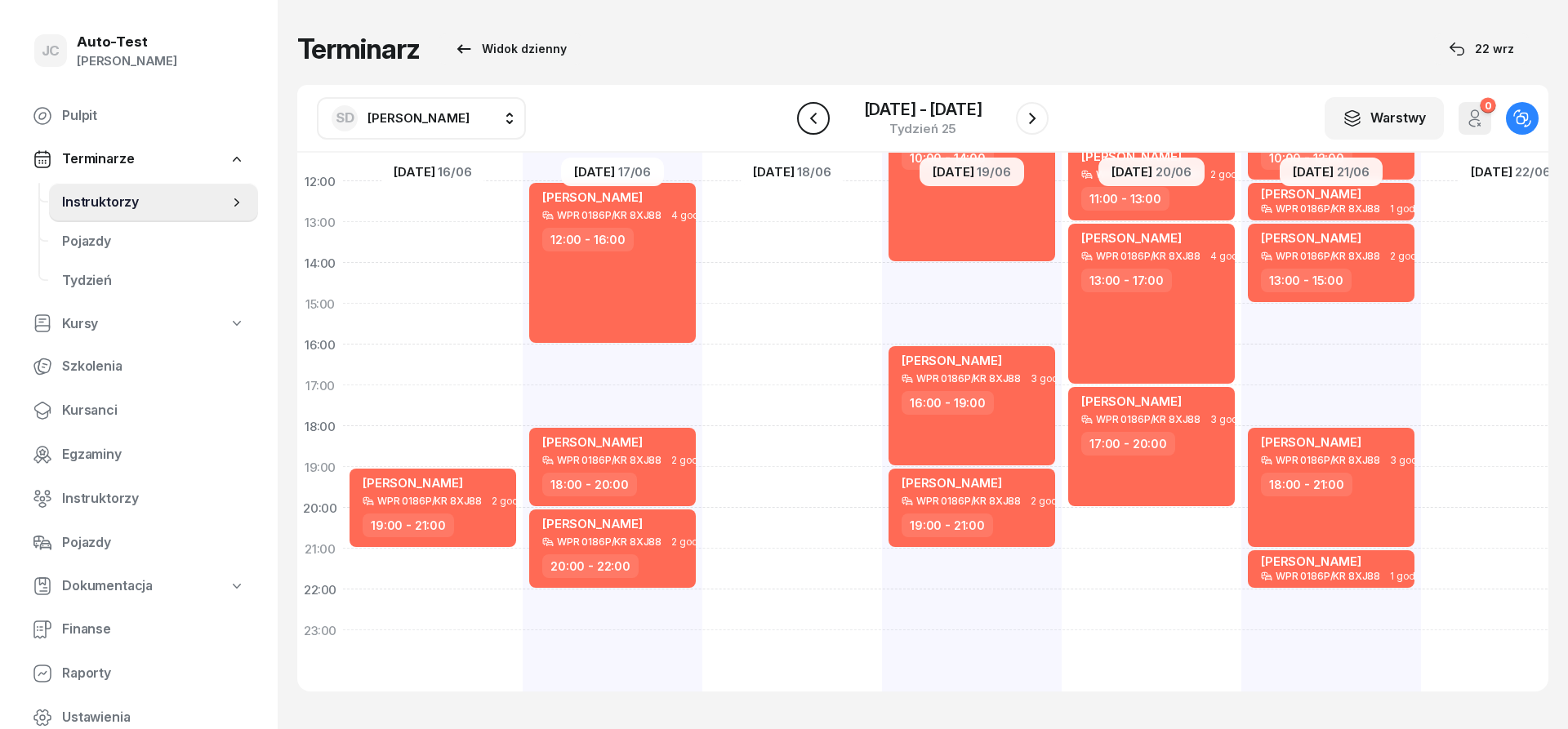
click at [804, 117] on icon "button" at bounding box center [813, 118] width 20 height 20
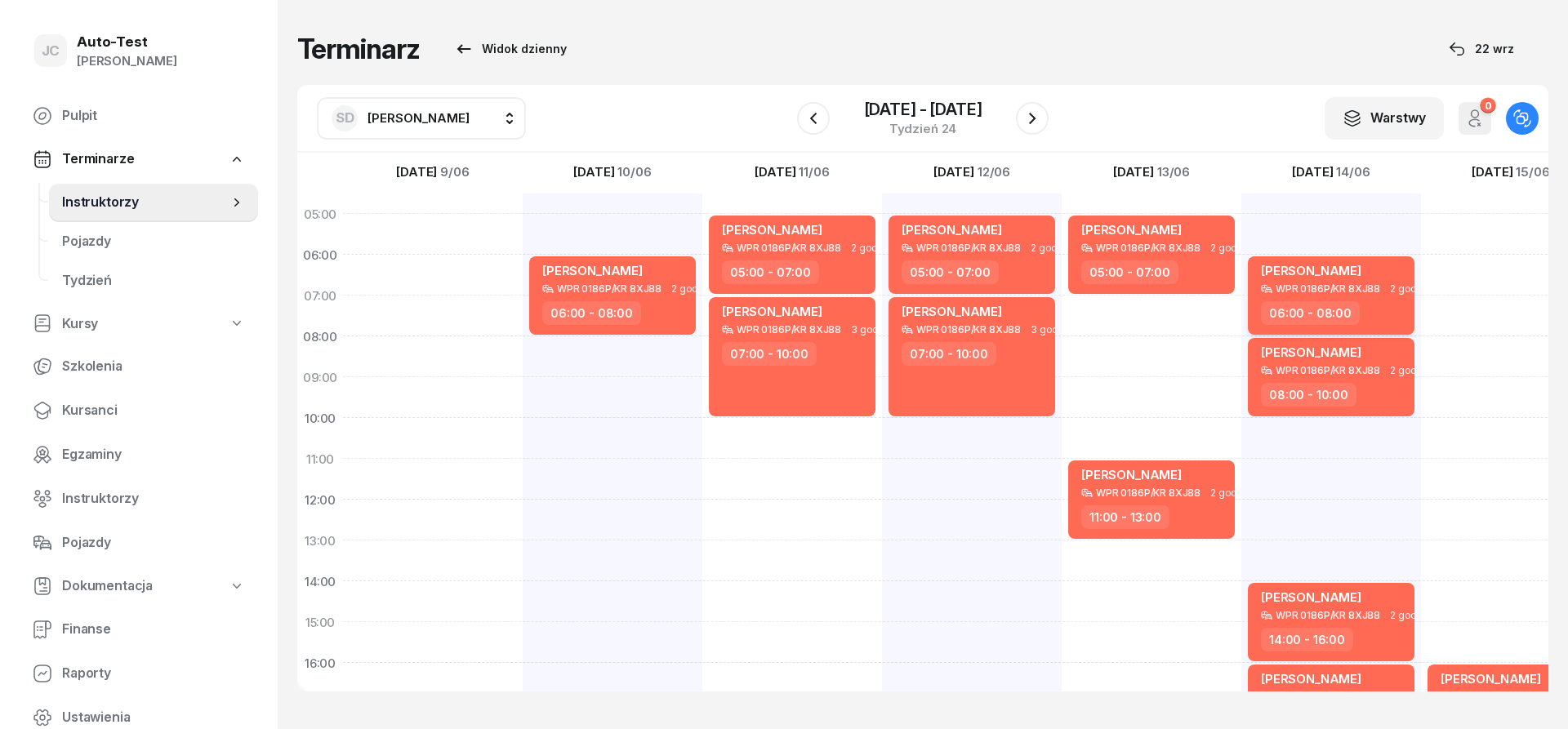
click at [1308, 289] on div "WPR 0186P/KR 8XJ88" at bounding box center [1328, 288] width 104 height 10
select select "06"
select select "08"
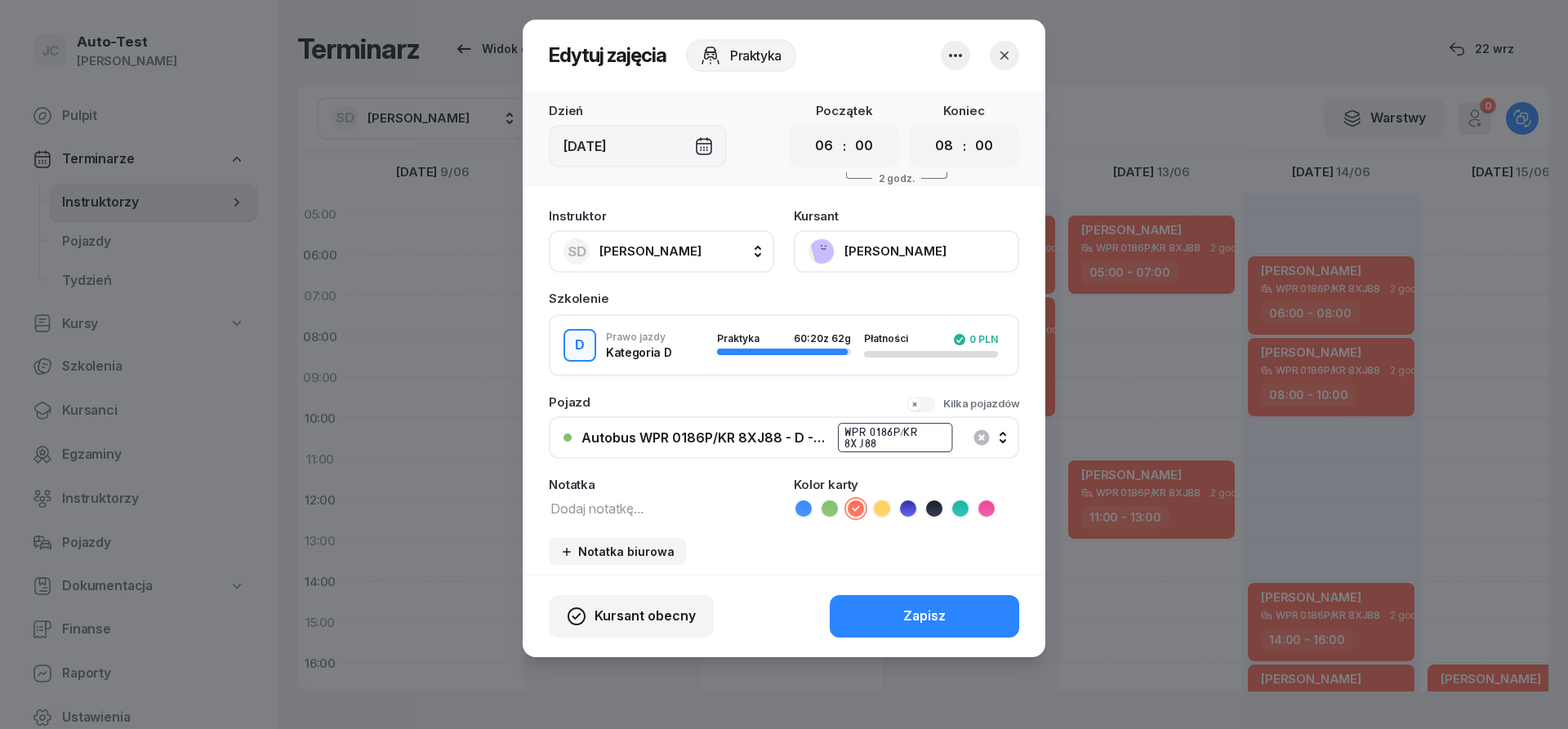
click at [999, 62] on icon "button" at bounding box center [1004, 55] width 16 height 16
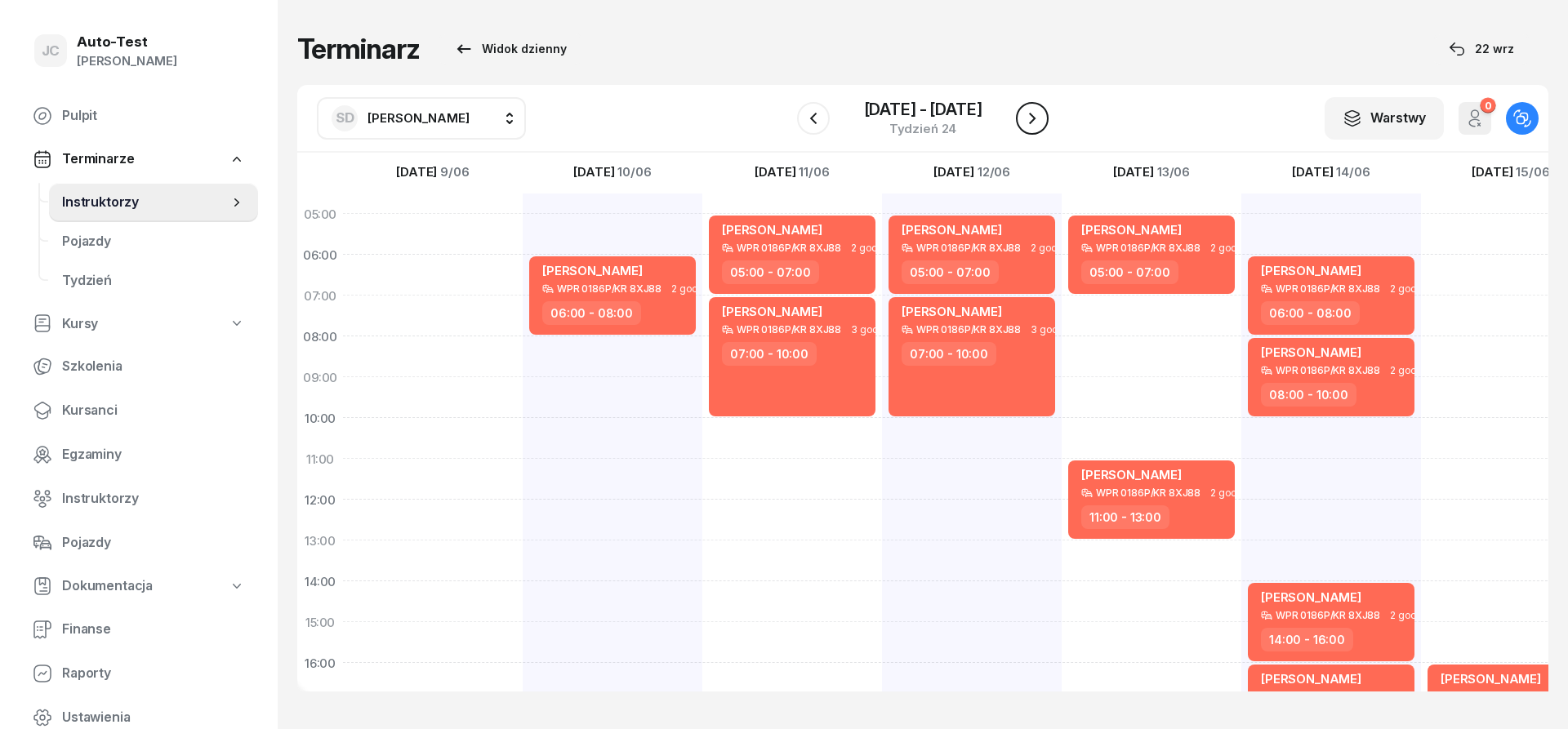
click at [1032, 117] on icon "button" at bounding box center [1031, 118] width 7 height 11
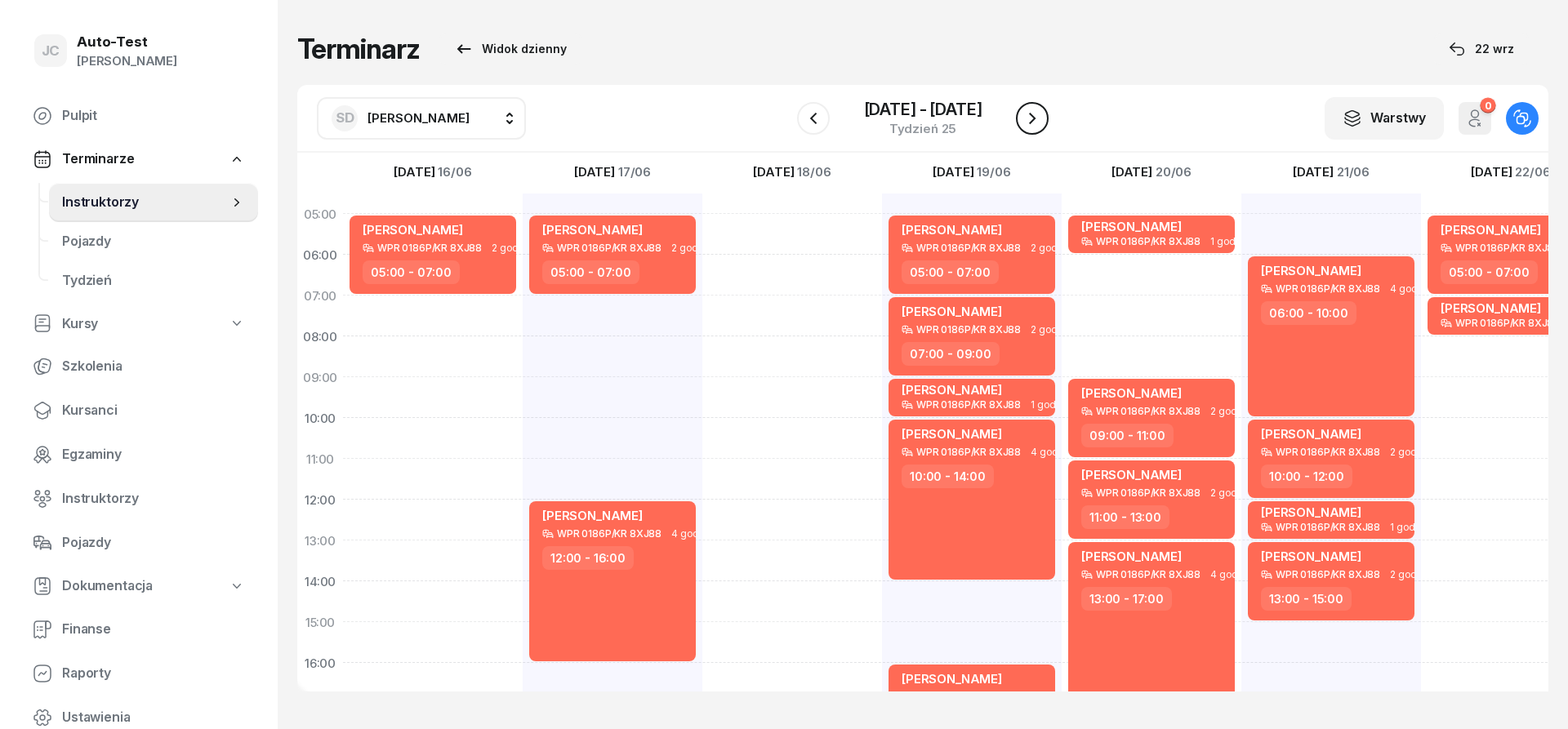
click at [1035, 123] on icon "button" at bounding box center [1031, 118] width 20 height 20
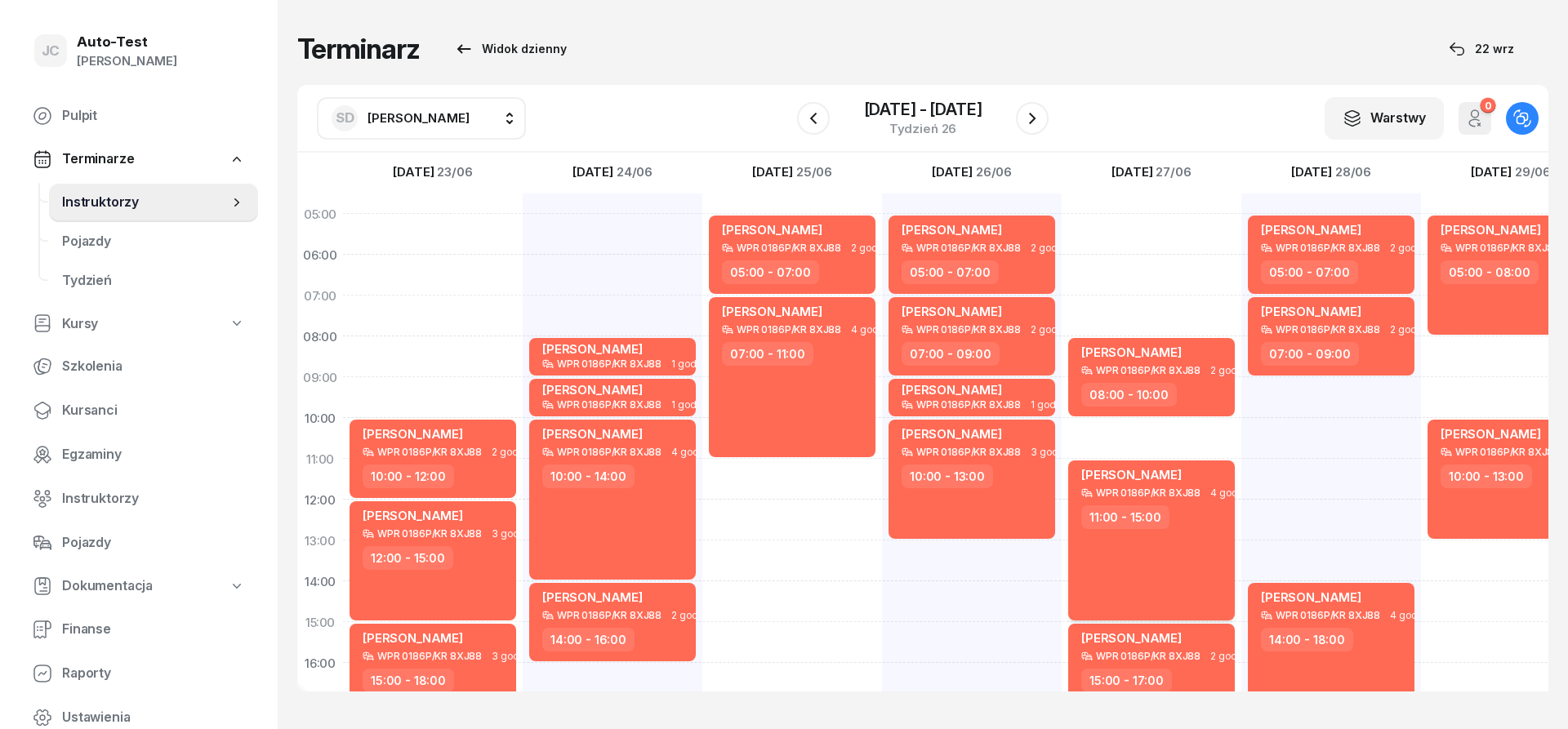
scroll to position [196, 0]
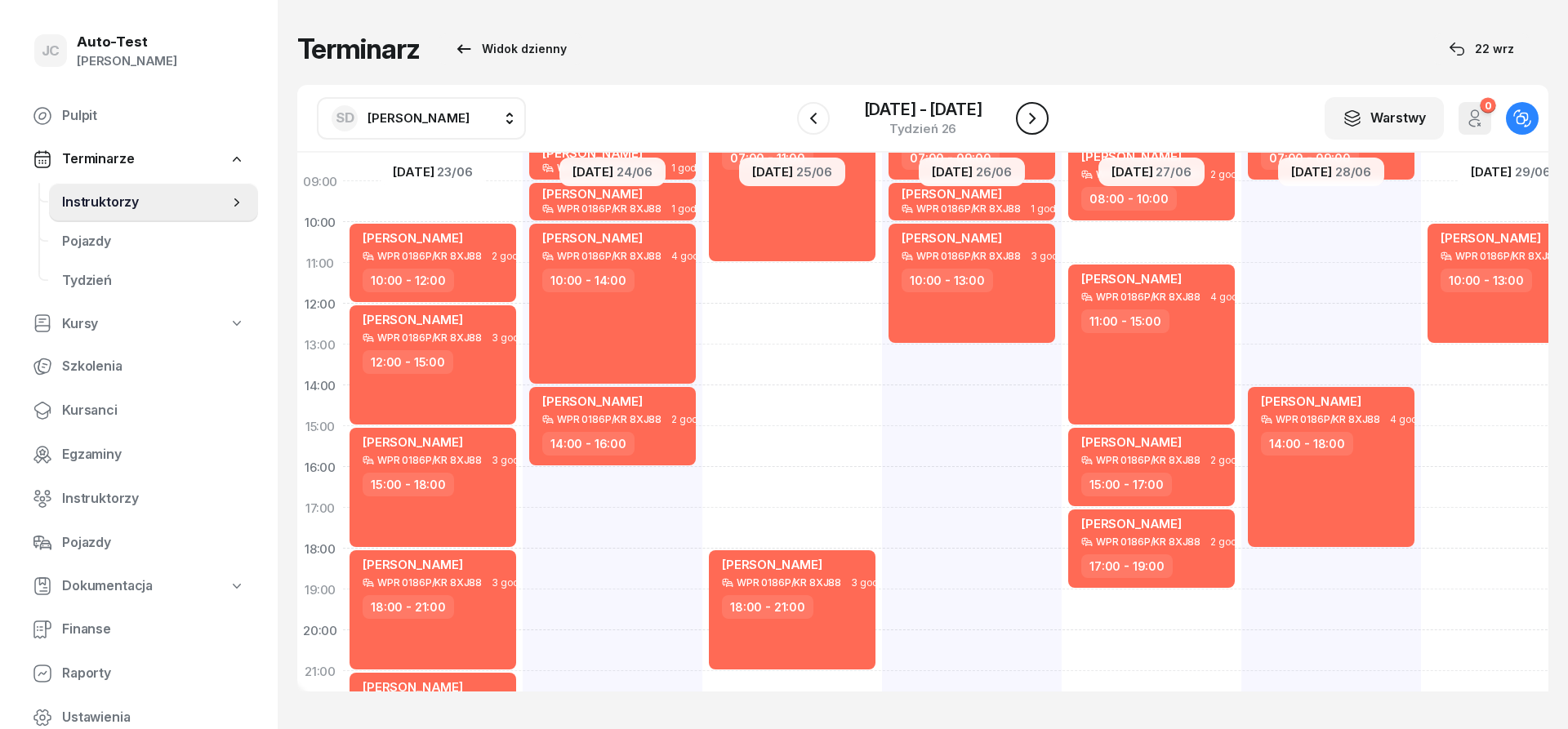
click at [1036, 115] on icon "button" at bounding box center [1031, 118] width 20 height 20
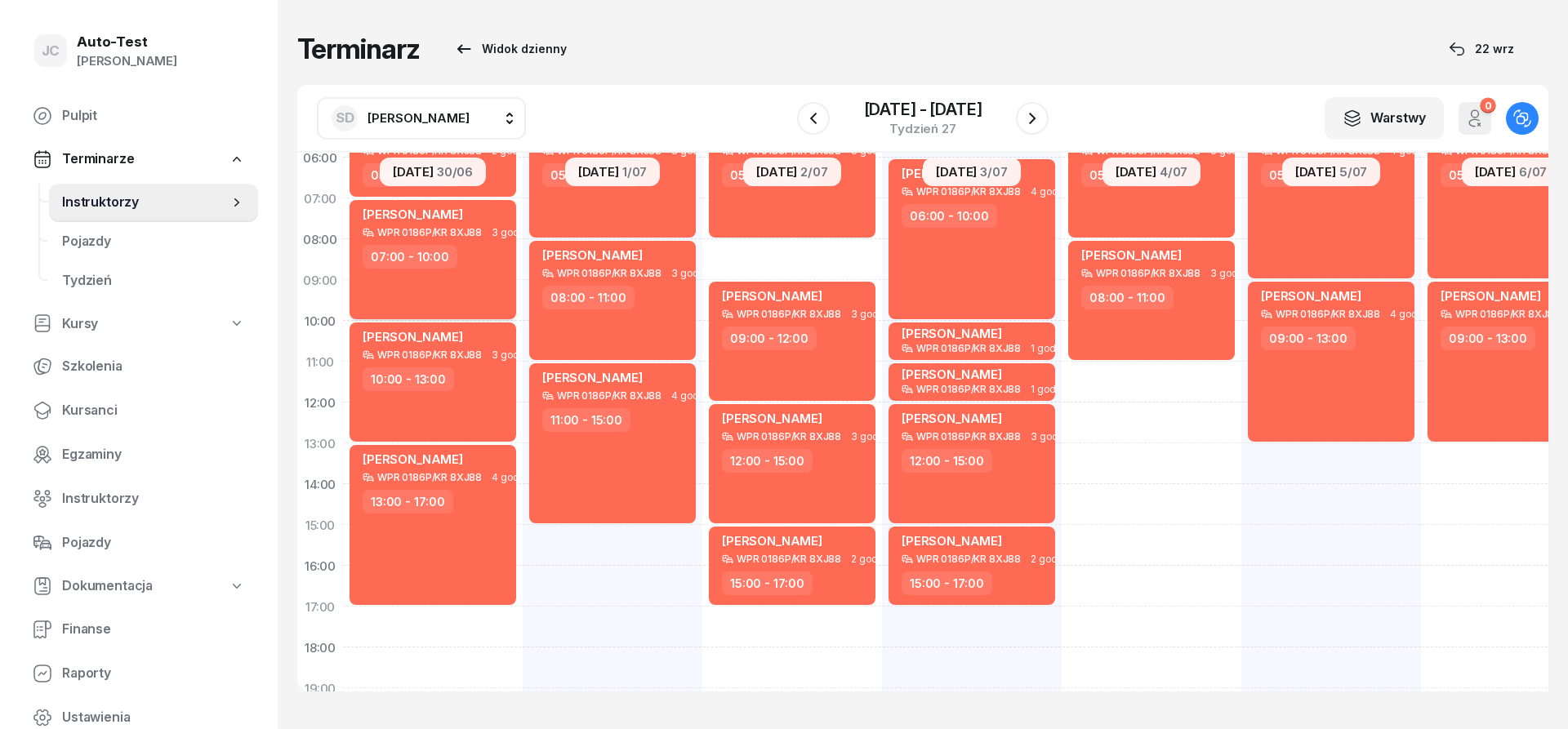
scroll to position [98, 0]
click at [806, 574] on div "15:00 - 17:00" at bounding box center [767, 582] width 91 height 24
select select "15"
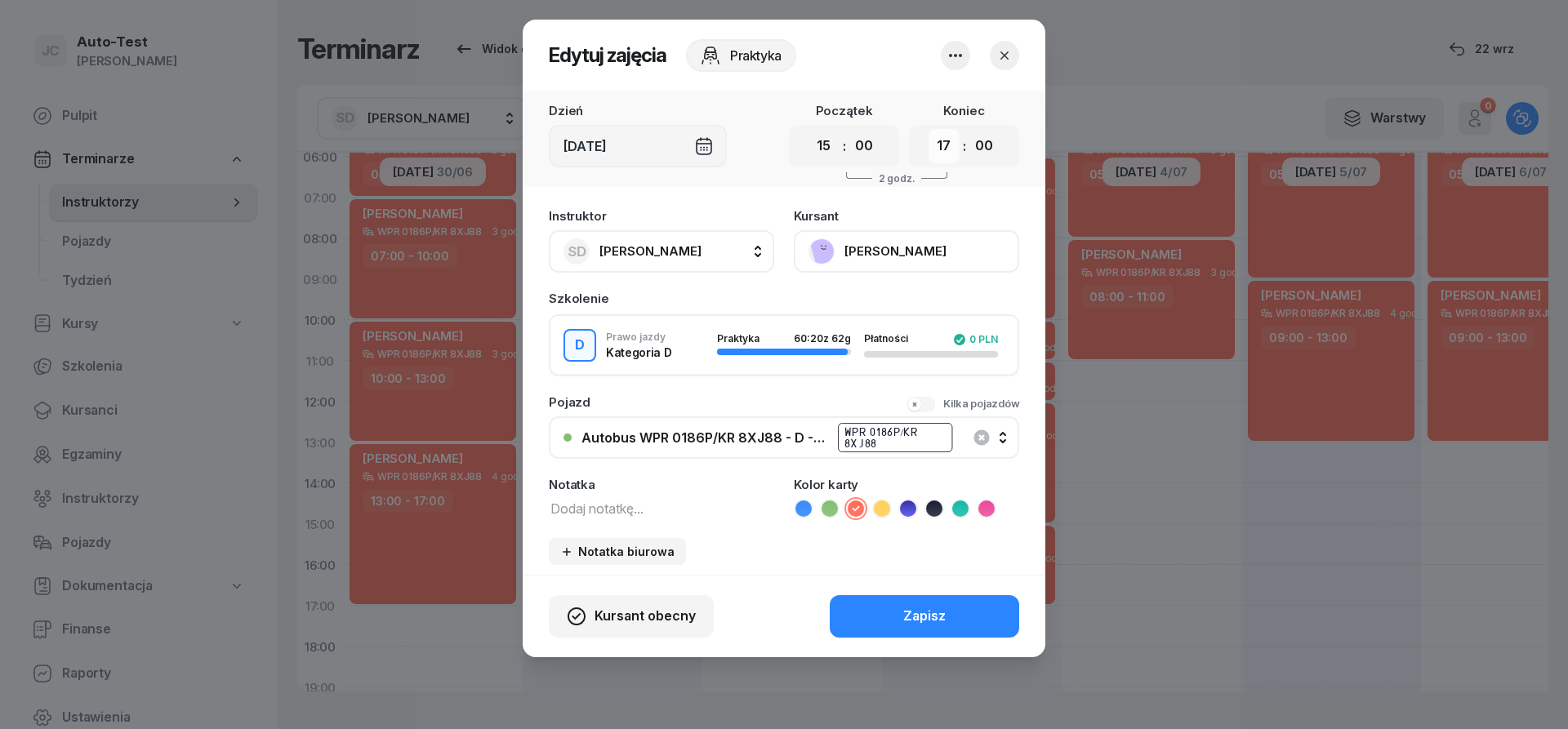
click at [928, 129] on select "00 01 02 03 04 05 06 07 08 09 10 11 12 13 14 15 16 17 18 19 20 21 22 23" at bounding box center [943, 146] width 31 height 34
select select "18"
click option "18" at bounding box center [0, 0] width 0 height 0
click at [897, 631] on button "Zapisz" at bounding box center [924, 616] width 190 height 43
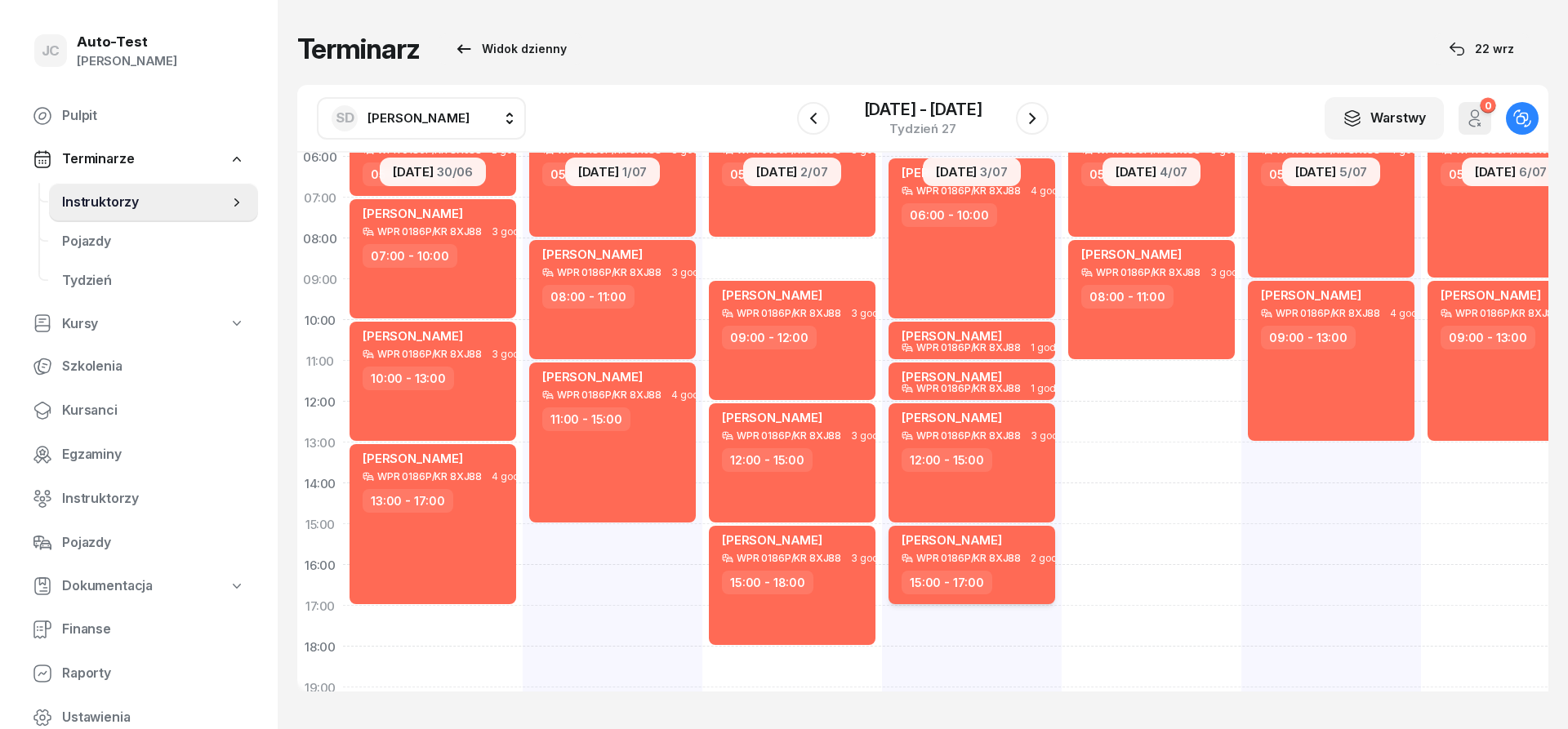
click at [941, 562] on div "WPR 0186P/KR 8XJ88" at bounding box center [969, 557] width 104 height 10
select select "15"
select select "17"
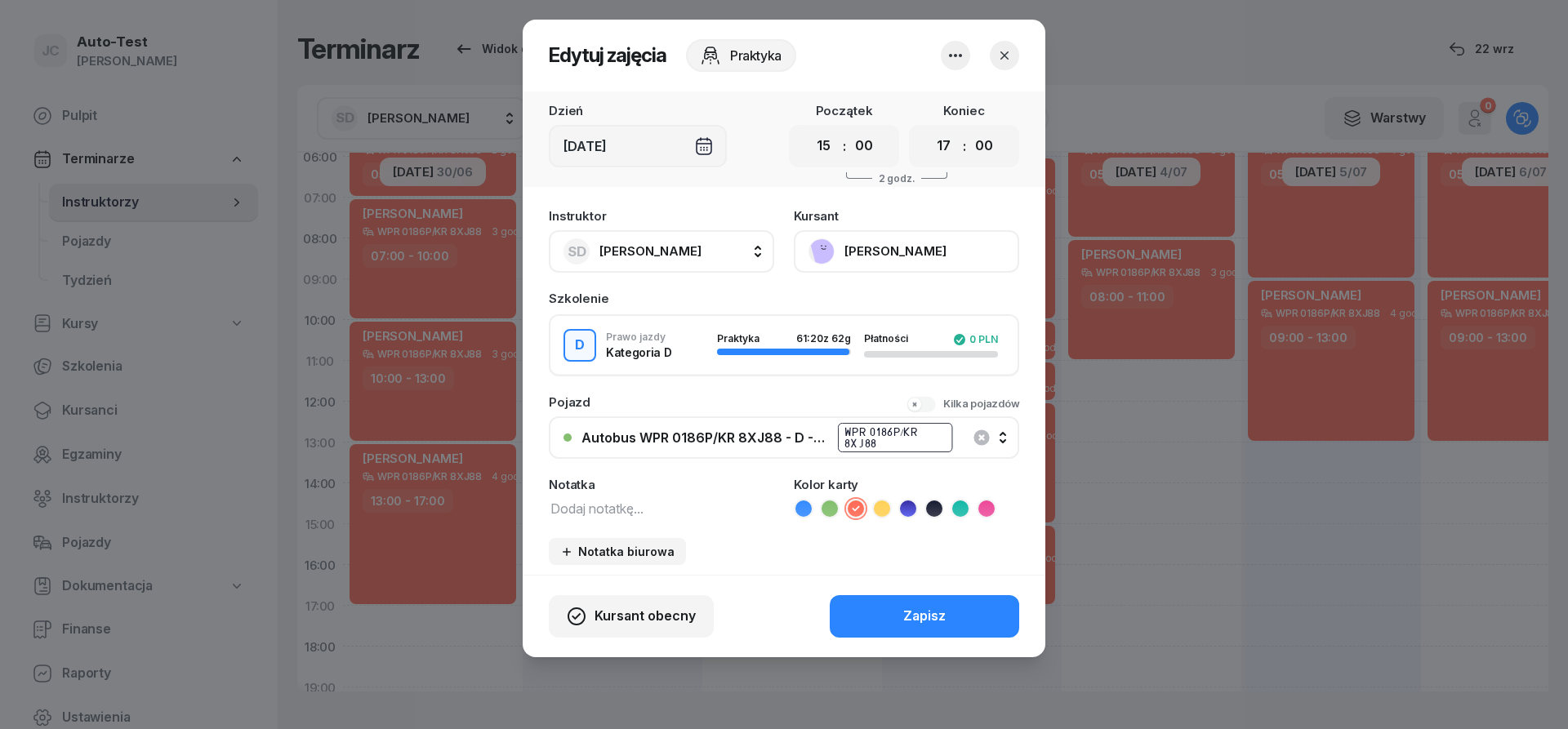
click at [1004, 56] on icon "button" at bounding box center [1004, 55] width 9 height 9
